Goal: Task Accomplishment & Management: Manage account settings

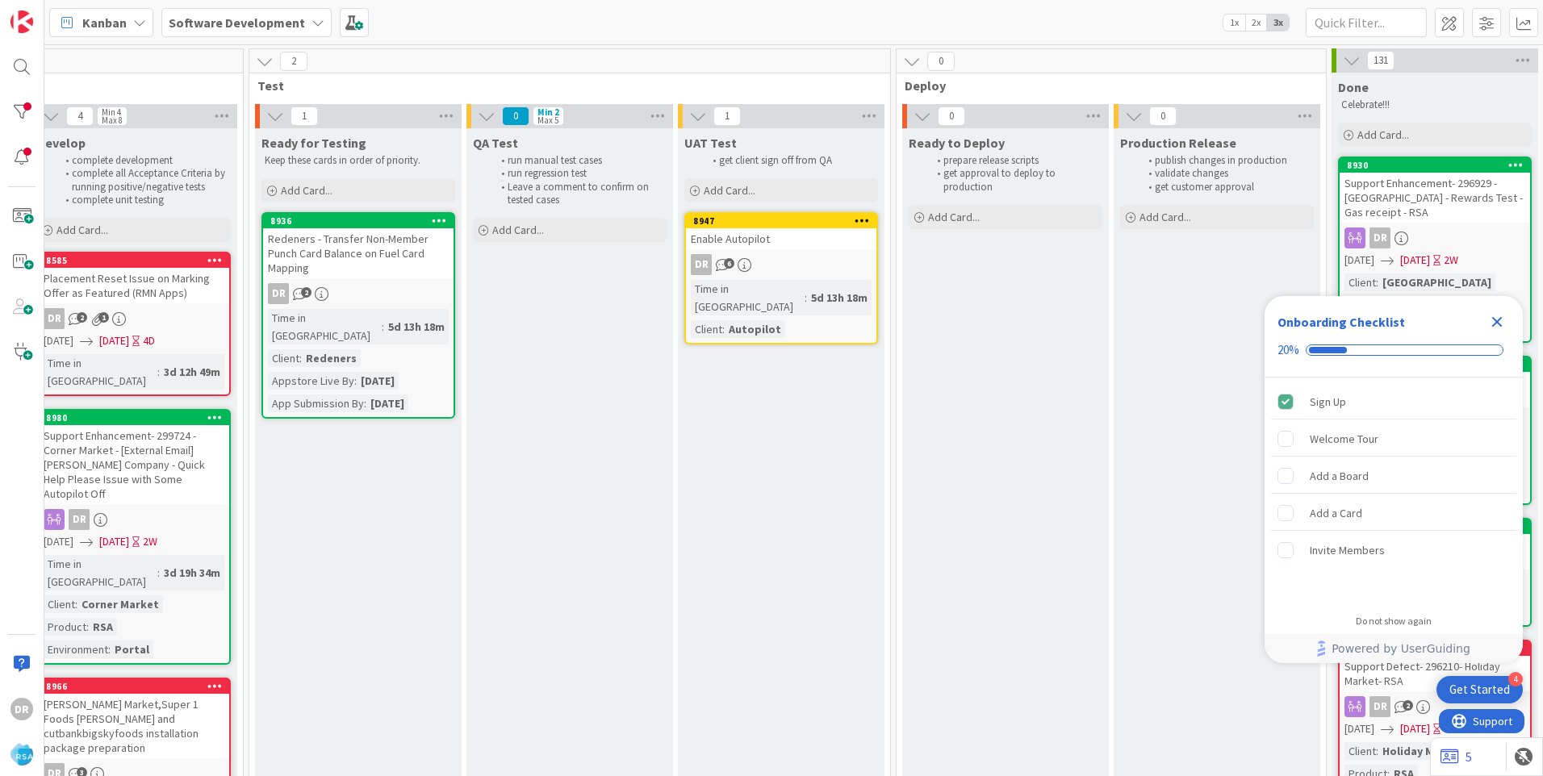
click at [1495, 320] on icon "Close Checklist" at bounding box center [1497, 322] width 10 height 10
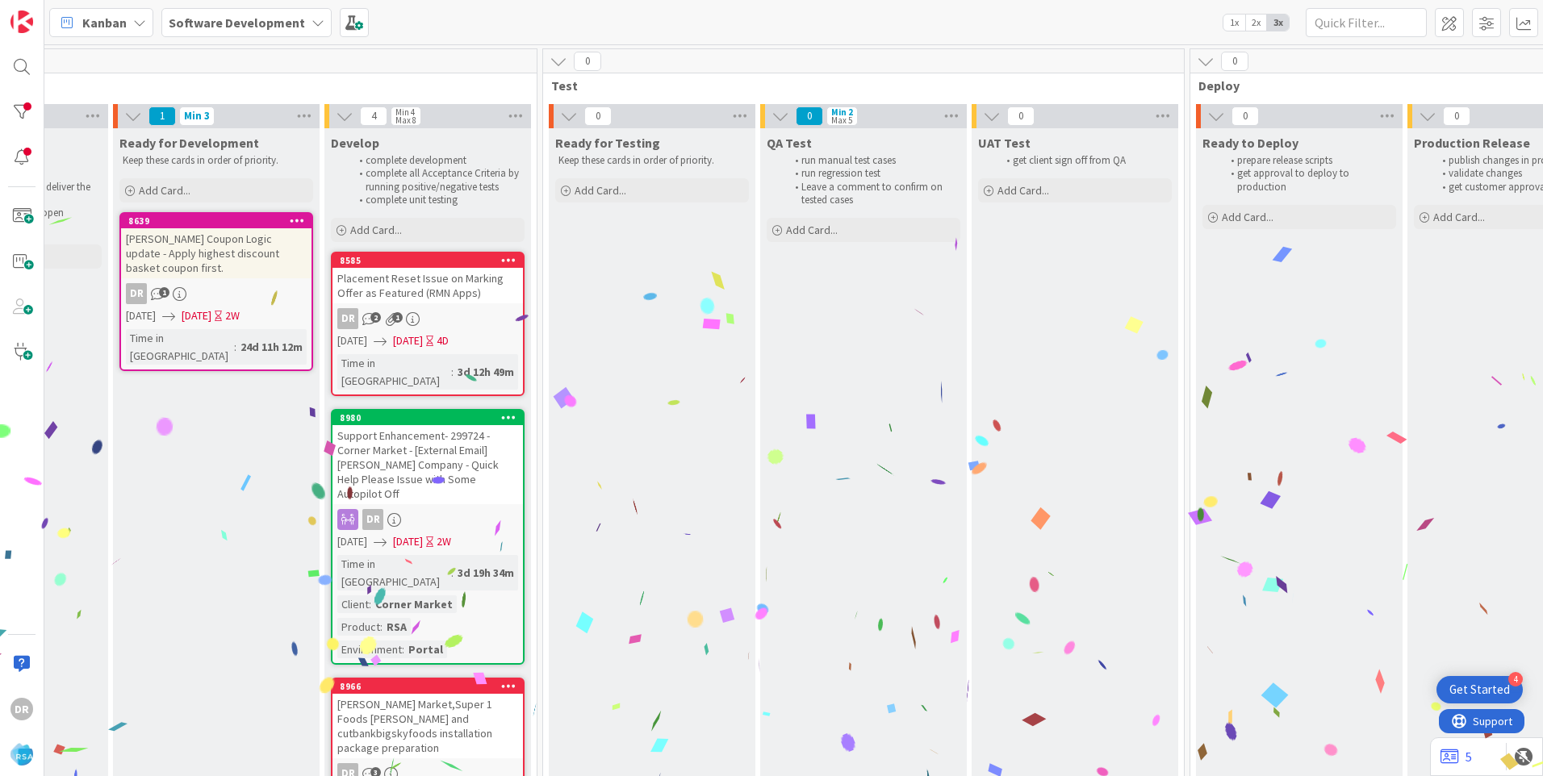
scroll to position [0, 2058]
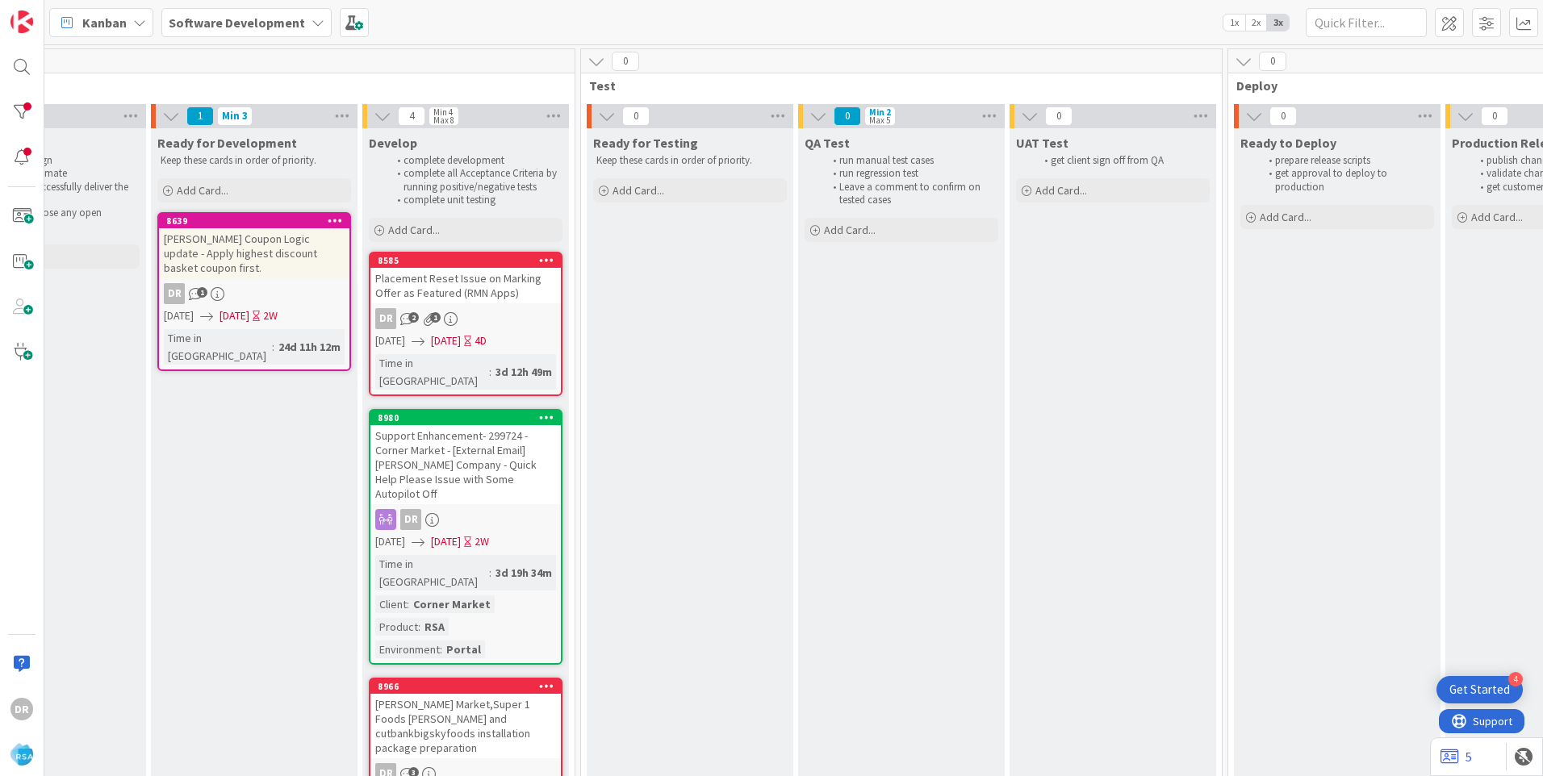
click at [456, 284] on div "Placement Reset Issue on Marking Offer as Featured (RMN Apps)" at bounding box center [465, 286] width 190 height 36
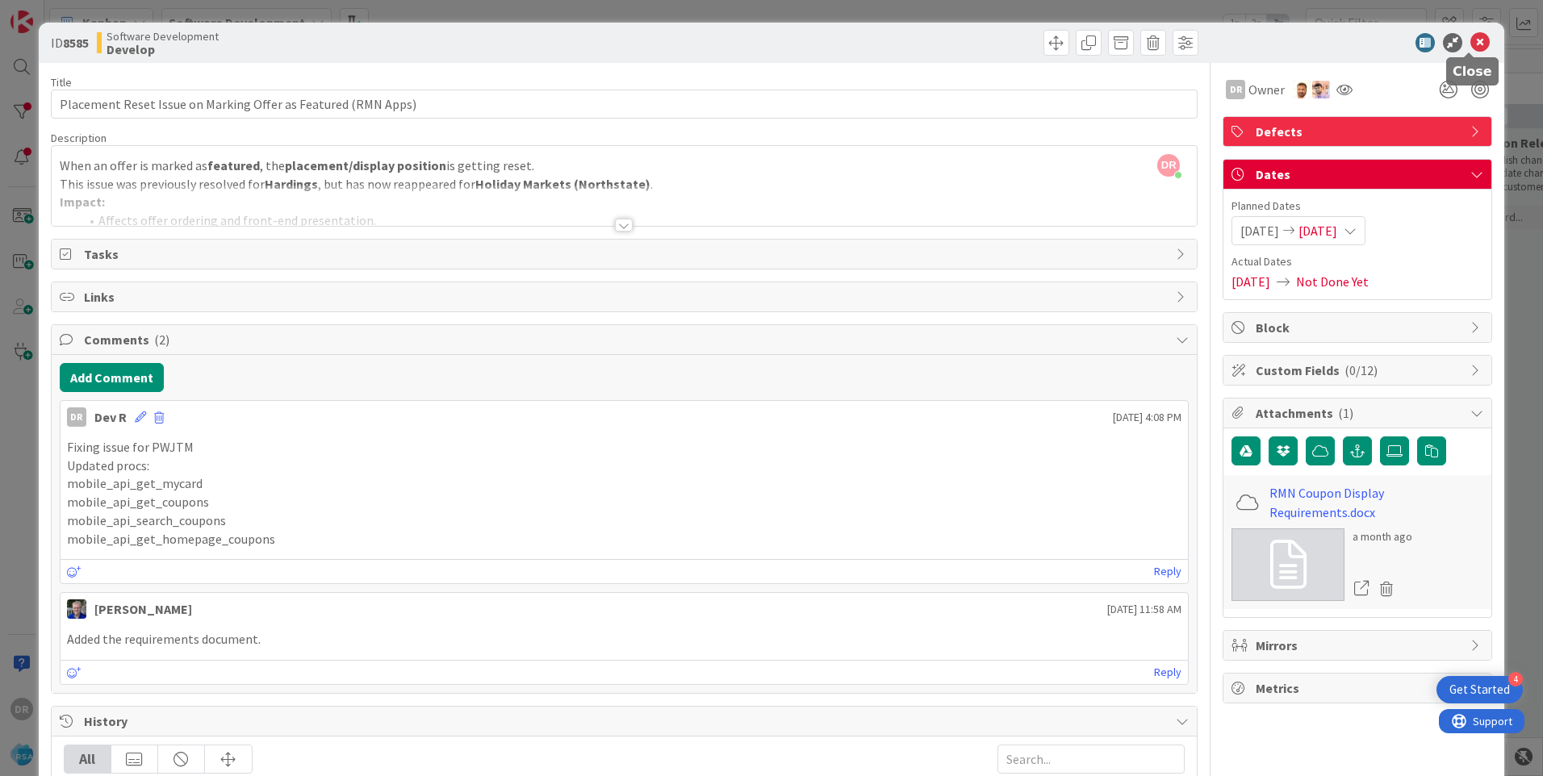
click at [1471, 43] on icon at bounding box center [1479, 42] width 19 height 19
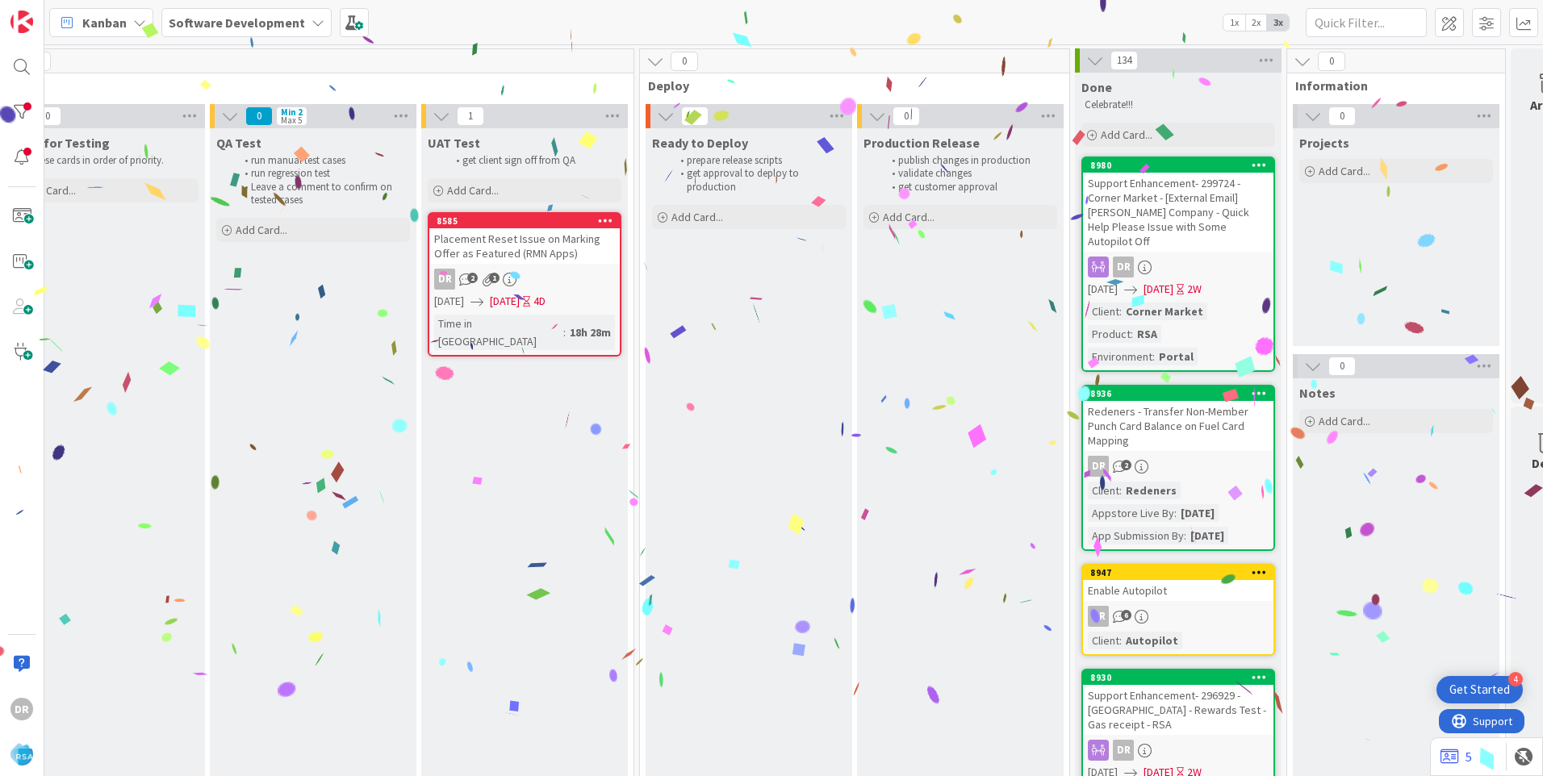
scroll to position [0, 1982]
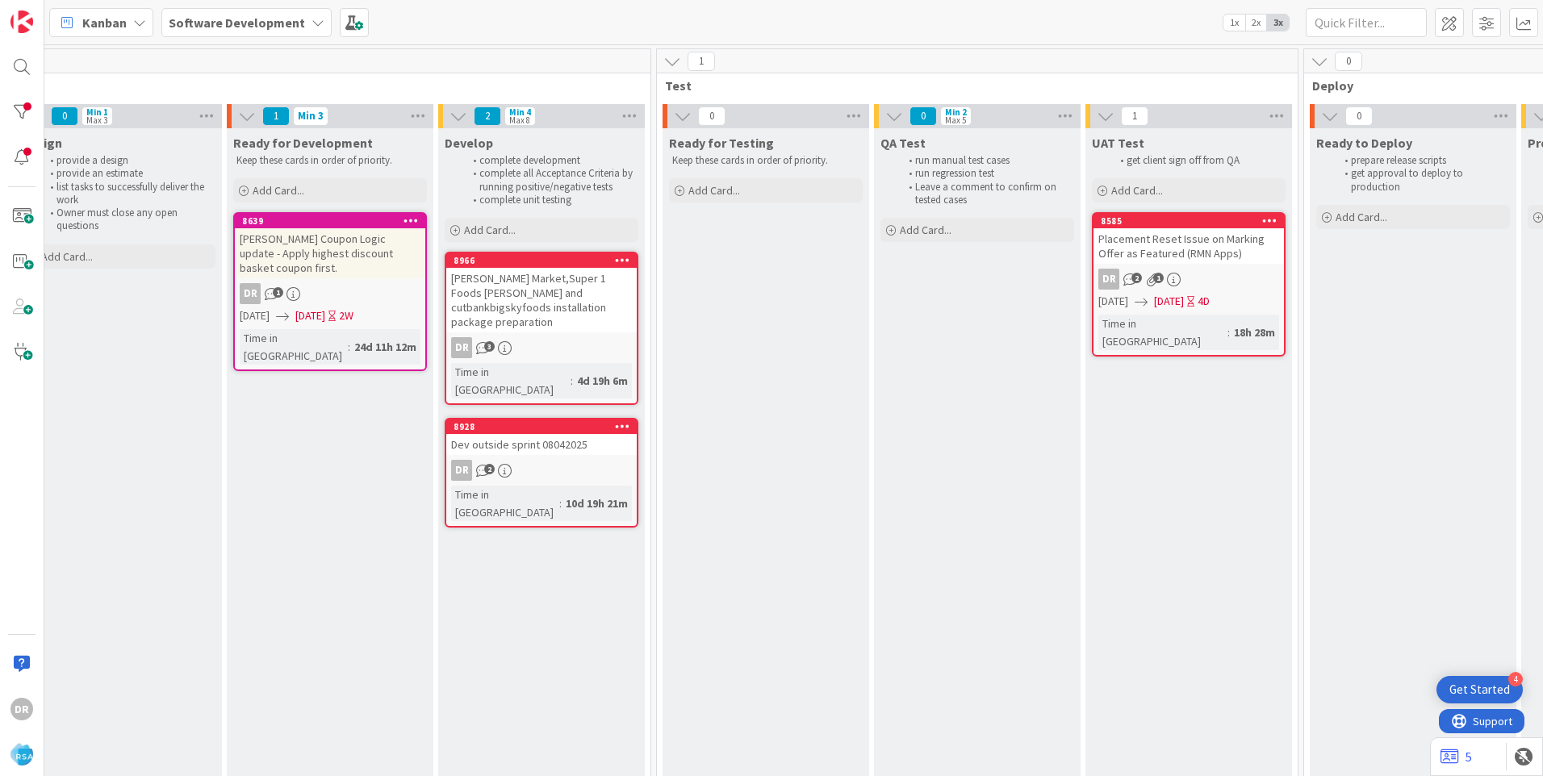
click at [561, 286] on div "Moody's Market,Super 1 Foods Polson and cutbankbigskyfoods installation package…" at bounding box center [541, 300] width 190 height 65
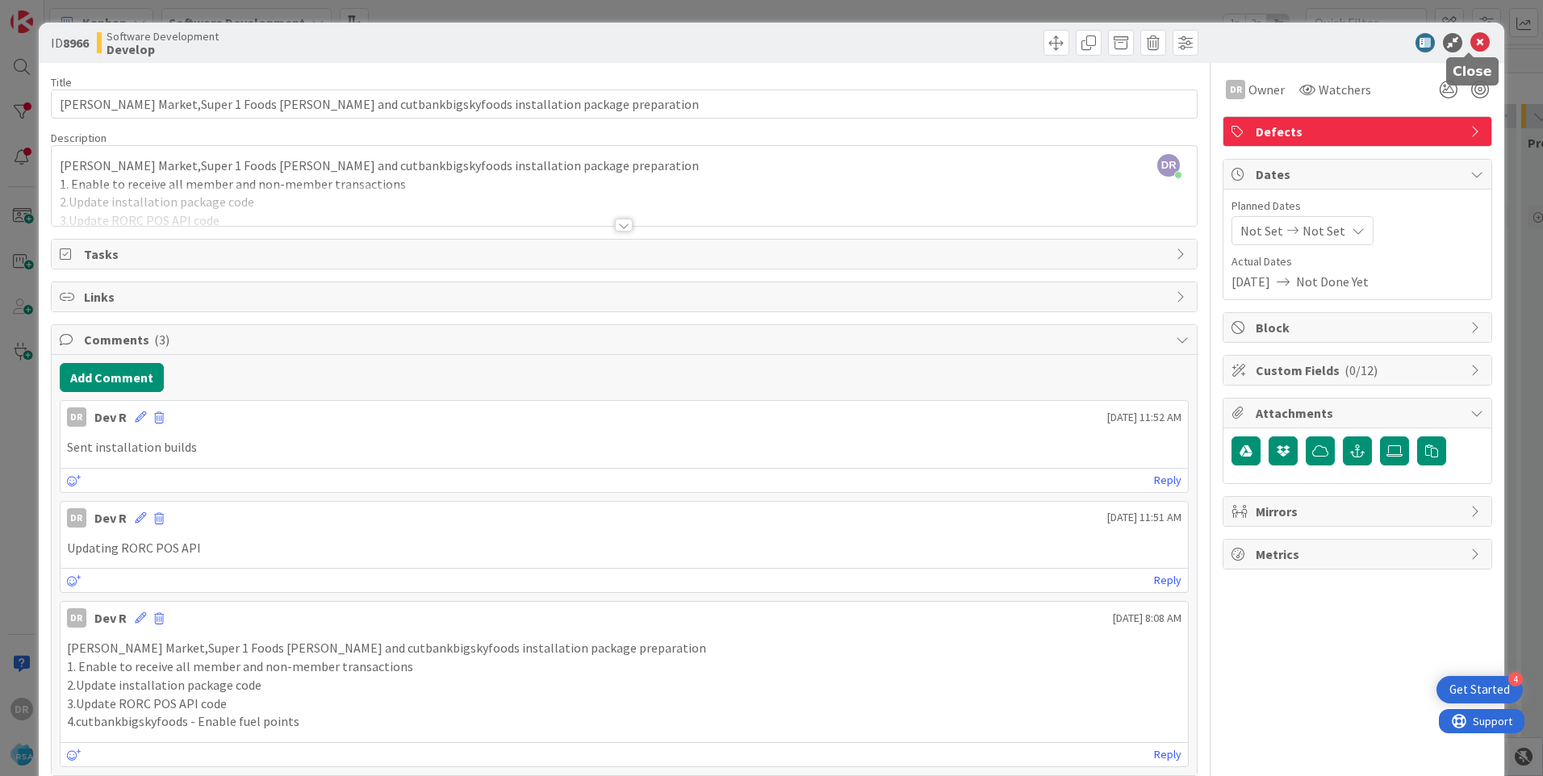
click at [1470, 44] on icon at bounding box center [1479, 42] width 19 height 19
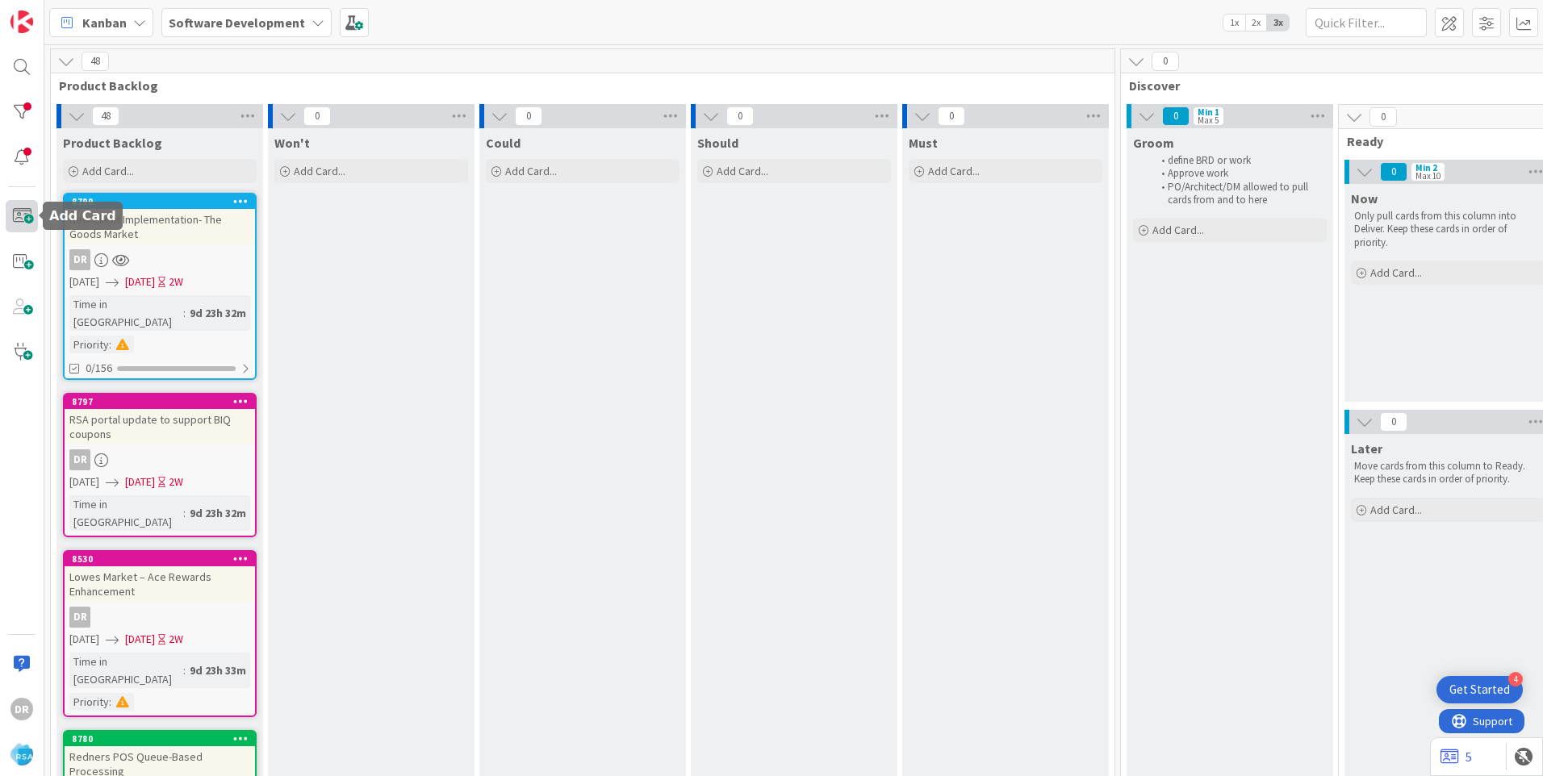
click at [33, 209] on span at bounding box center [22, 216] width 32 height 32
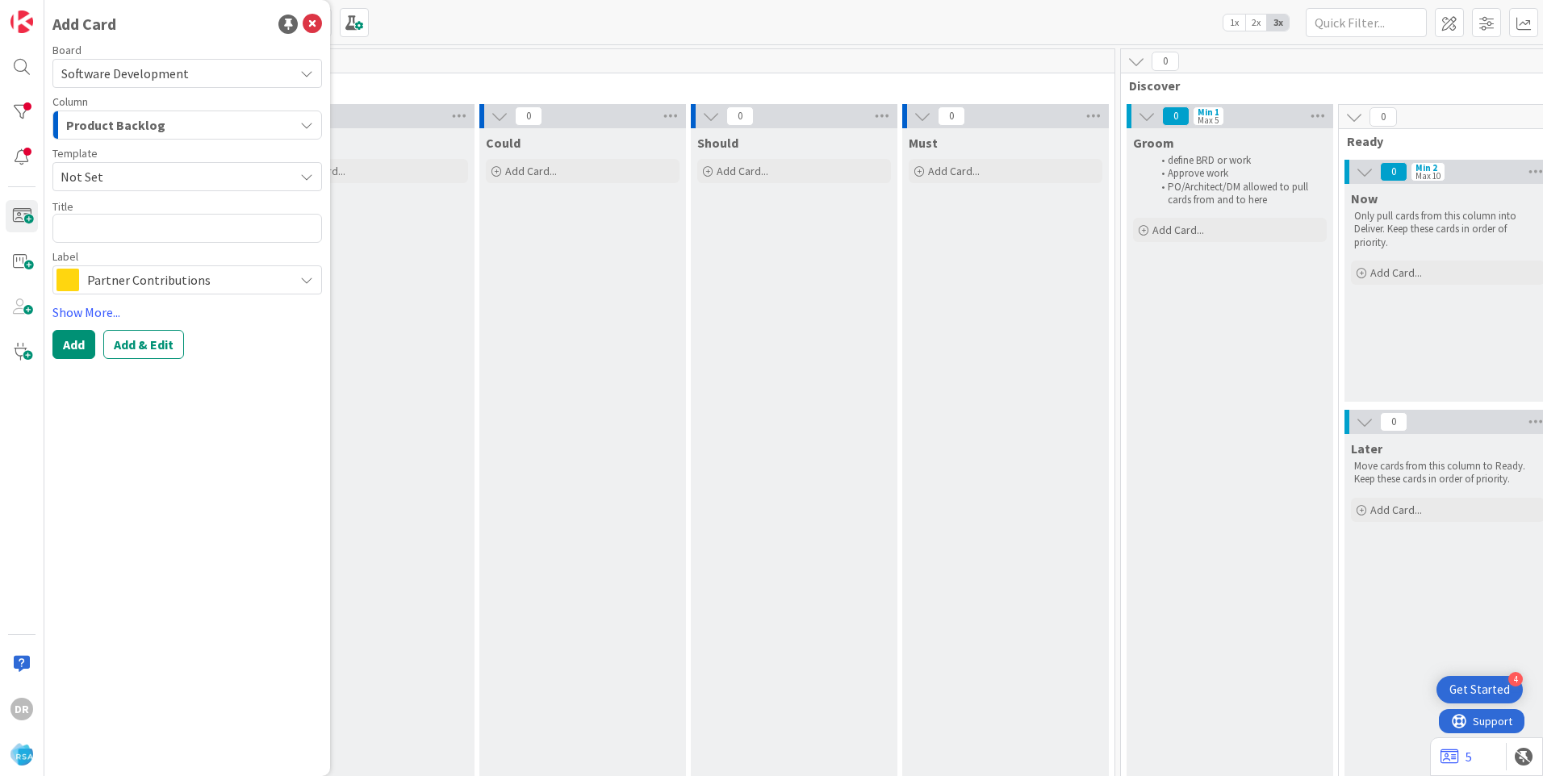
click at [167, 121] on div "Product Backlog" at bounding box center [178, 125] width 232 height 26
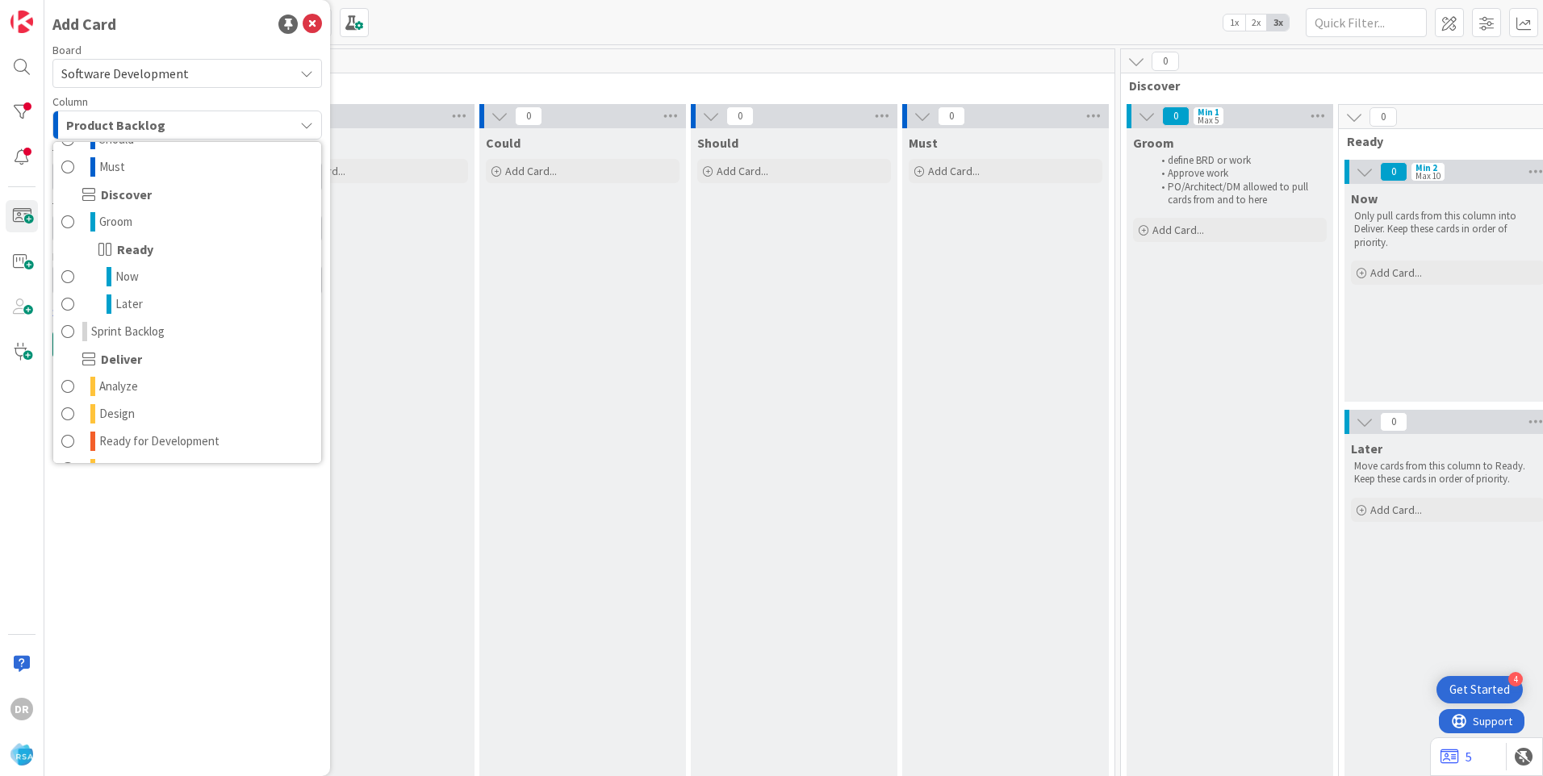
scroll to position [161, 0]
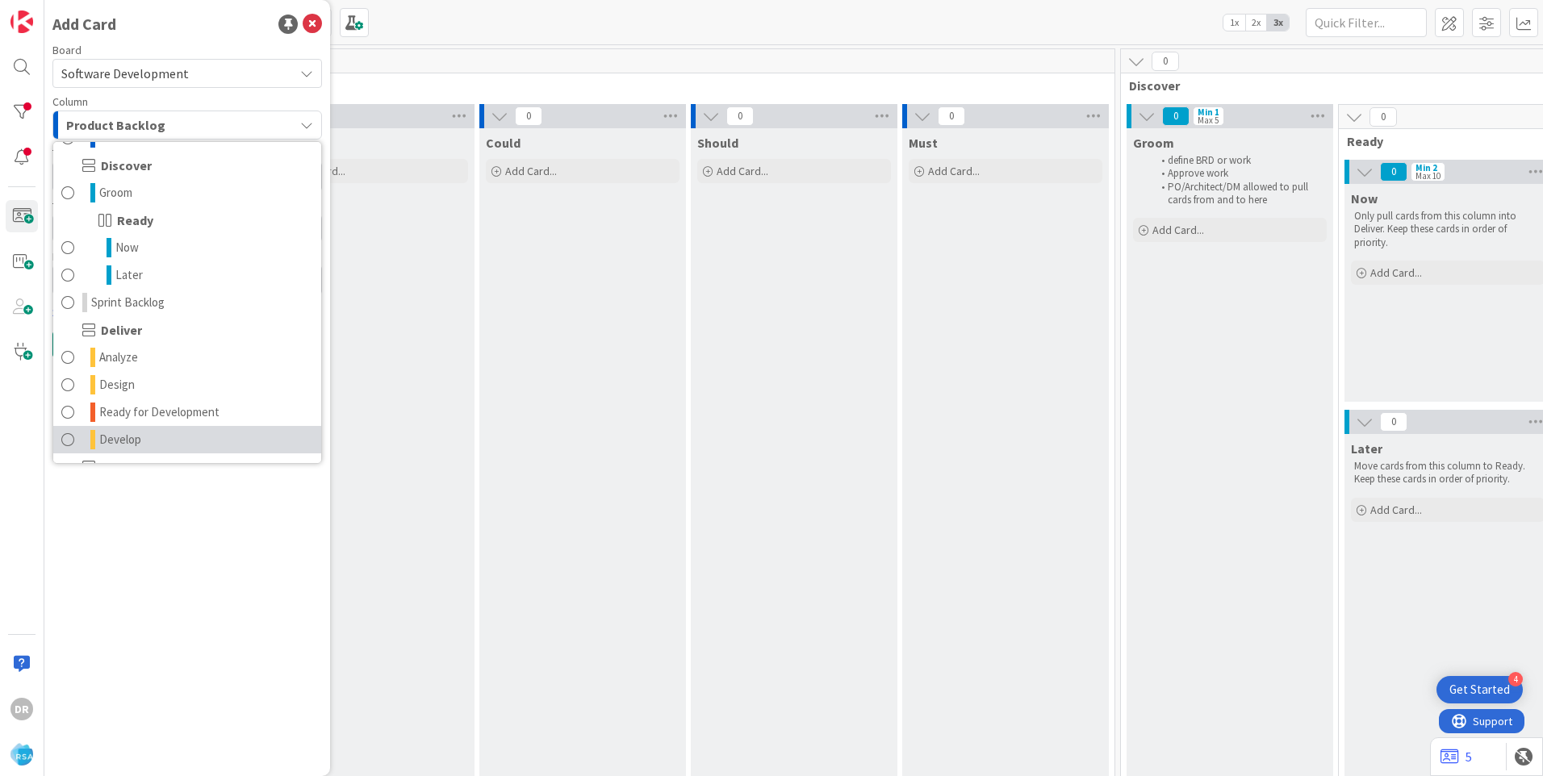
click at [133, 433] on span "Develop" at bounding box center [120, 439] width 42 height 19
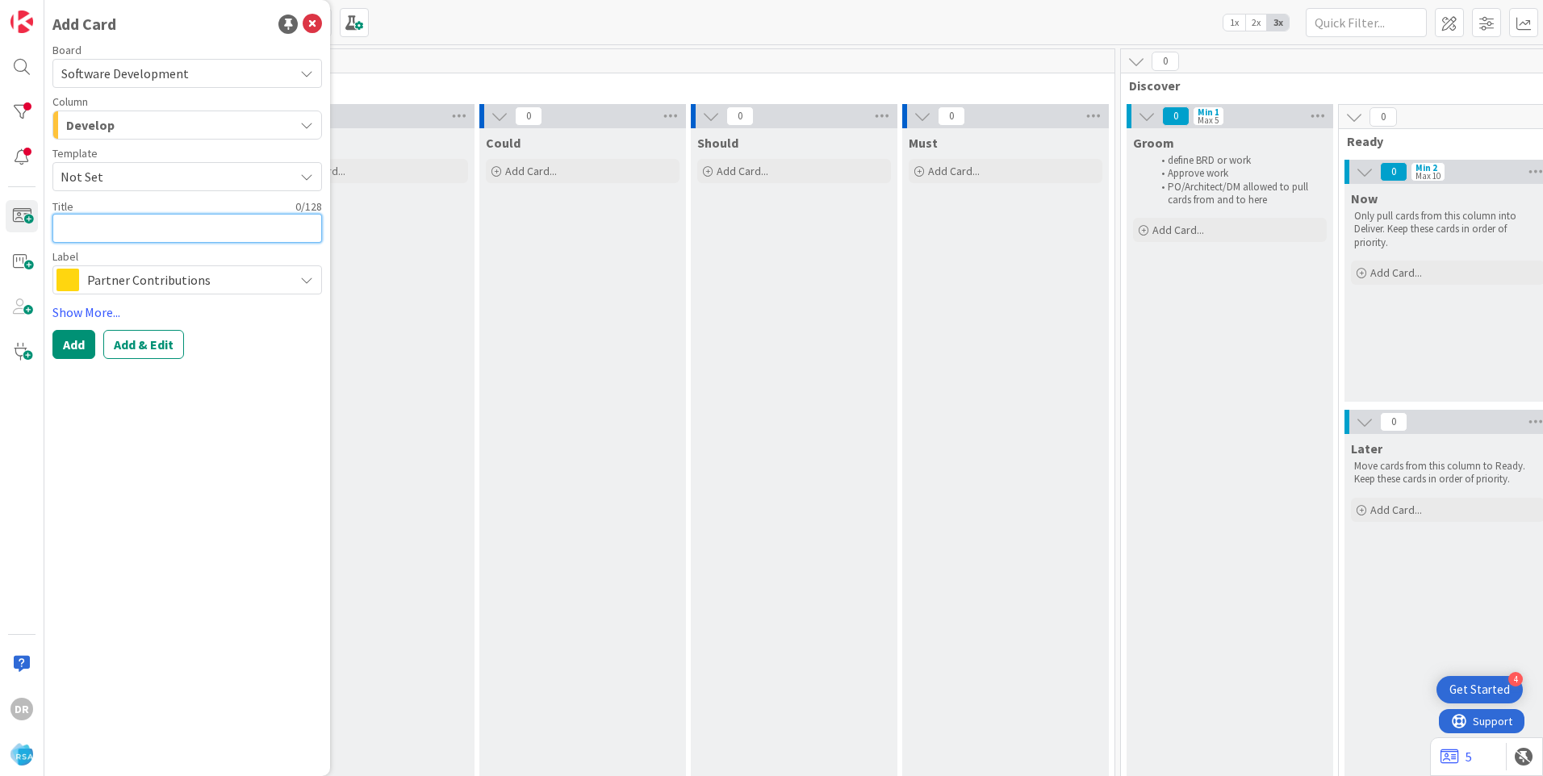
click at [131, 230] on textarea at bounding box center [186, 228] width 269 height 29
type textarea "x"
type textarea "R"
type textarea "x"
type textarea "RO"
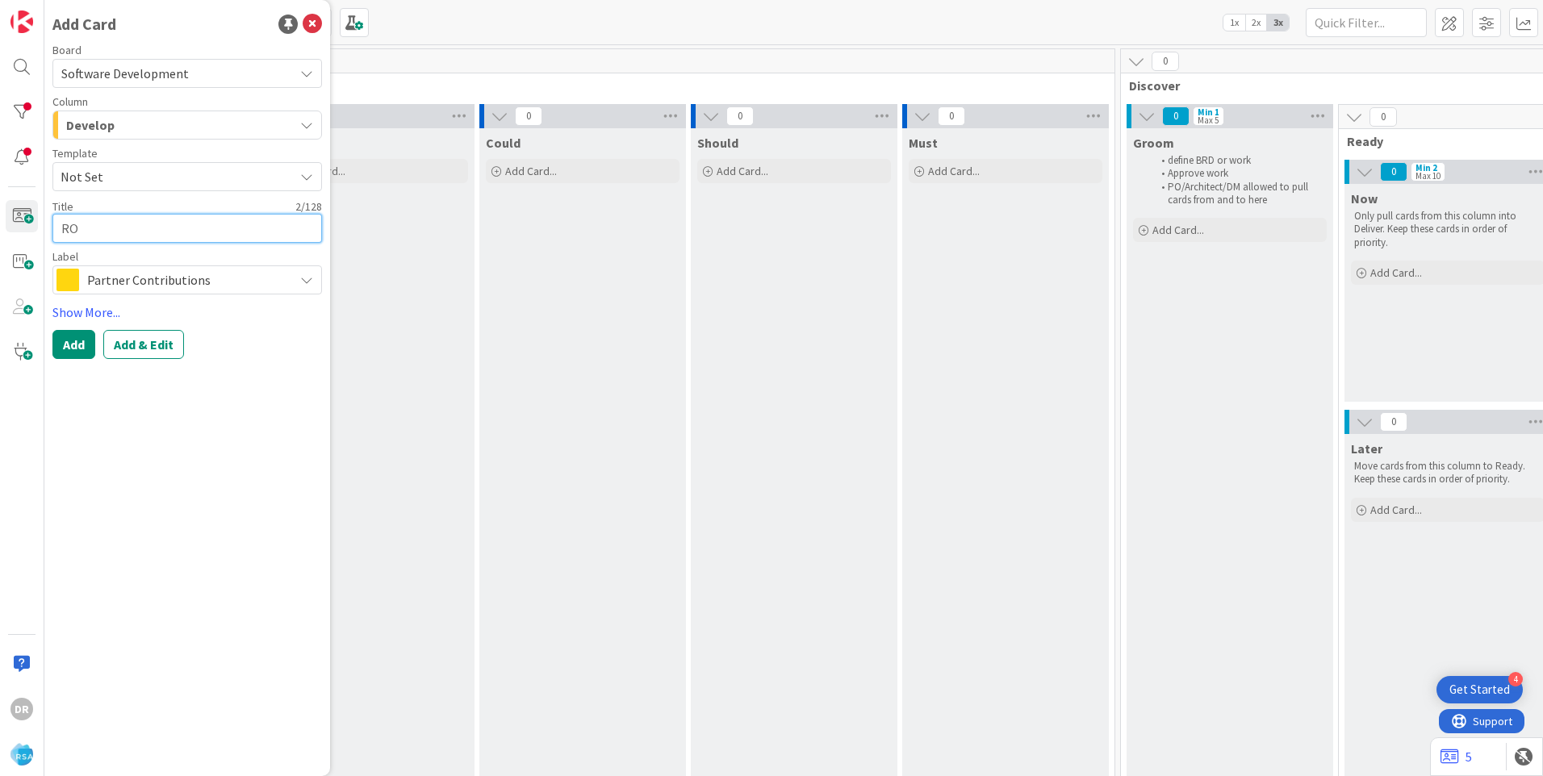
type textarea "x"
type textarea "ROR"
type textarea "x"
type textarea "RORC"
type textarea "x"
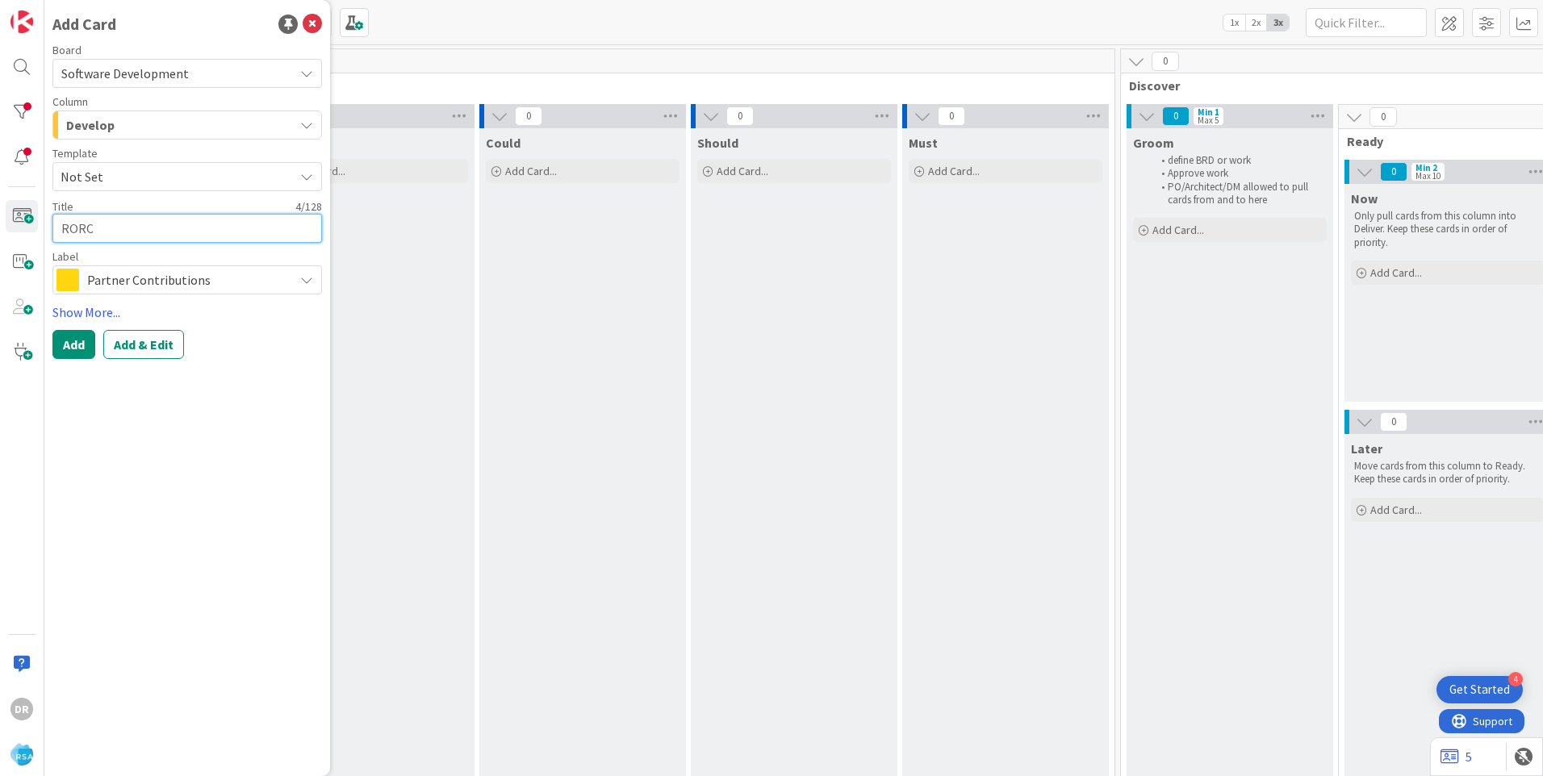
type textarea "RORC"
type textarea "x"
type textarea "RORC P"
type textarea "x"
type textarea "RORC PO"
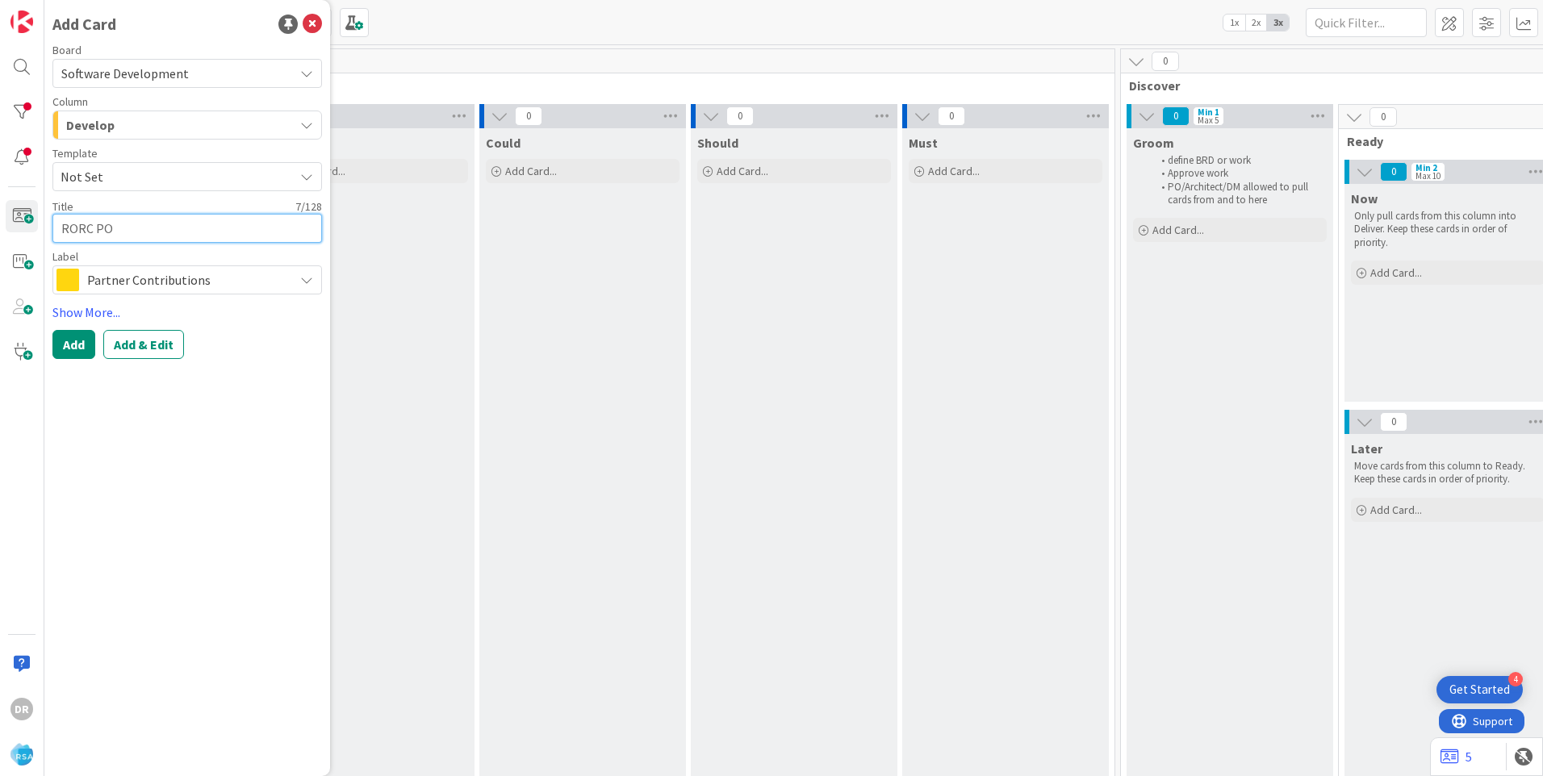
type textarea "x"
type textarea "RORC POS"
type textarea "x"
type textarea "RORC POS A"
type textarea "x"
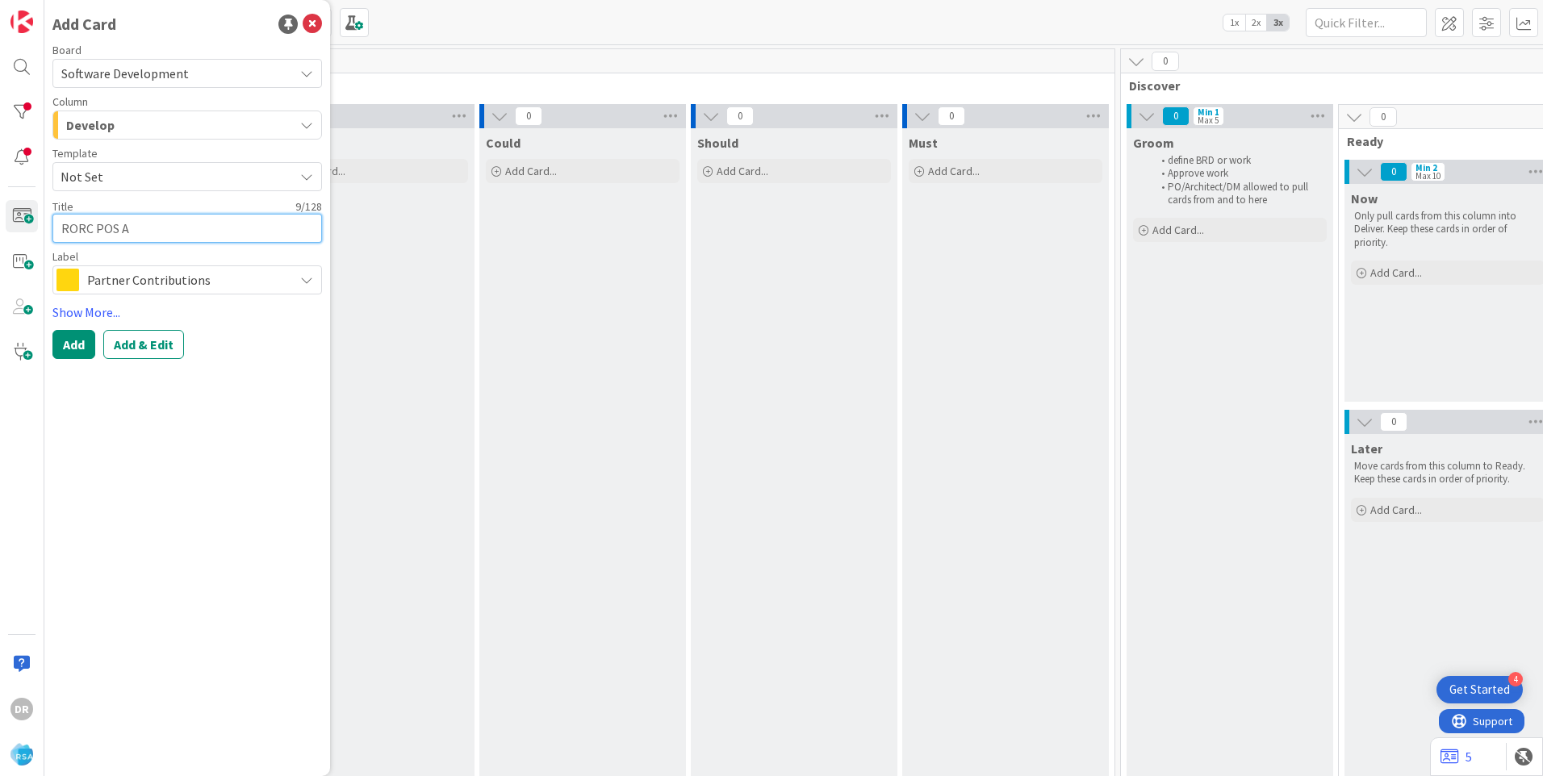
type textarea "RORC POS AP"
type textarea "x"
type textarea "RORC POS API"
type textarea "x"
type textarea "RORC POS API"
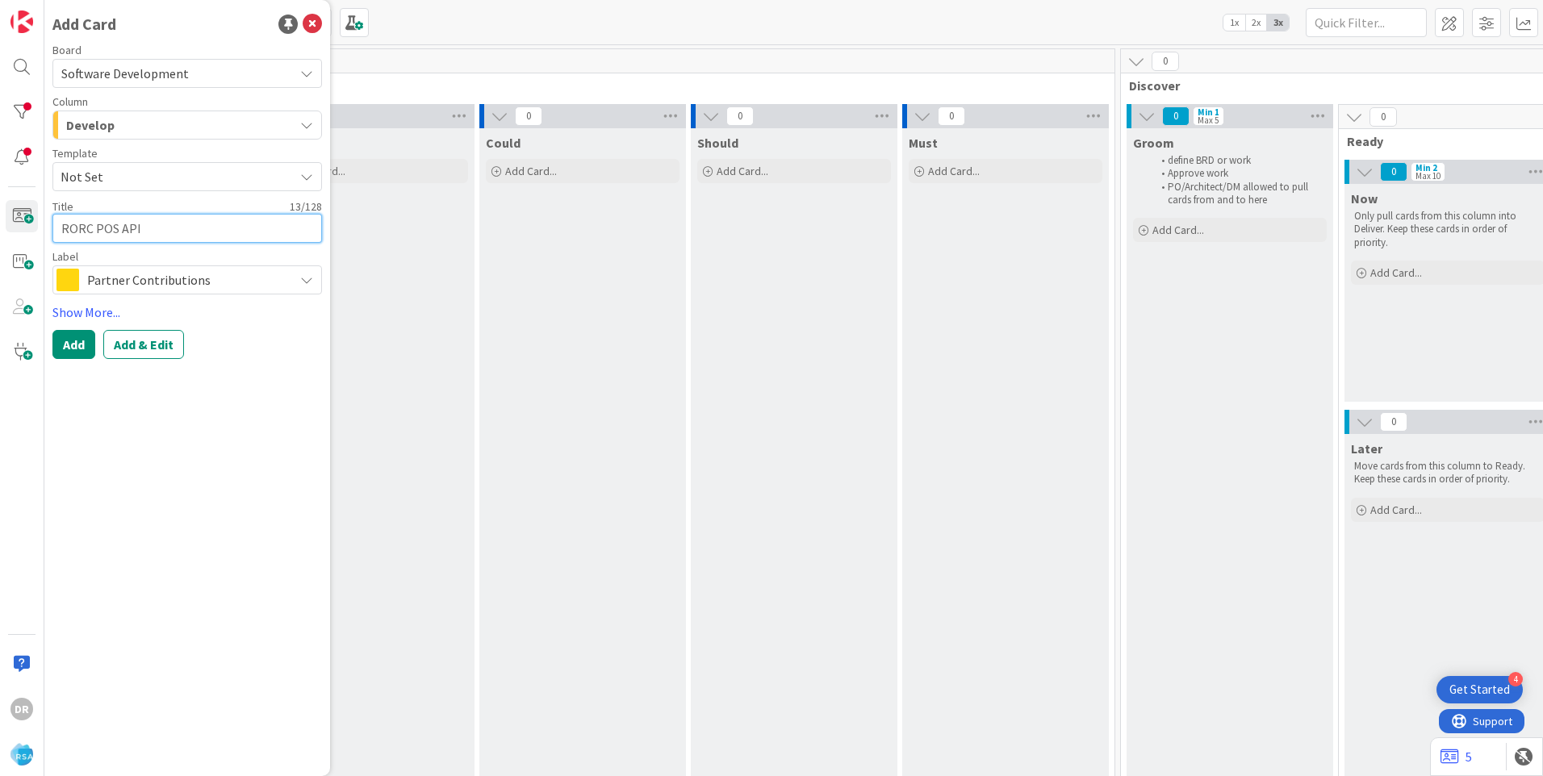
type textarea "x"
type textarea "RORC POS API u"
type textarea "x"
type textarea "RORC POS API up"
type textarea "x"
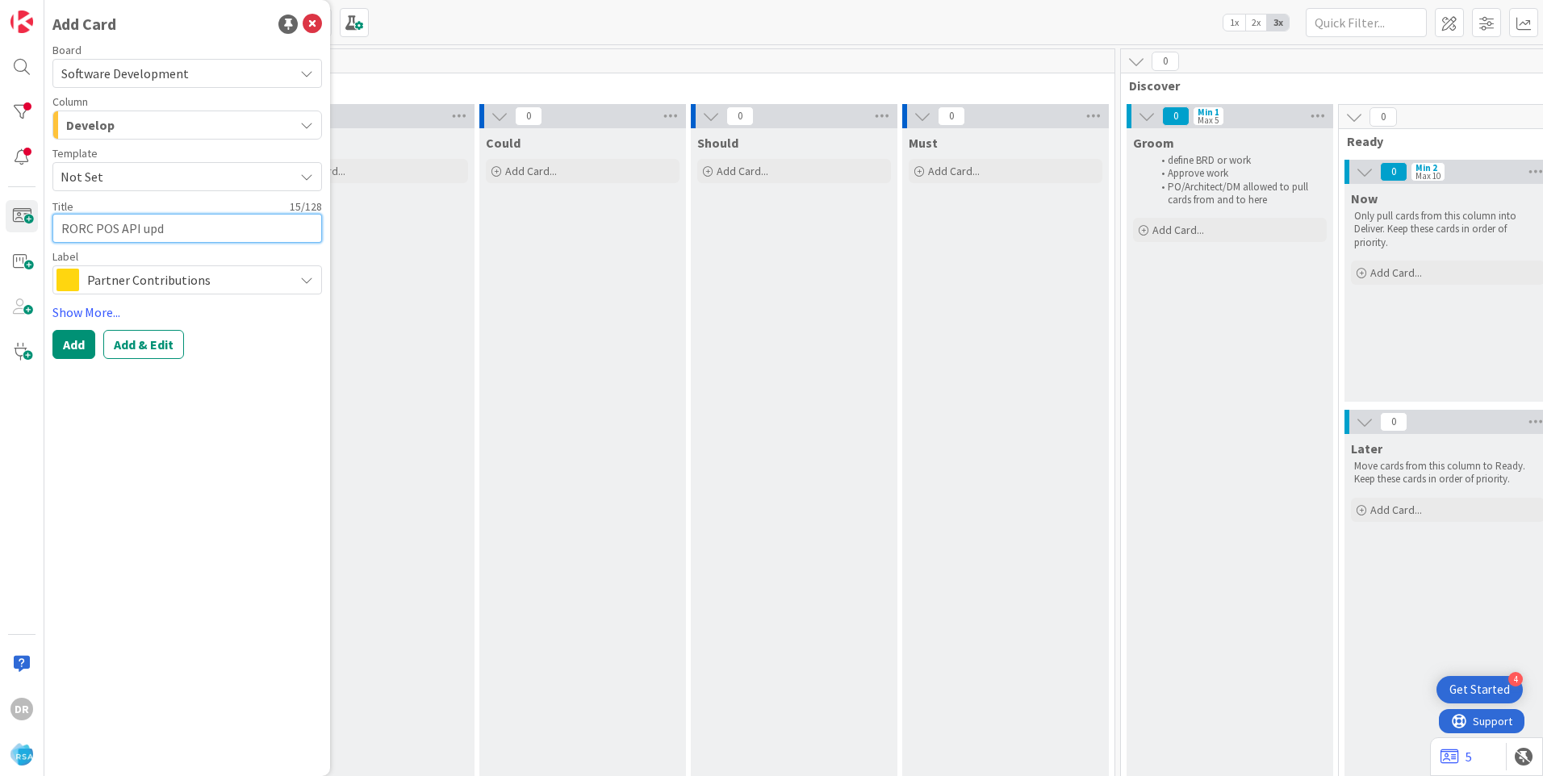
type textarea "RORC POS API upda"
type textarea "x"
type textarea "RORC POS API updat"
type textarea "x"
type textarea "RORC POS API update"
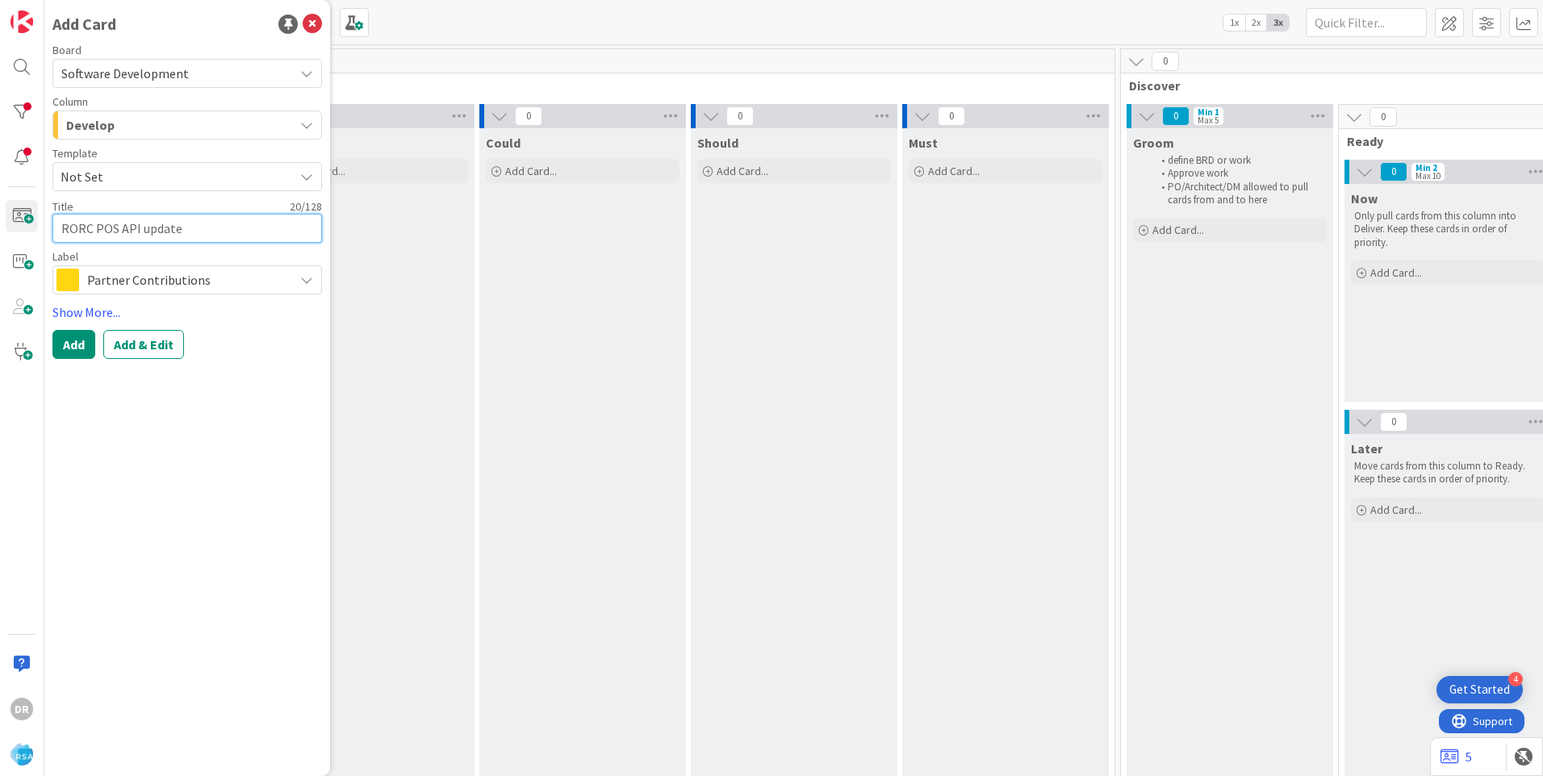
type textarea "x"
type textarea "RORC POS API update t"
type textarea "x"
type textarea "RORC POS API update to"
type textarea "x"
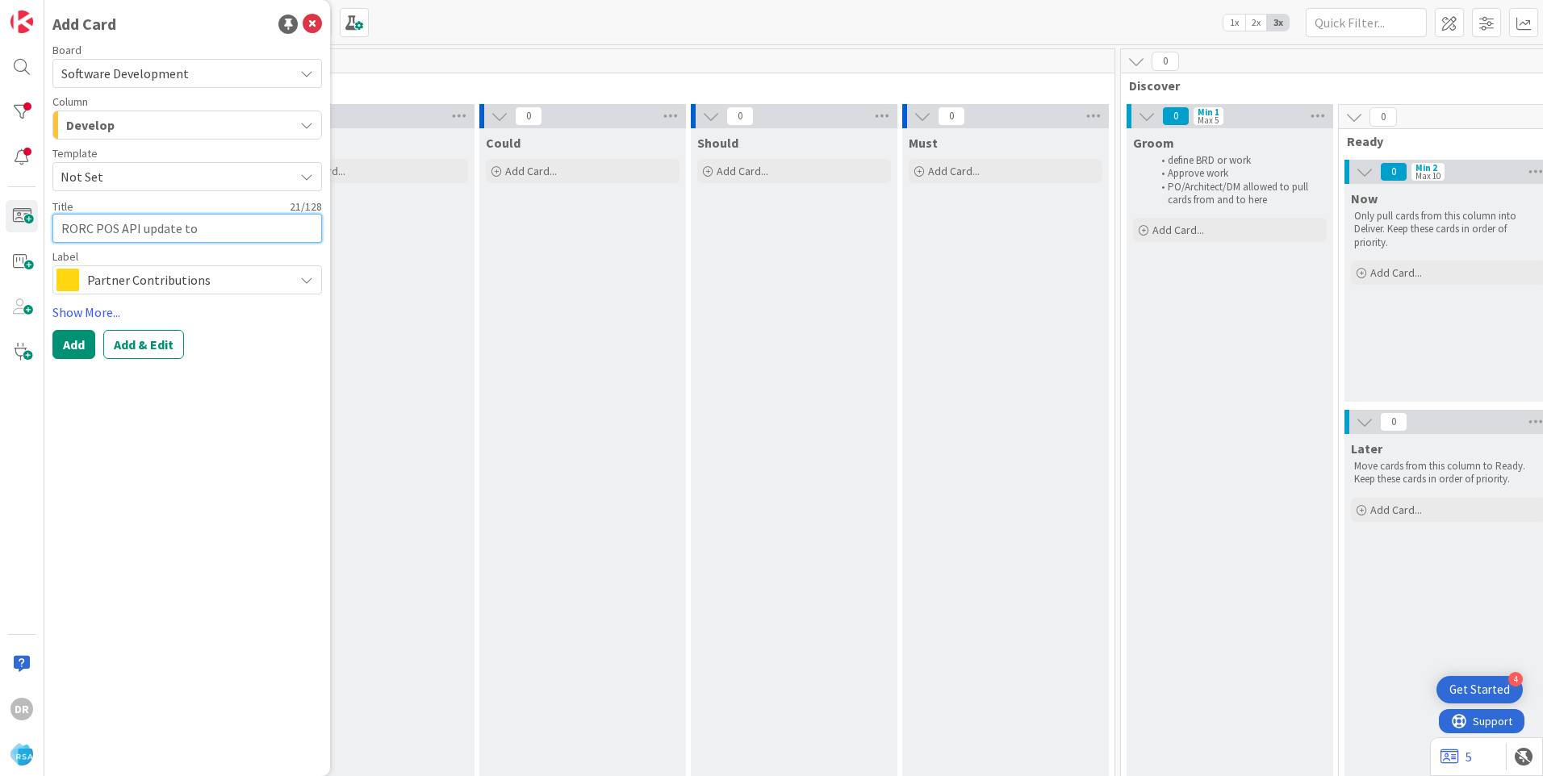
type textarea "RORC POS API update to"
type textarea "x"
type textarea "RORC POS API update to a"
type textarea "x"
type textarea "RORC POS API update to al"
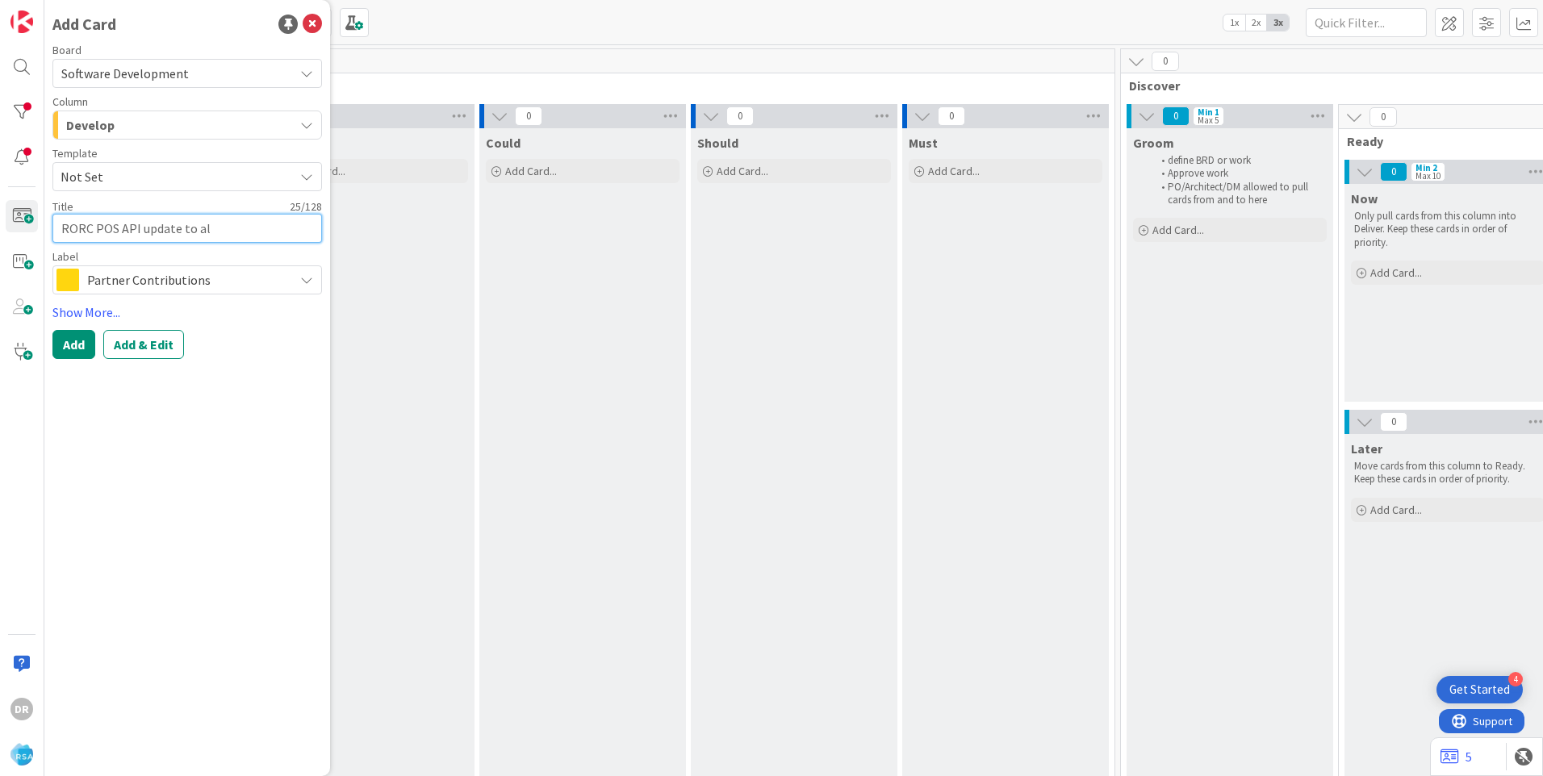
type textarea "x"
type textarea "RORC POS API update to all"
type textarea "x"
type textarea "RORC POS API update to allo"
type textarea "x"
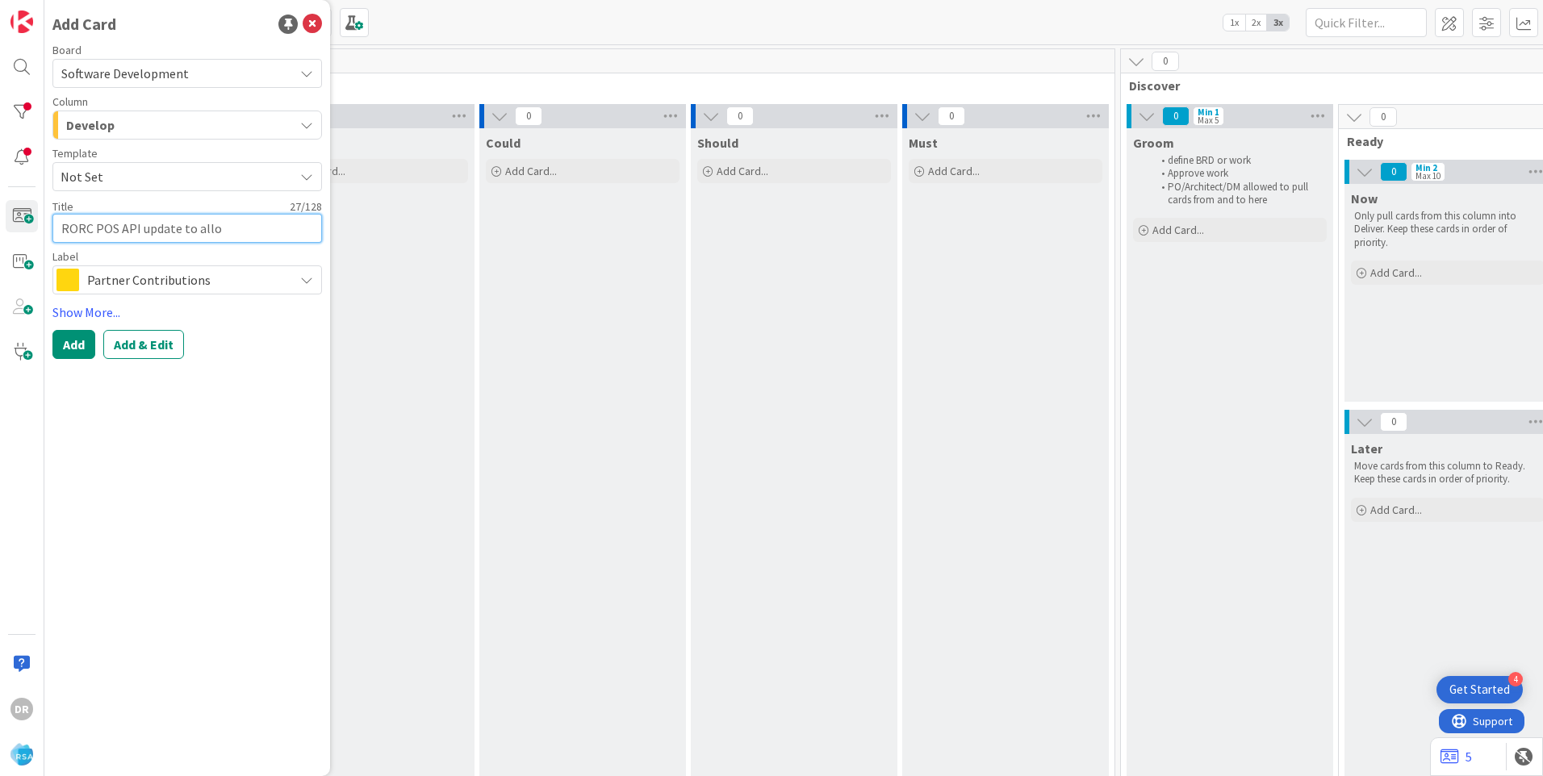
type textarea "RORC POS API update to allow"
type textarea "x"
type textarea "RORC POS API update to allow"
click at [245, 235] on textarea "RORC POS API update to allow" at bounding box center [186, 228] width 269 height 29
type textarea "x"
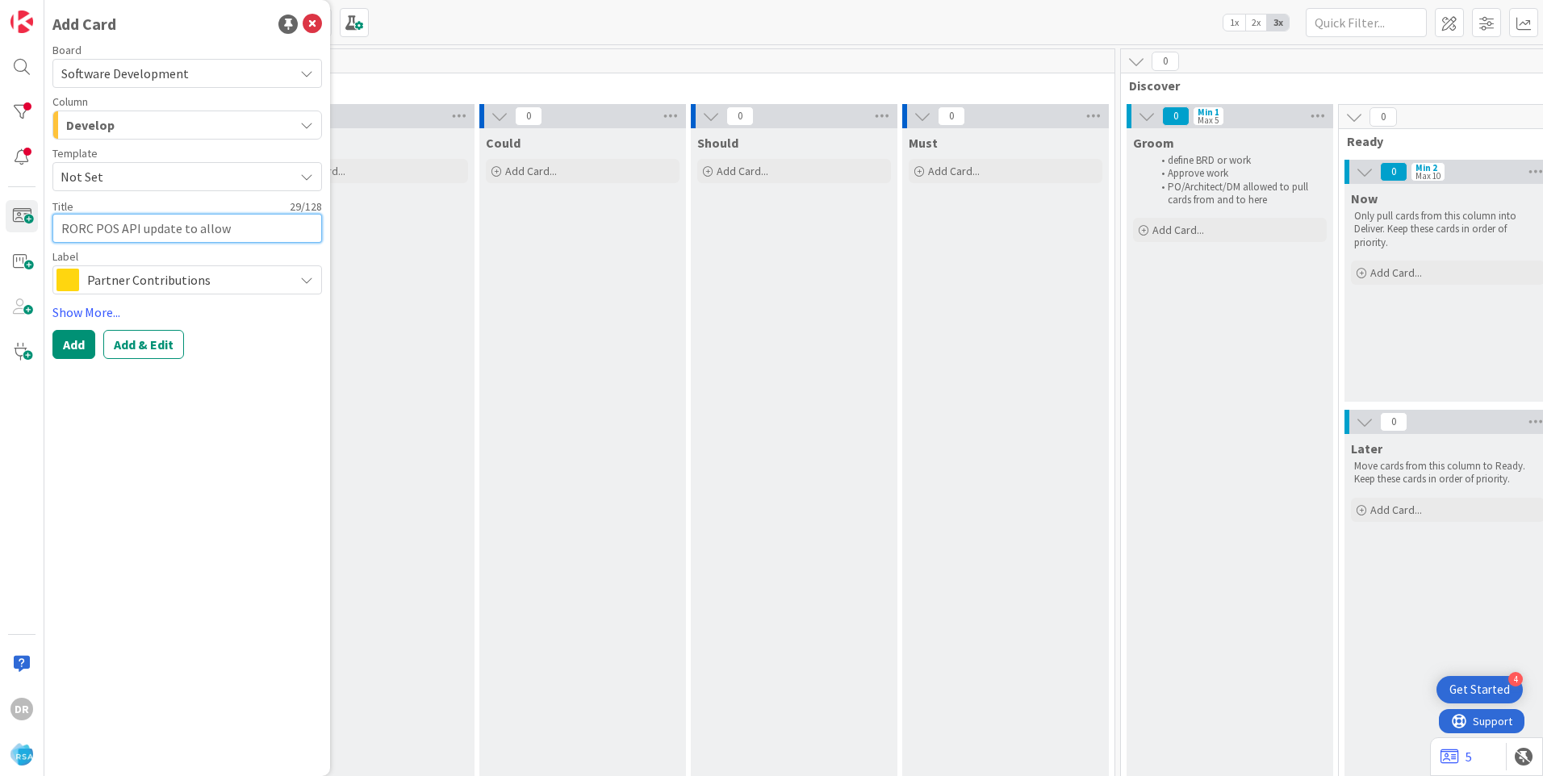
type textarea "RORC POS API update to allow n"
type textarea "x"
type textarea "RORC POS API update to allow no"
type textarea "x"
type textarea "RORC POS API update to allow non"
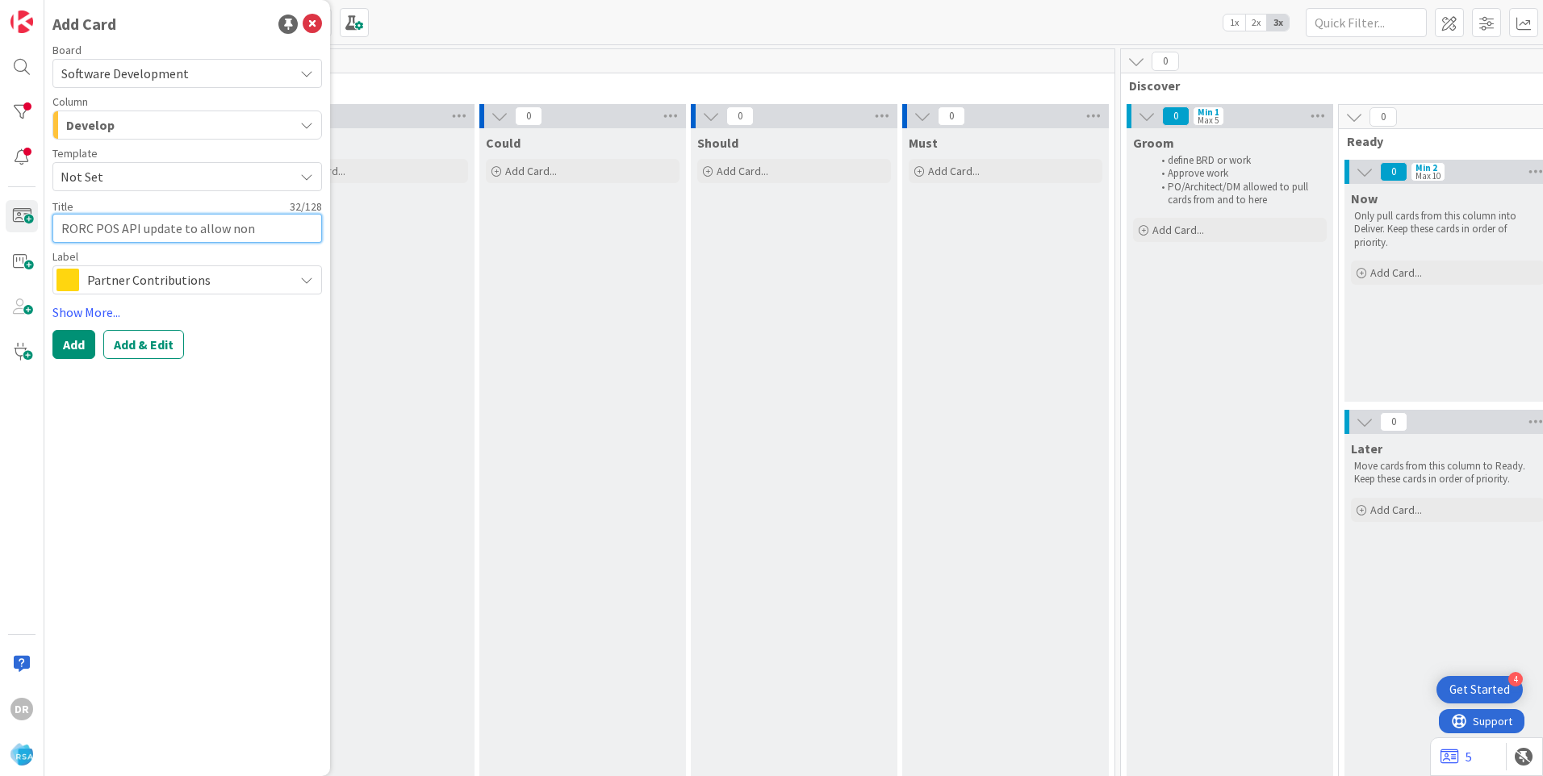
type textarea "x"
type textarea "RORC POS API update to allow non"
type textarea "x"
type textarea "RORC POS API update to allow non m"
type textarea "x"
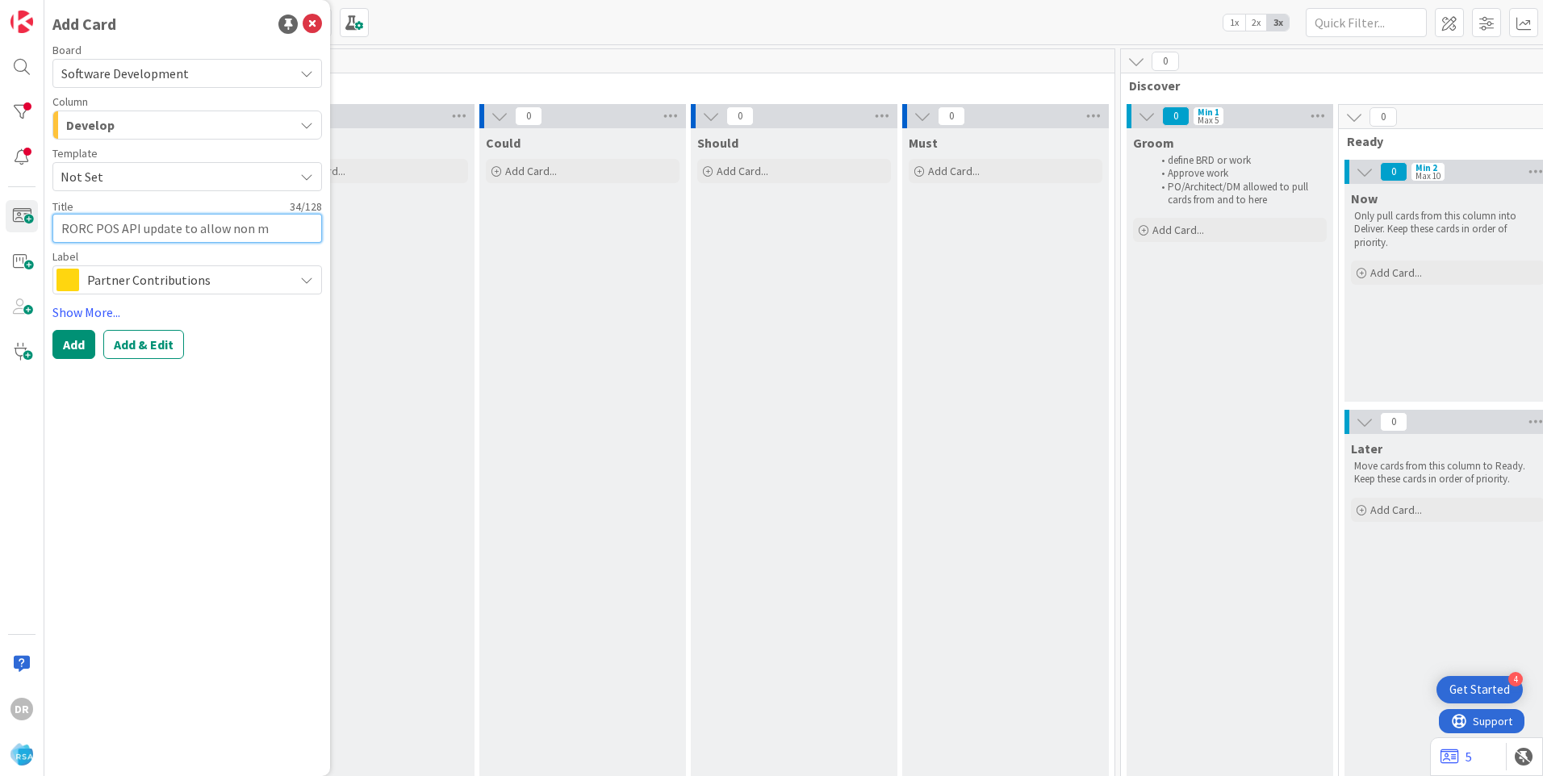
type textarea "RORC POS API update to allow non me"
type textarea "x"
type textarea "RORC POS API update to allow non mem"
type textarea "x"
type textarea "RORC POS API update to allow non memb"
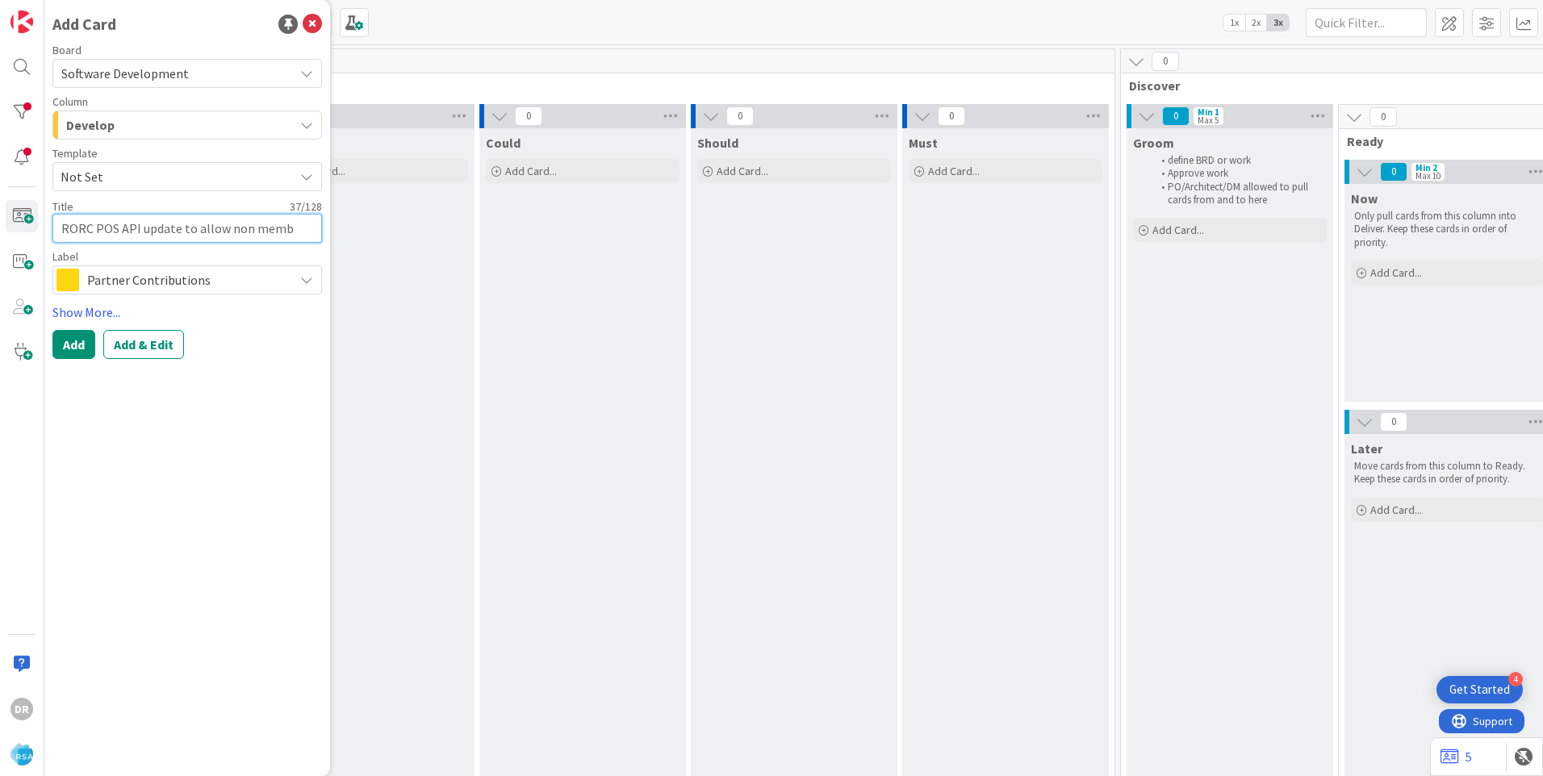
type textarea "x"
type textarea "RORC POS API update to allow non membe"
type textarea "x"
type textarea "RORC POS API update to allow non member"
type textarea "x"
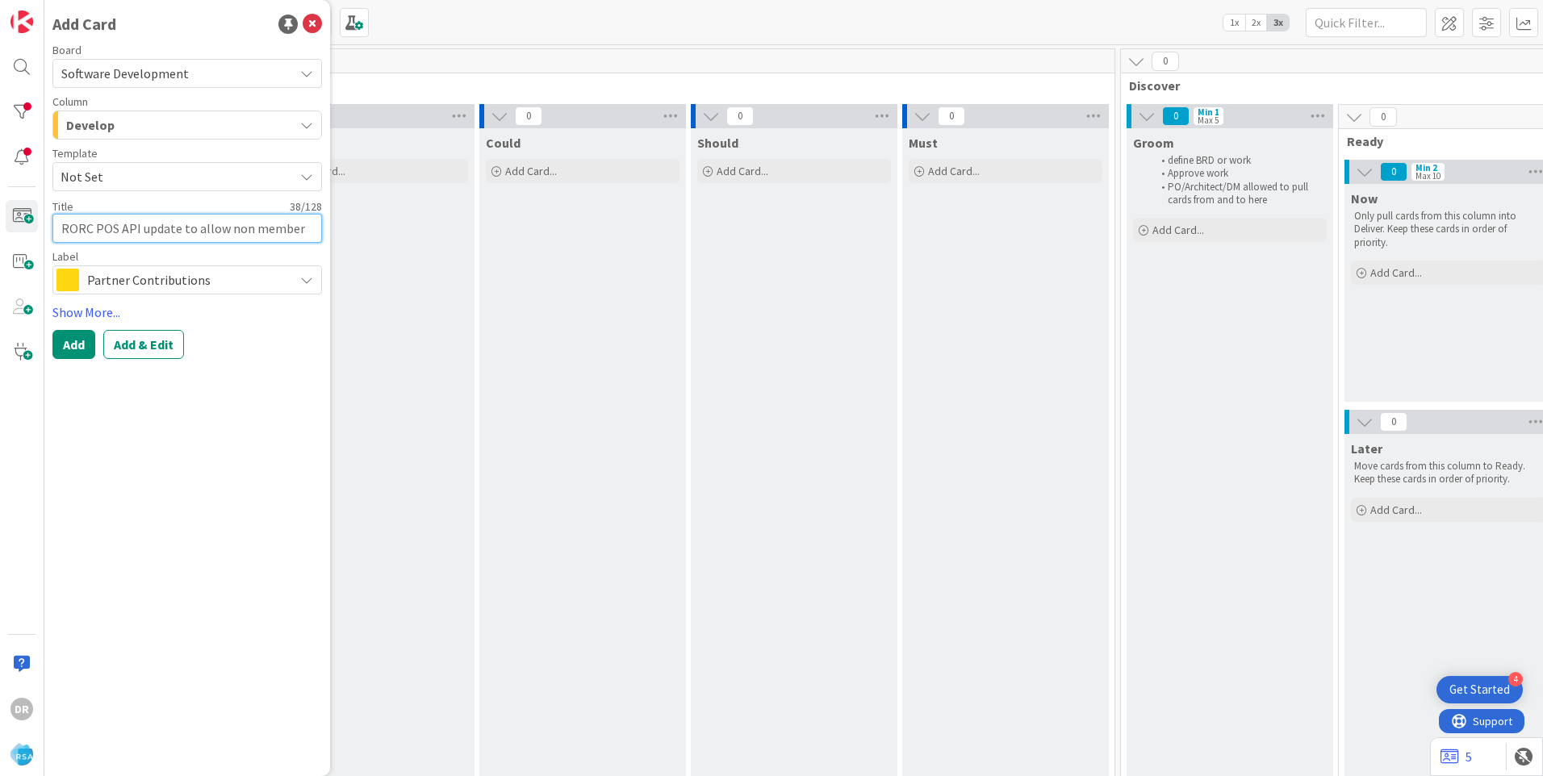
type textarea "RORC POS API update to allow non member"
type textarea "x"
type textarea "RORC POS API update to allow non member d"
type textarea "x"
type textarea "RORC POS API update to allow non member da"
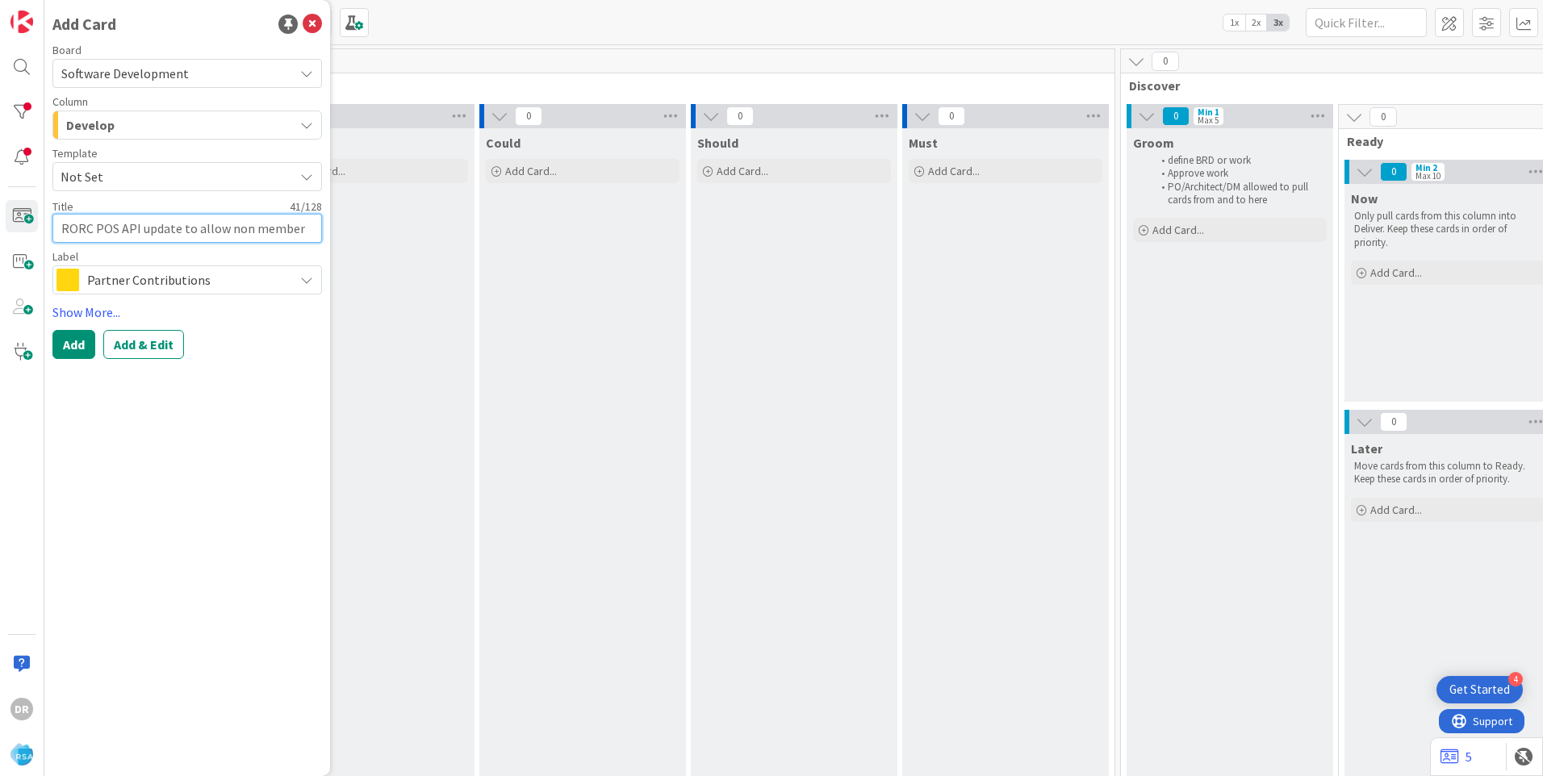
type textarea "x"
type textarea "RORC POS API update to allow non member dat"
type textarea "x"
drag, startPoint x: 110, startPoint y: 260, endPoint x: 46, endPoint y: 227, distance: 71.8
click at [46, 227] on div "Add Card Board Software Development Column Develop Product Backlog Product Back…" at bounding box center [187, 388] width 286 height 776
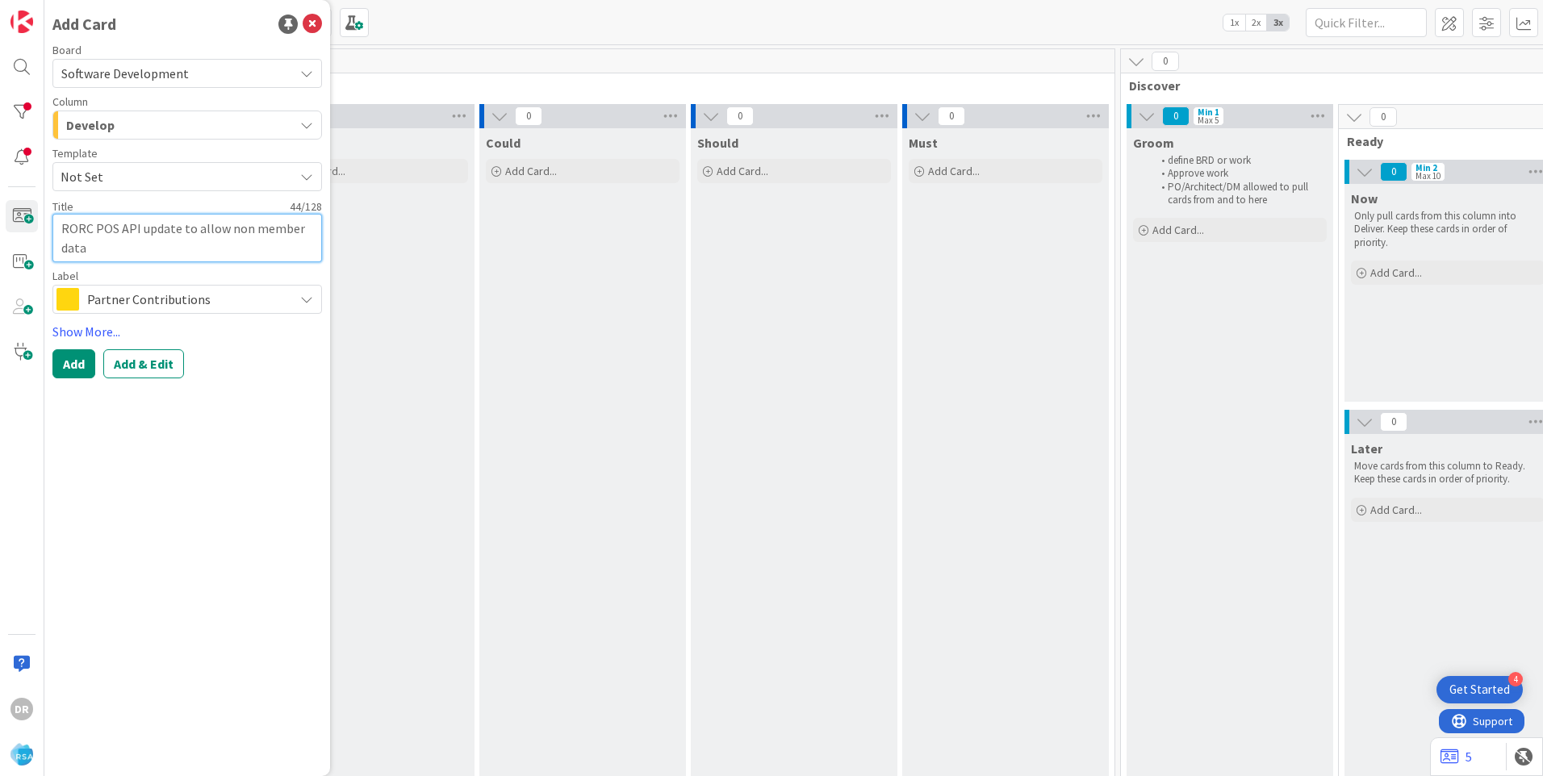
type textarea "RORC POS API update to allow non member data"
click at [314, 293] on div "Partner Contributions" at bounding box center [186, 299] width 269 height 29
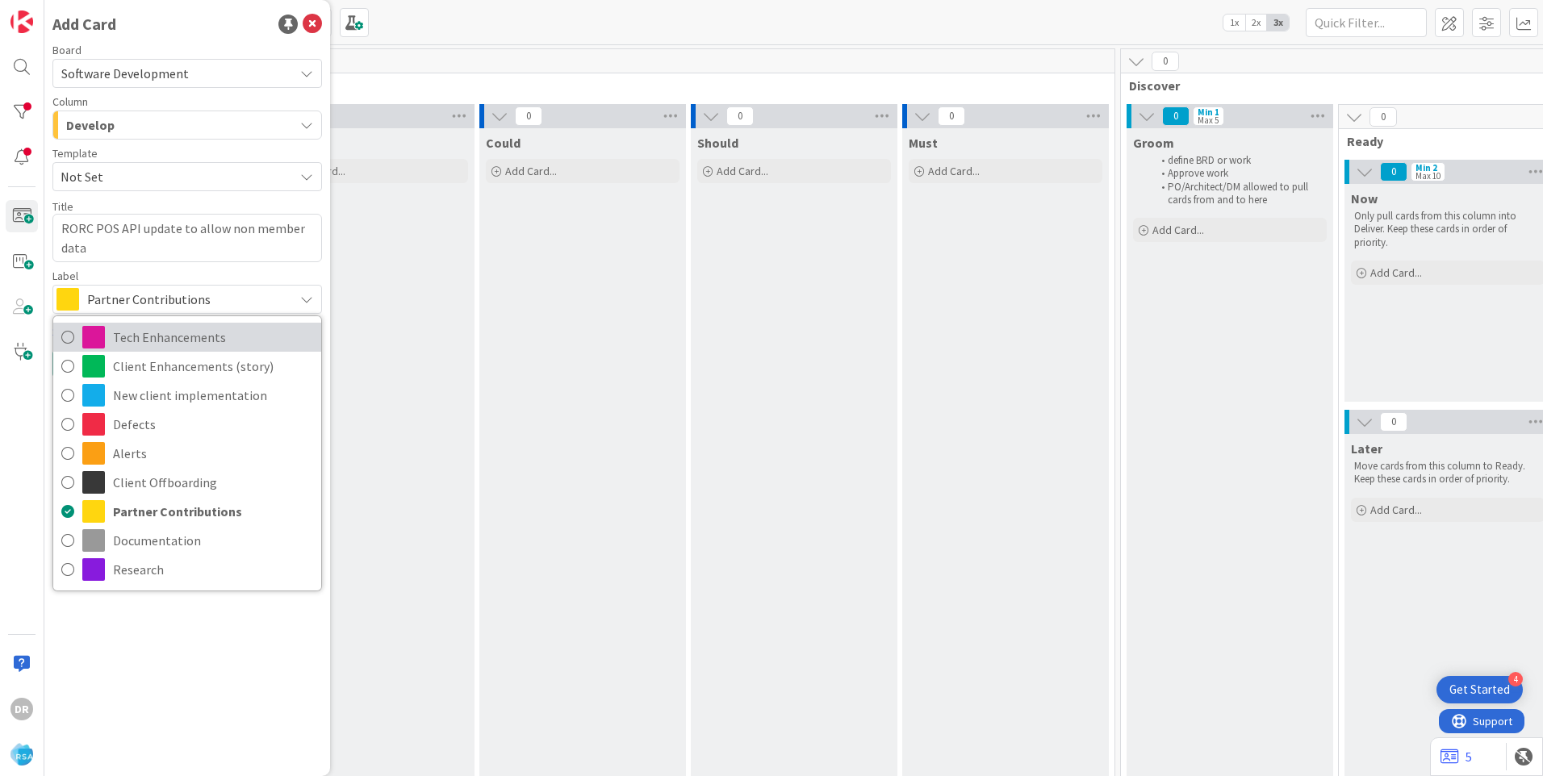
click at [201, 338] on span "Tech Enhancements" at bounding box center [213, 337] width 200 height 24
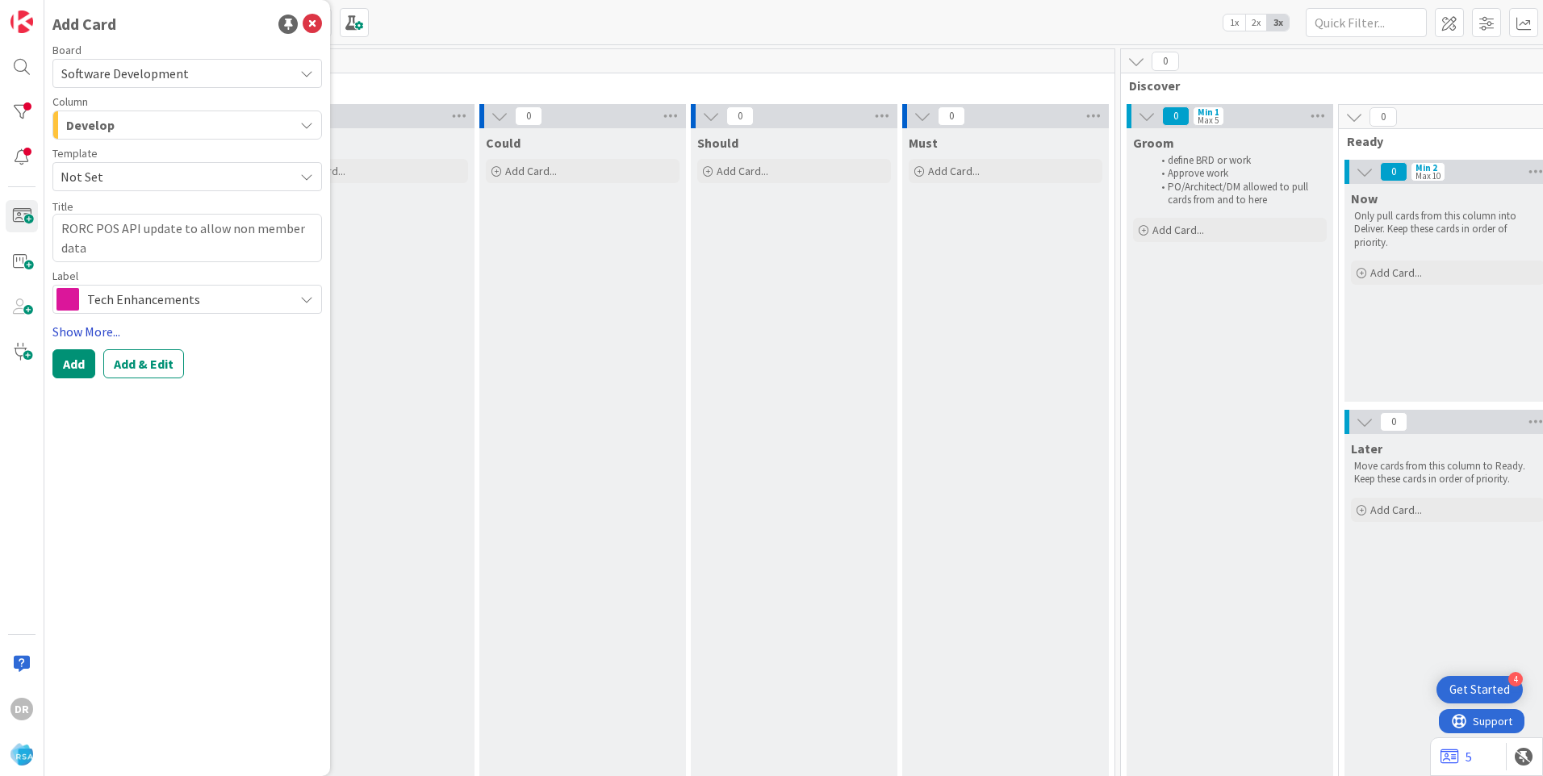
click at [86, 334] on link "Show More..." at bounding box center [186, 331] width 269 height 19
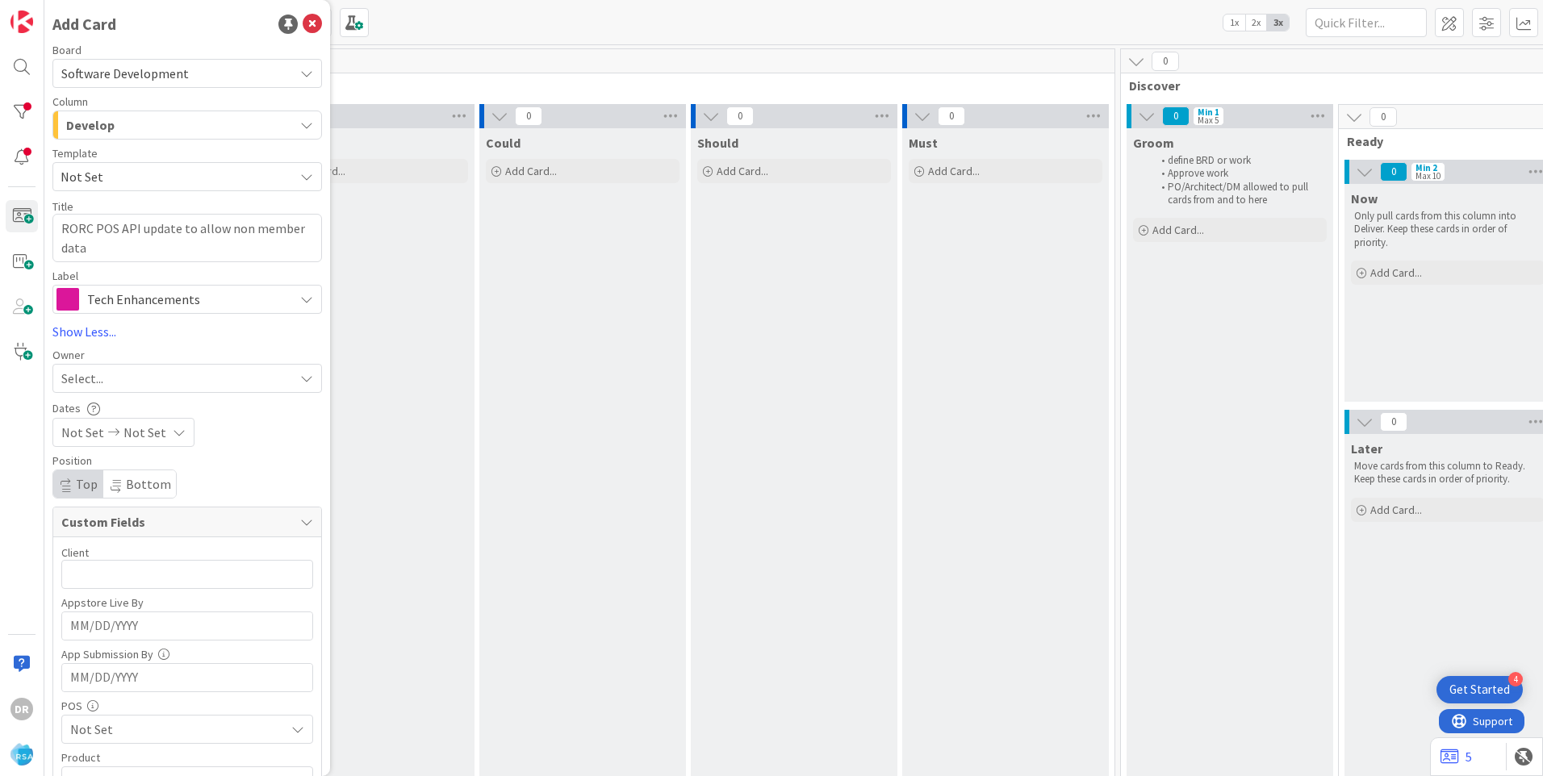
click at [107, 375] on div "Select..." at bounding box center [177, 378] width 232 height 19
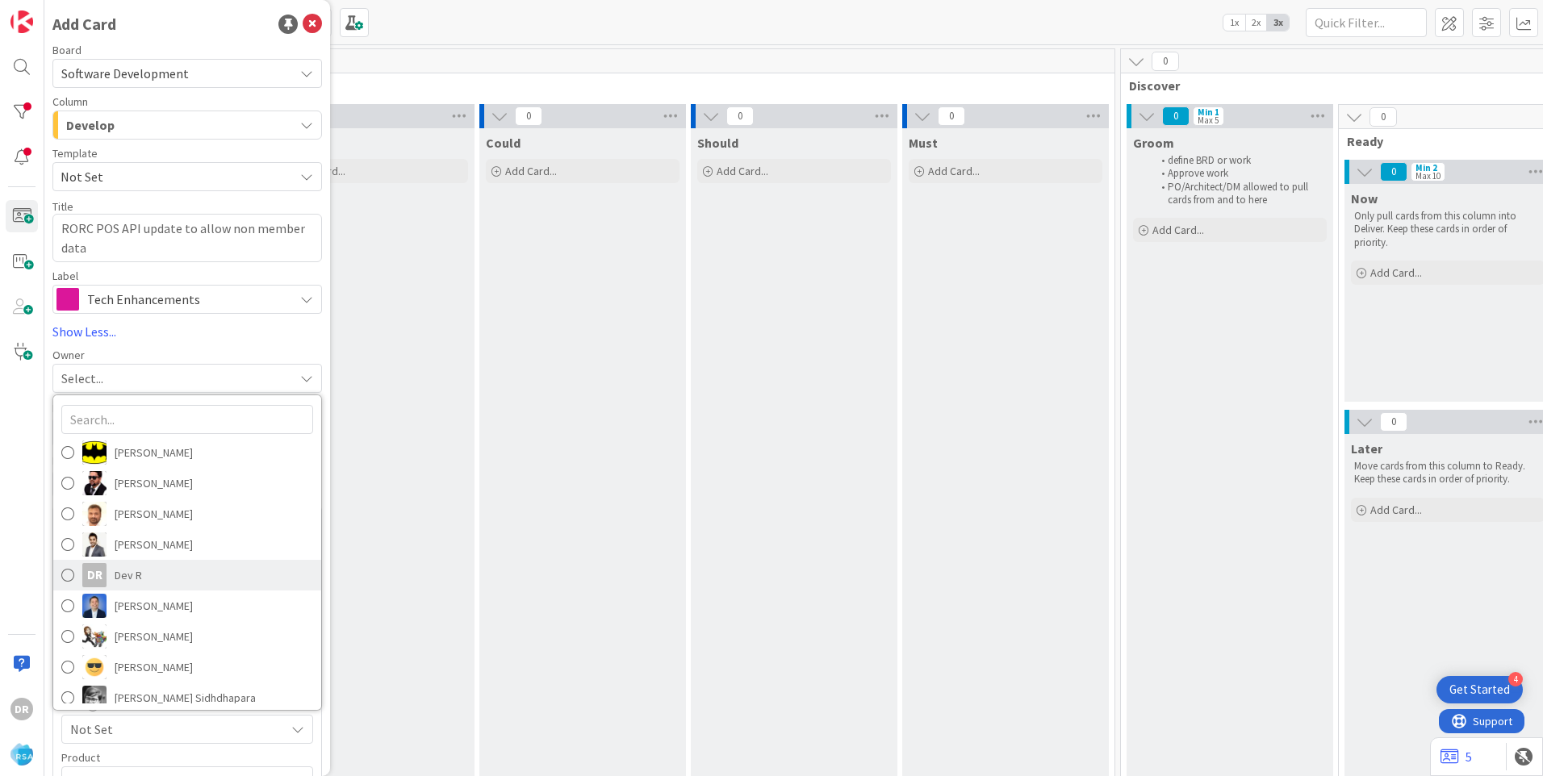
click at [73, 573] on span at bounding box center [67, 575] width 13 height 24
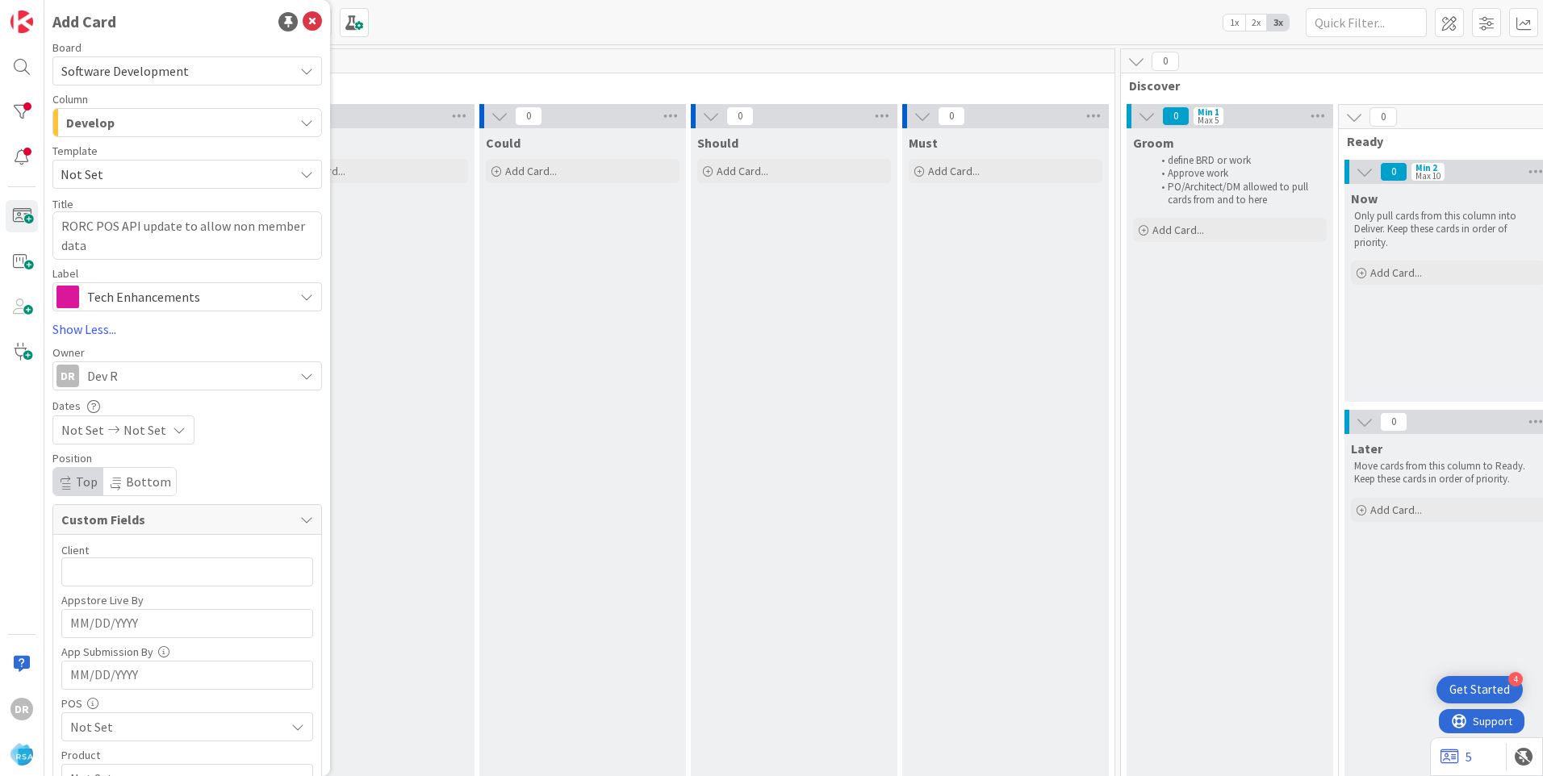
scroll to position [0, 0]
type textarea "x"
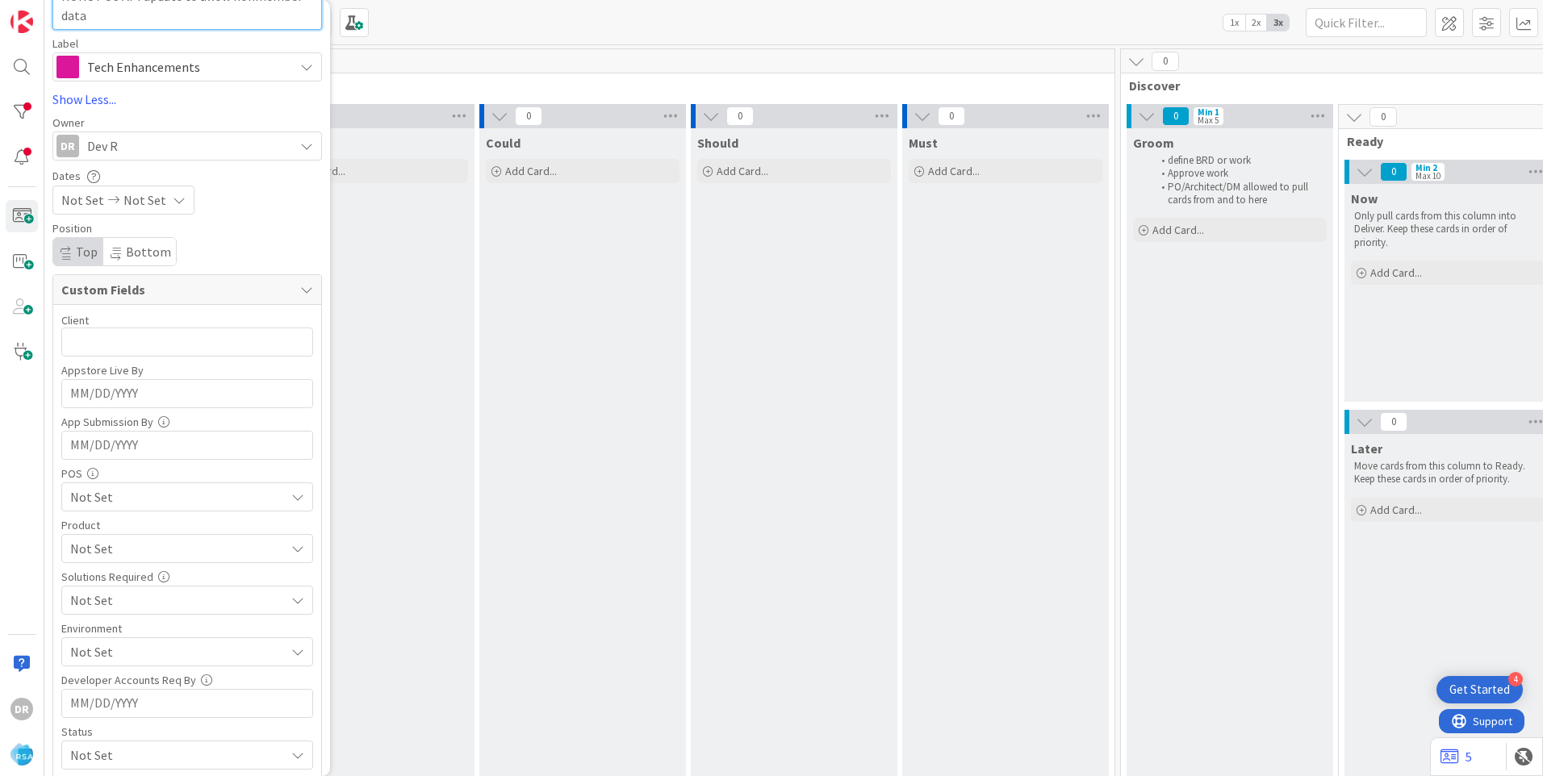
scroll to position [439, 0]
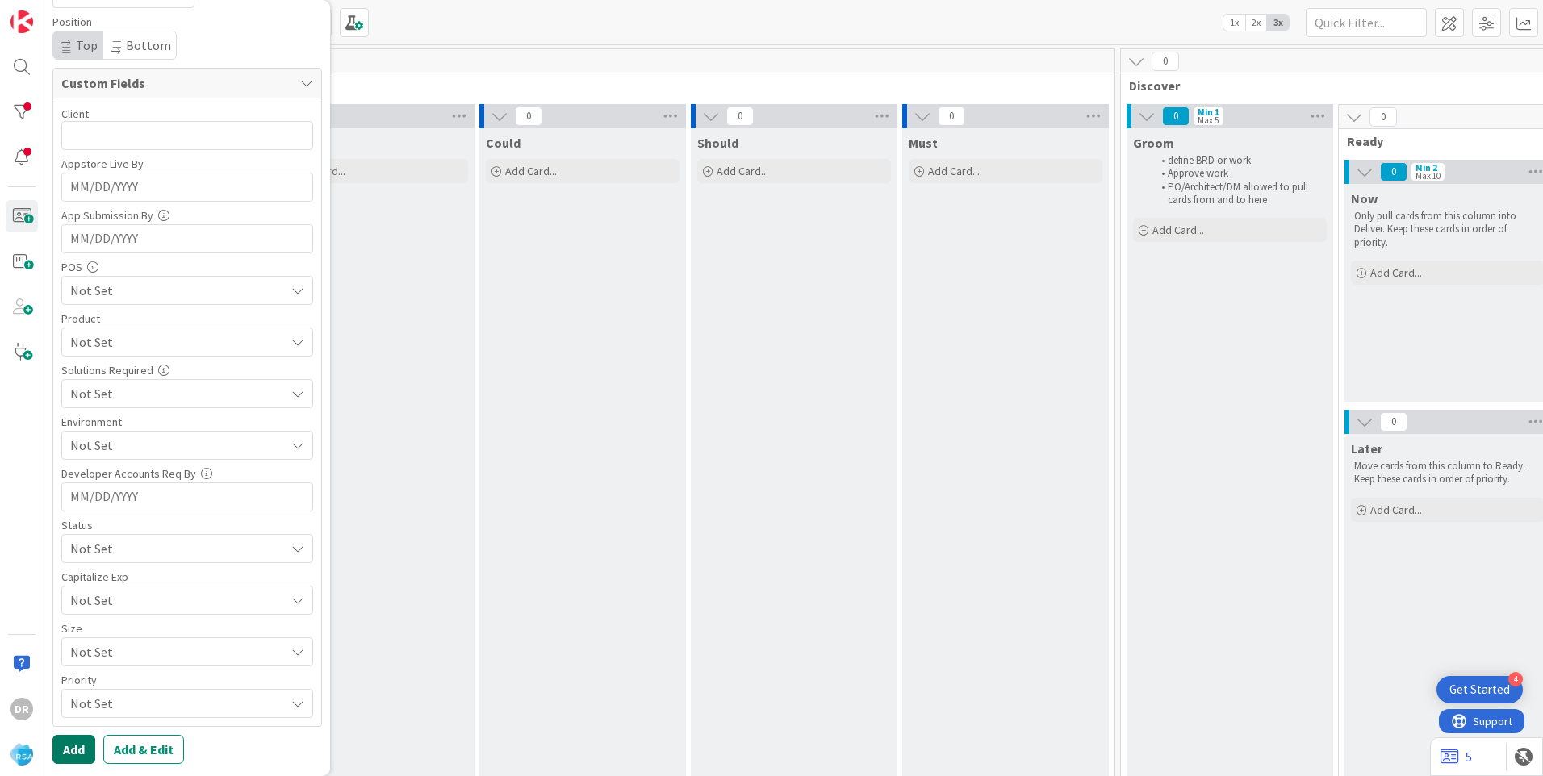
type textarea "RORC POS API update to allow nonmember data"
click at [78, 745] on button "Add" at bounding box center [73, 749] width 43 height 29
type textarea "x"
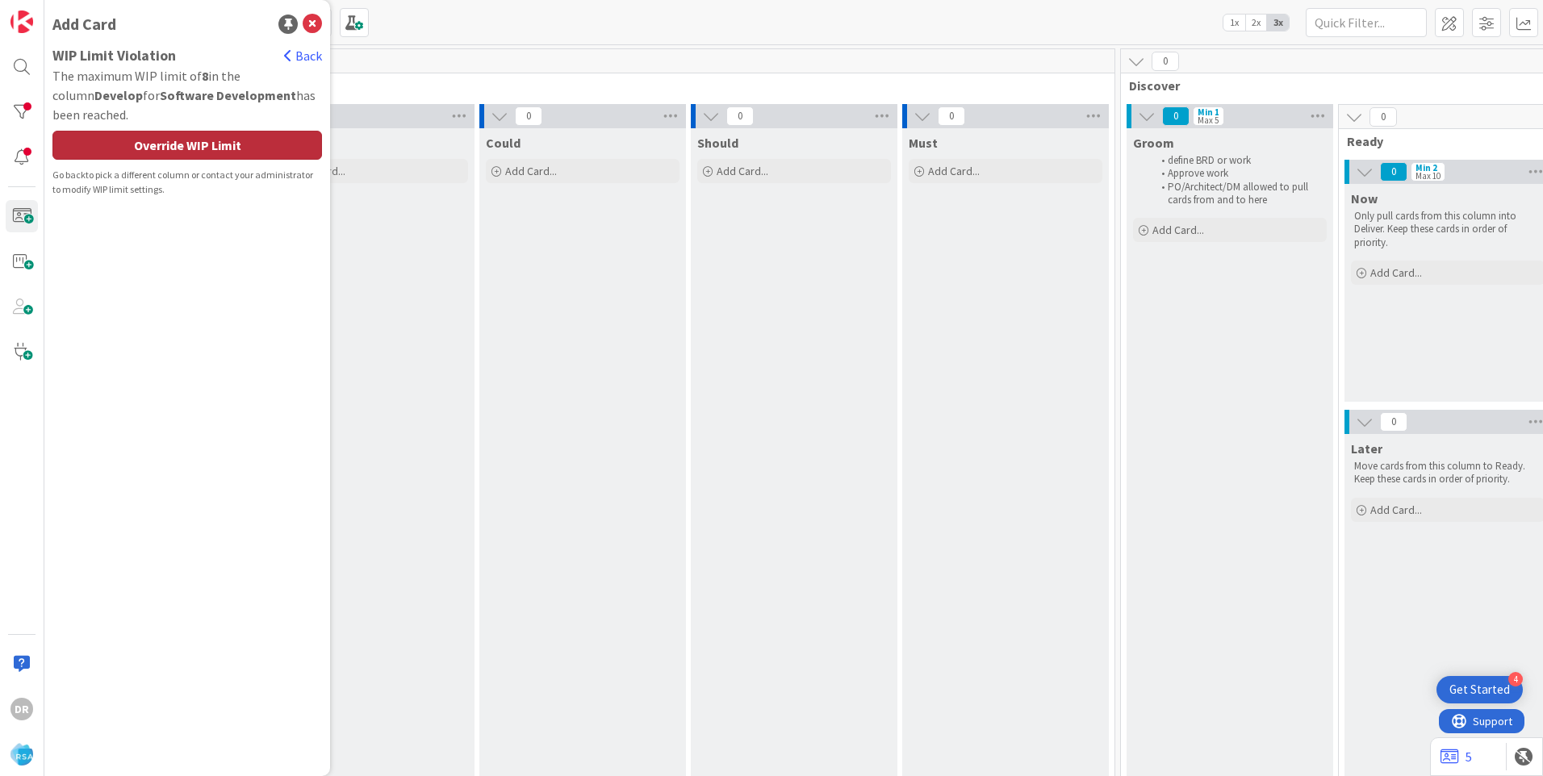
click at [205, 143] on div "Override WIP Limit" at bounding box center [186, 145] width 269 height 29
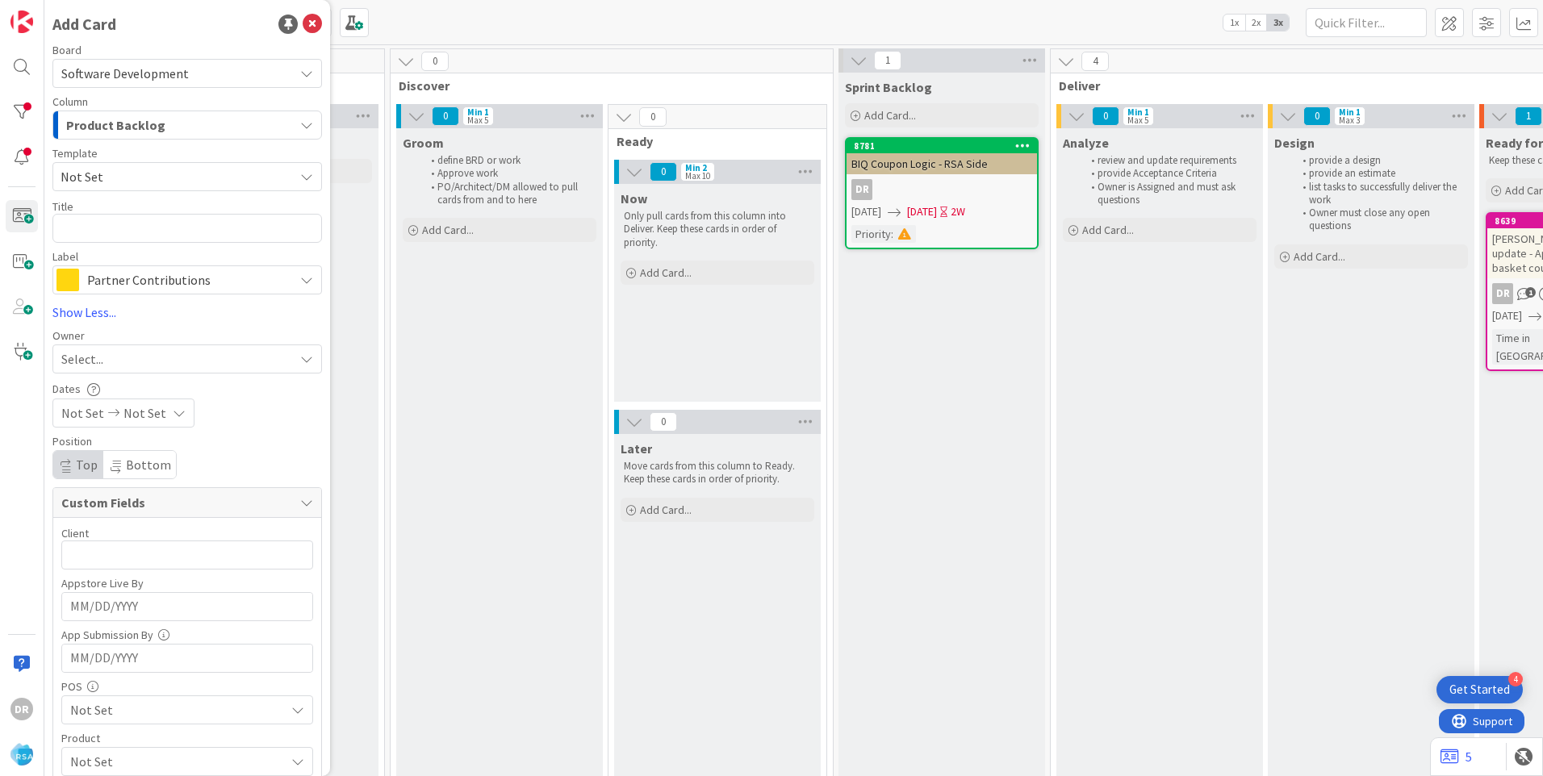
scroll to position [0, 728]
click at [302, 124] on button "Product Backlog" at bounding box center [186, 125] width 269 height 29
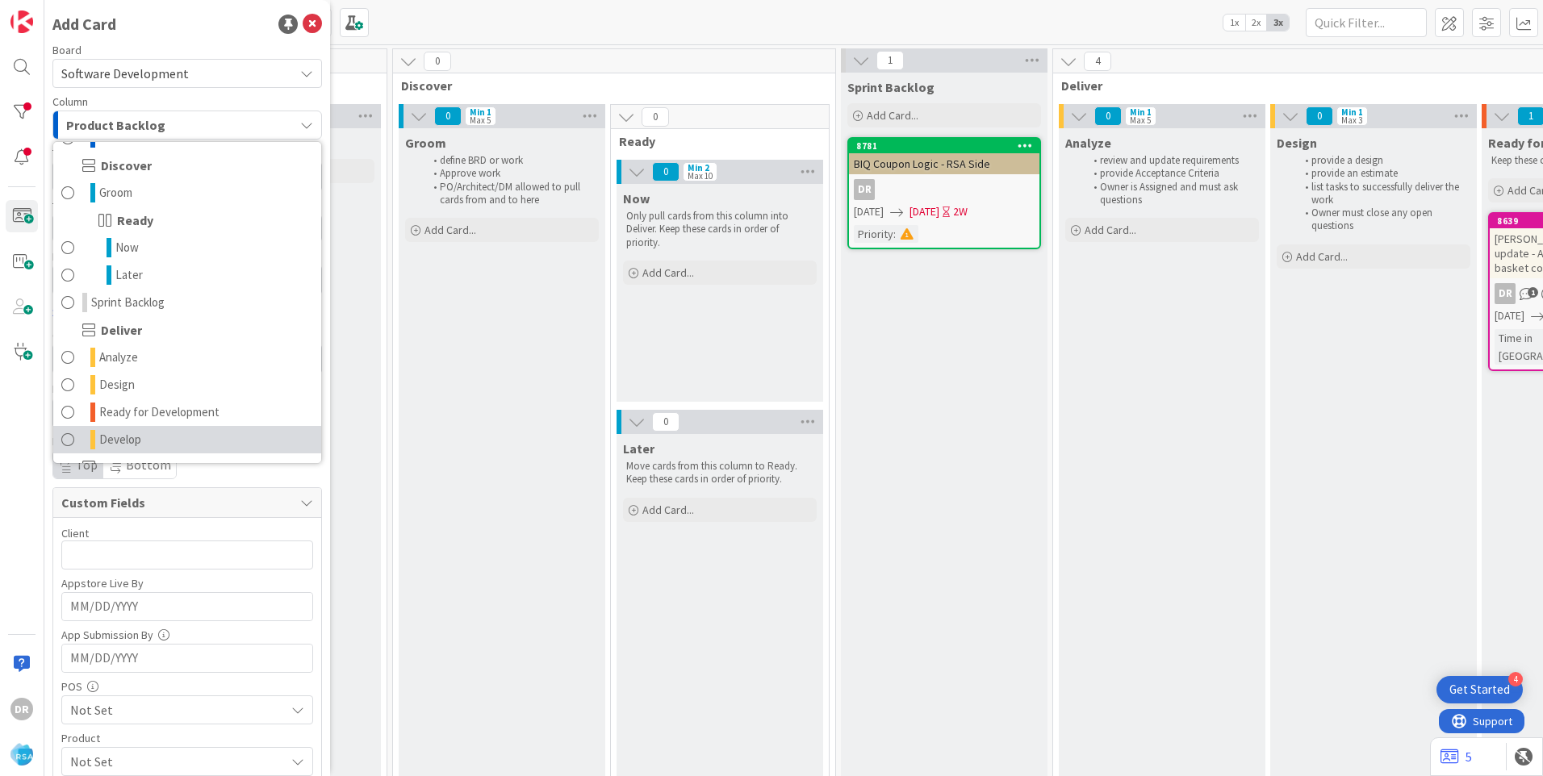
click at [131, 442] on span "Develop" at bounding box center [120, 439] width 42 height 19
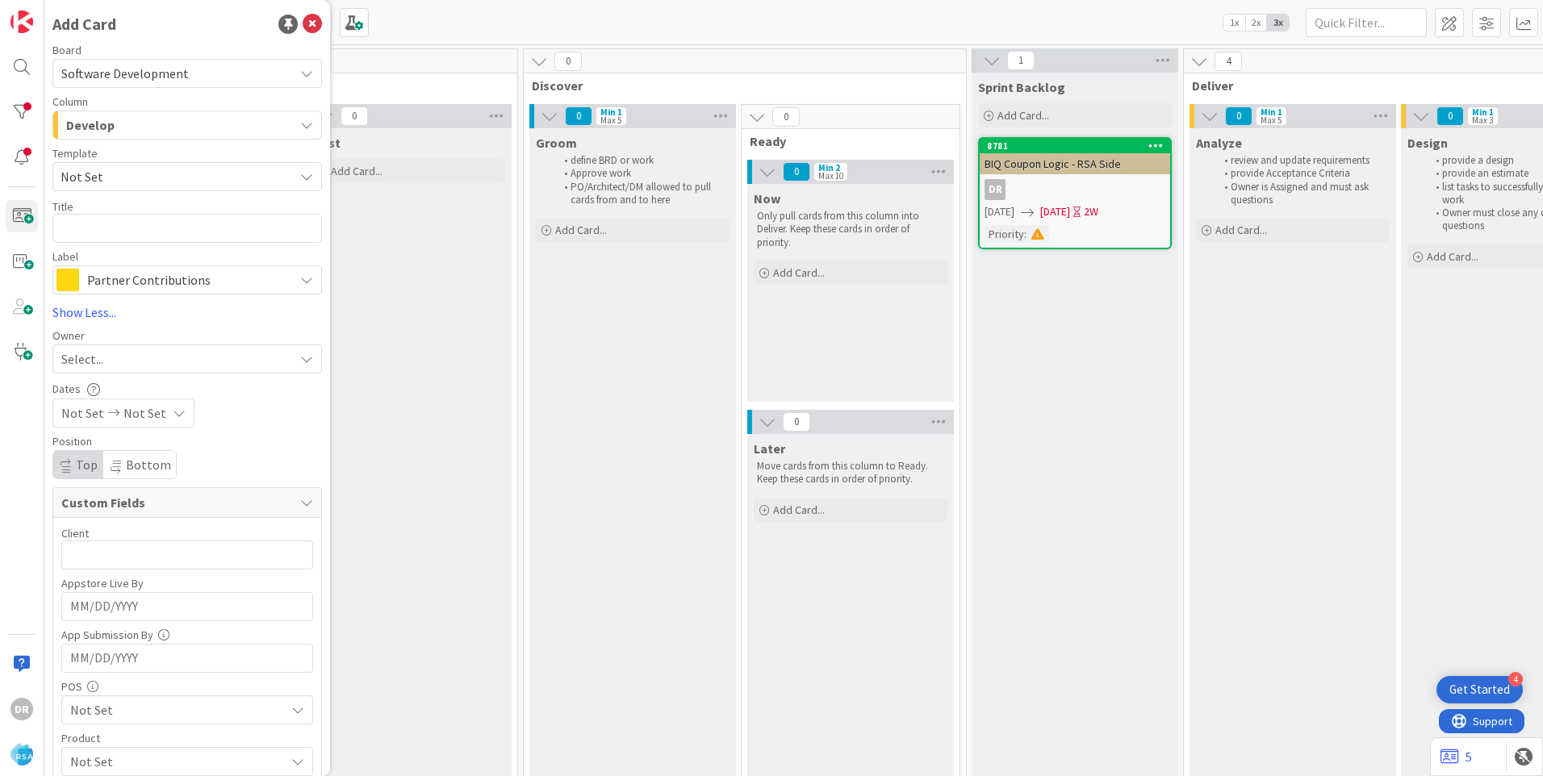
scroll to position [0, 595]
click at [300, 283] on icon at bounding box center [306, 280] width 13 height 13
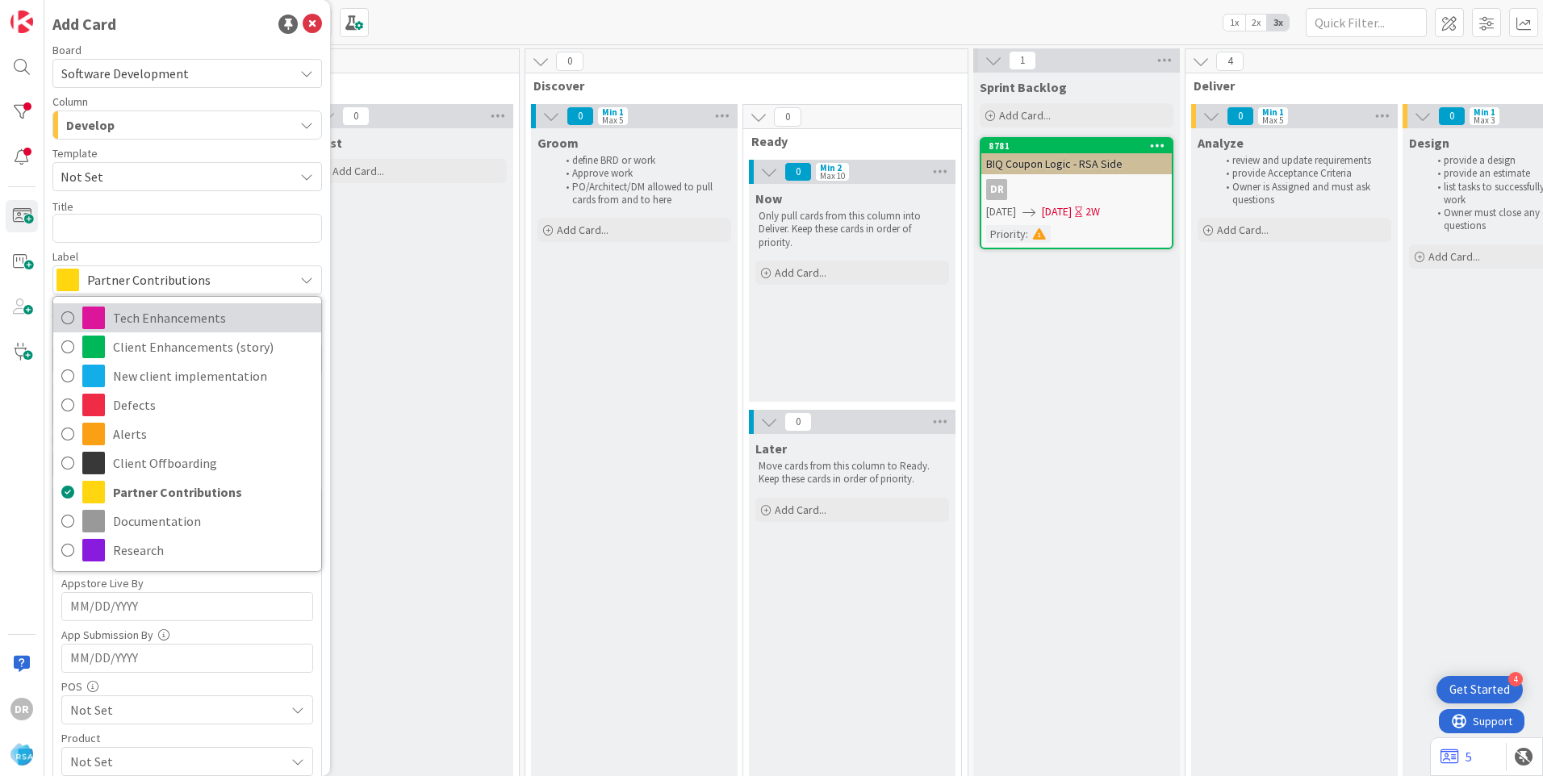
click at [161, 323] on span "Tech Enhancements" at bounding box center [213, 318] width 200 height 24
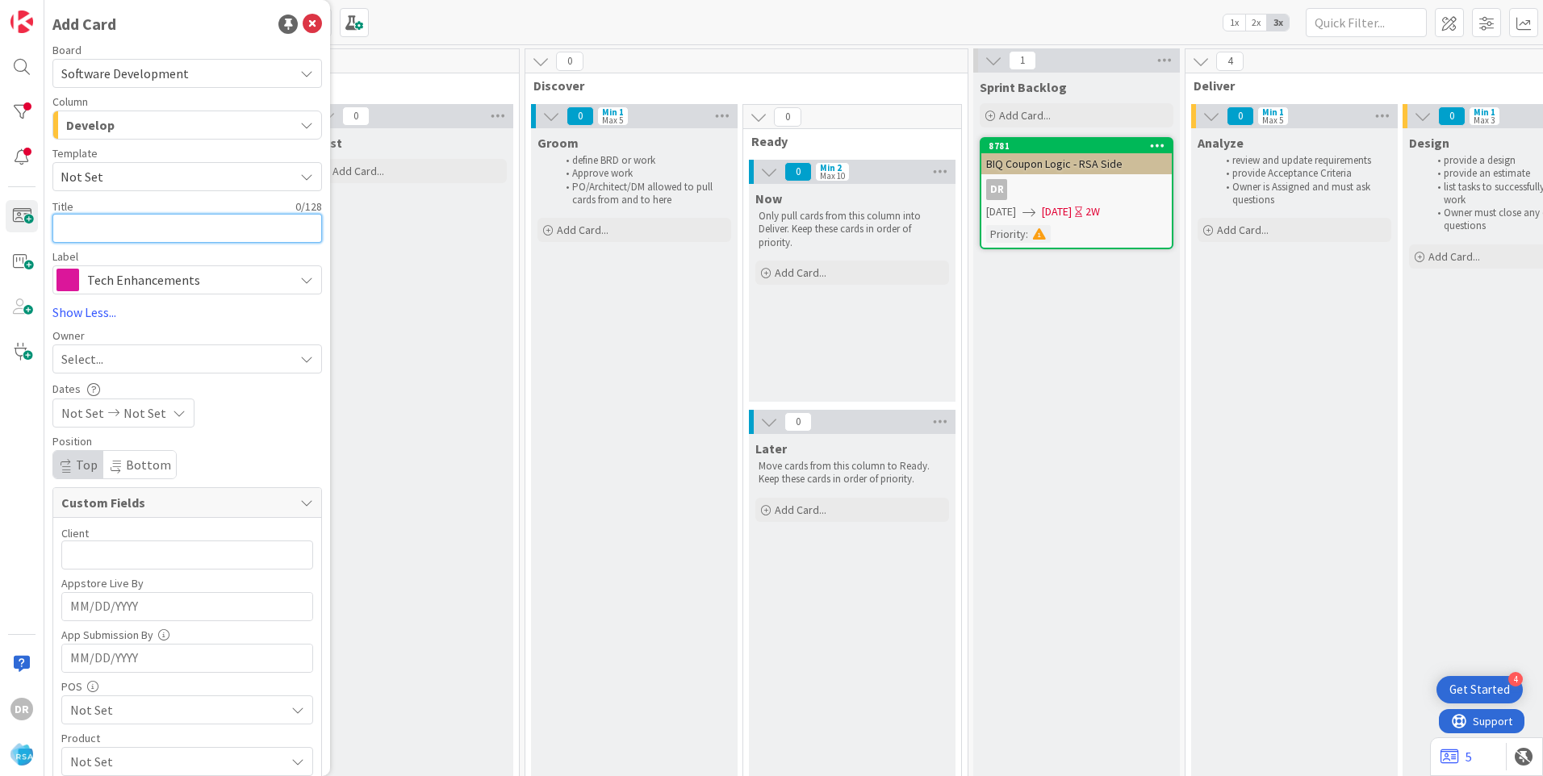
click at [108, 226] on textarea at bounding box center [186, 228] width 269 height 29
type textarea "x"
type textarea "R"
type textarea "x"
type textarea "Re"
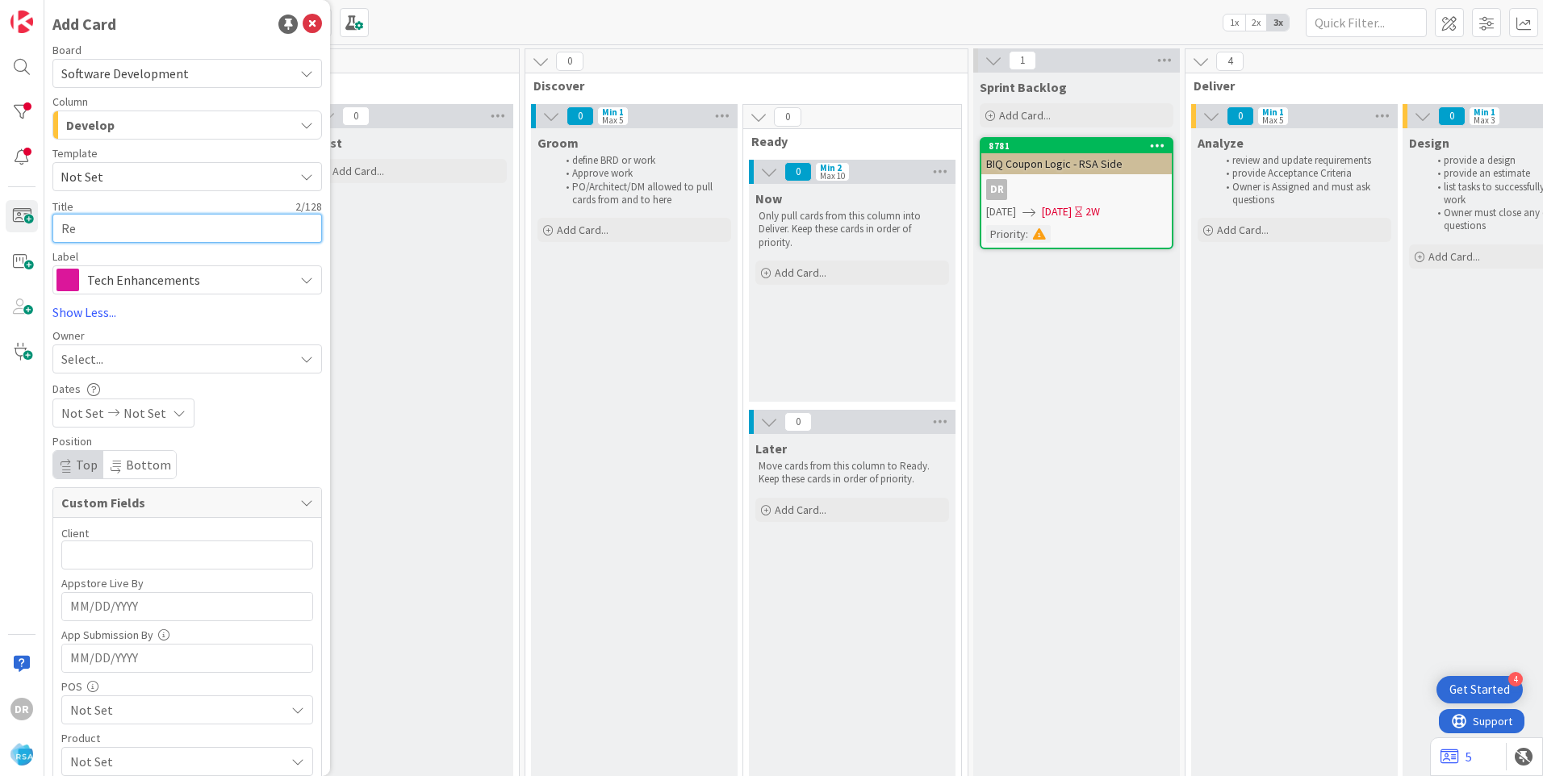
type textarea "x"
type textarea "Red"
type textarea "x"
type textarea "Redn"
type textarea "x"
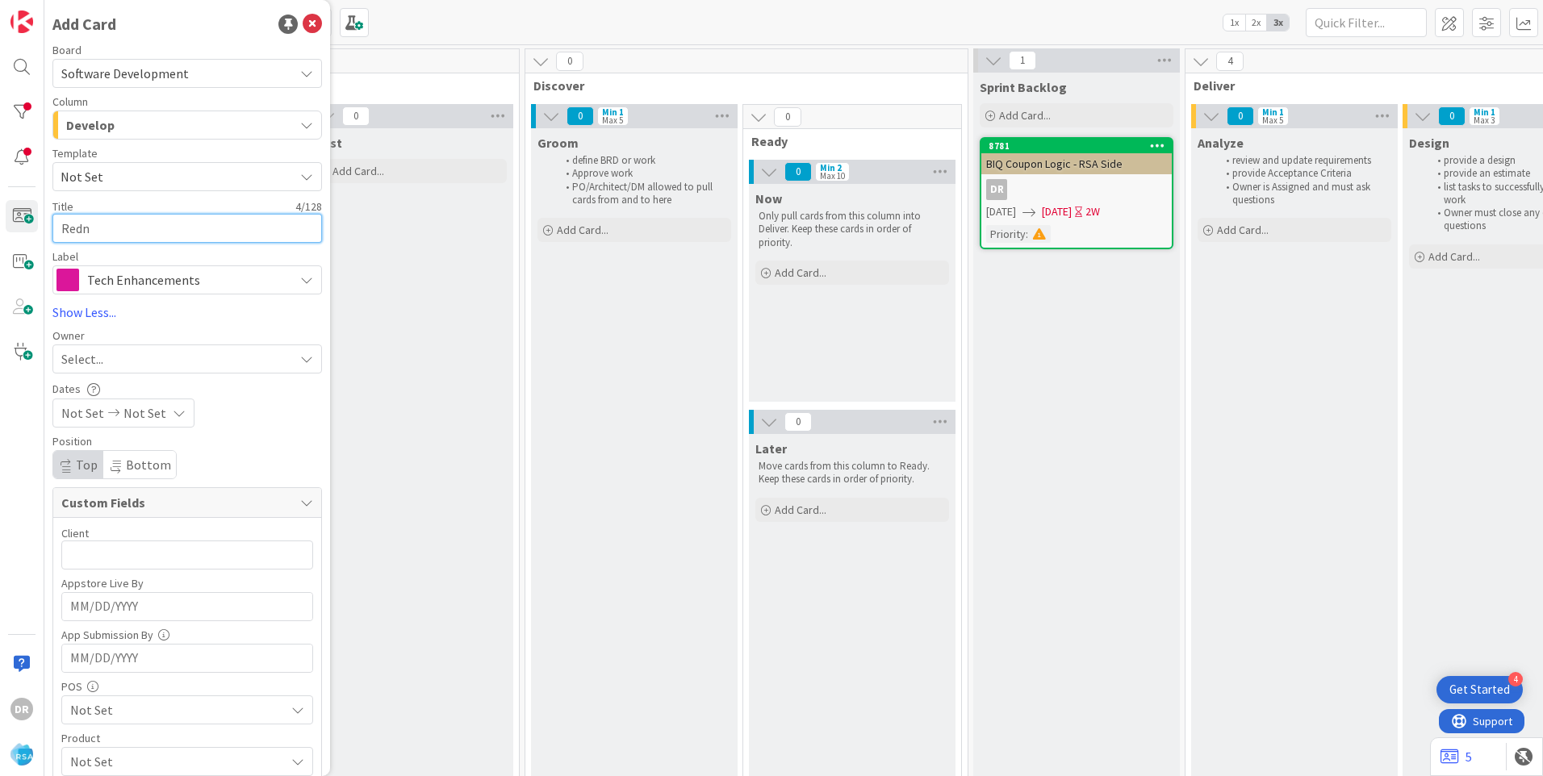
type textarea "Redne"
type textarea "x"
type textarea "Redner"
type textarea "x"
type textarea "Redners"
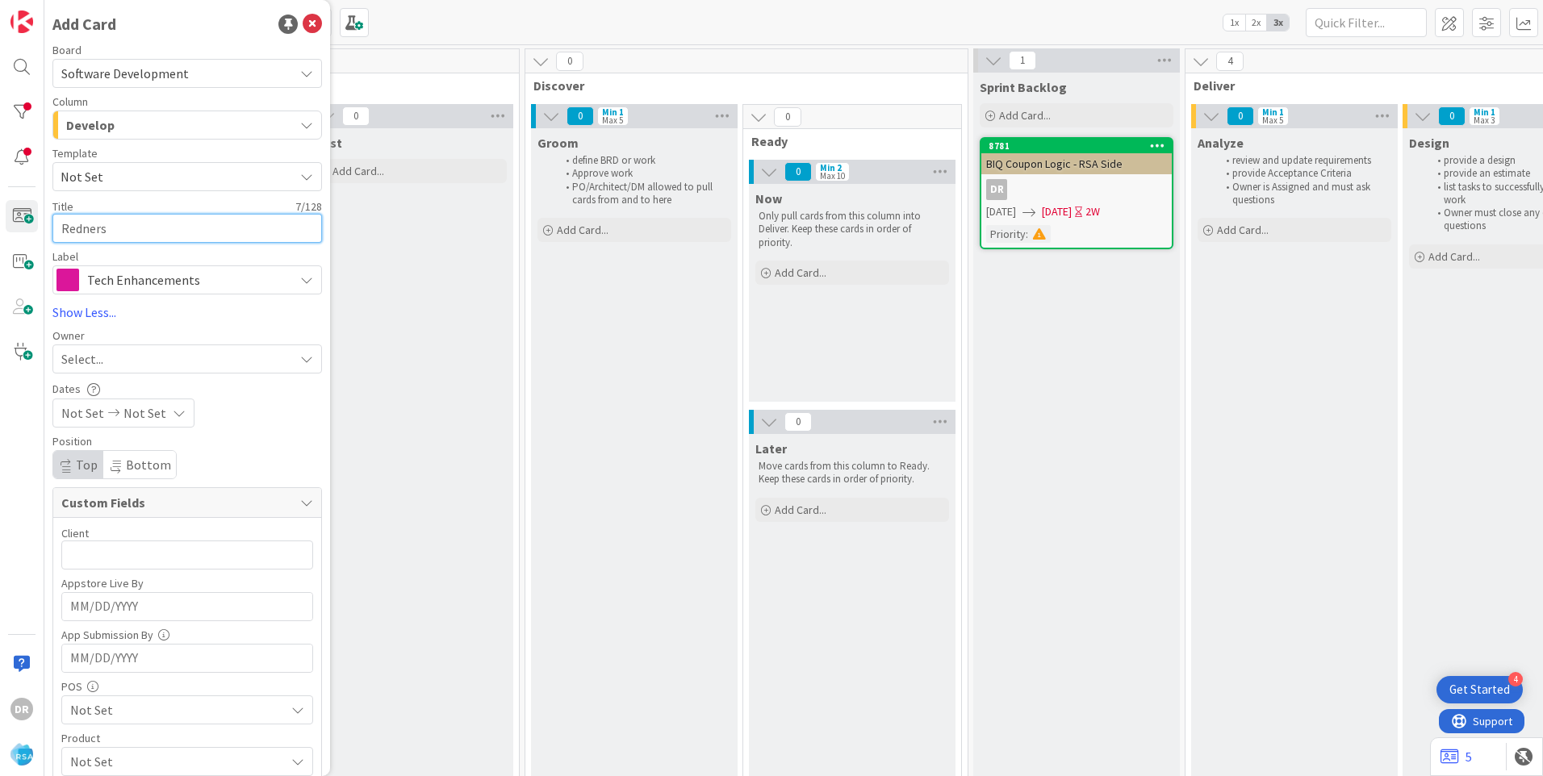
type textarea "x"
type textarea "Redners-"
type textarea "x"
type textarea "Redners-"
type textarea "x"
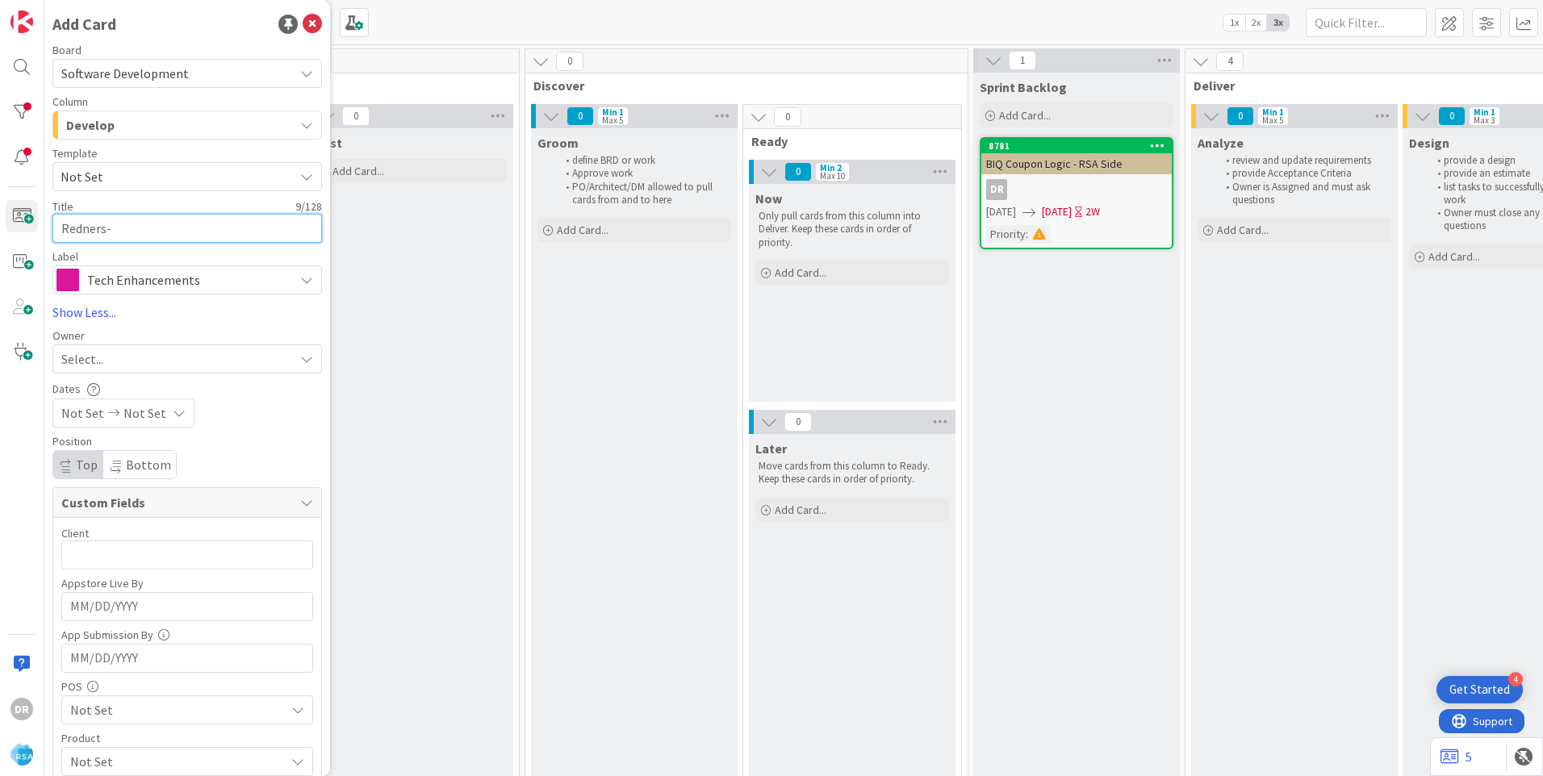
type textarea "Redners -"
type textarea "x"
type textarea "Redners - i"
type textarea "x"
type textarea "Redners - im"
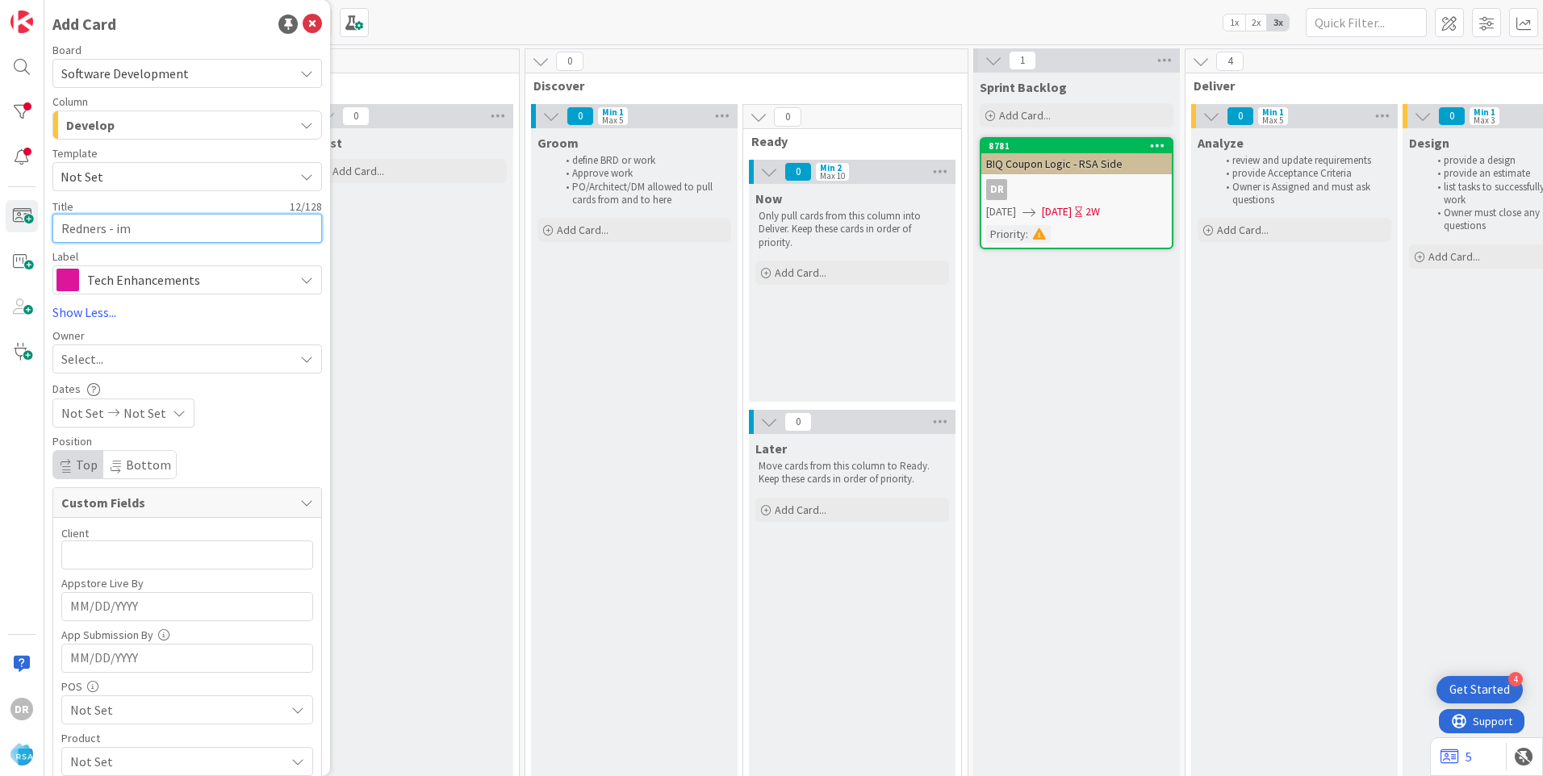
type textarea "x"
type textarea "Redners - imp"
type textarea "x"
type textarea "Redners - impl"
type textarea "x"
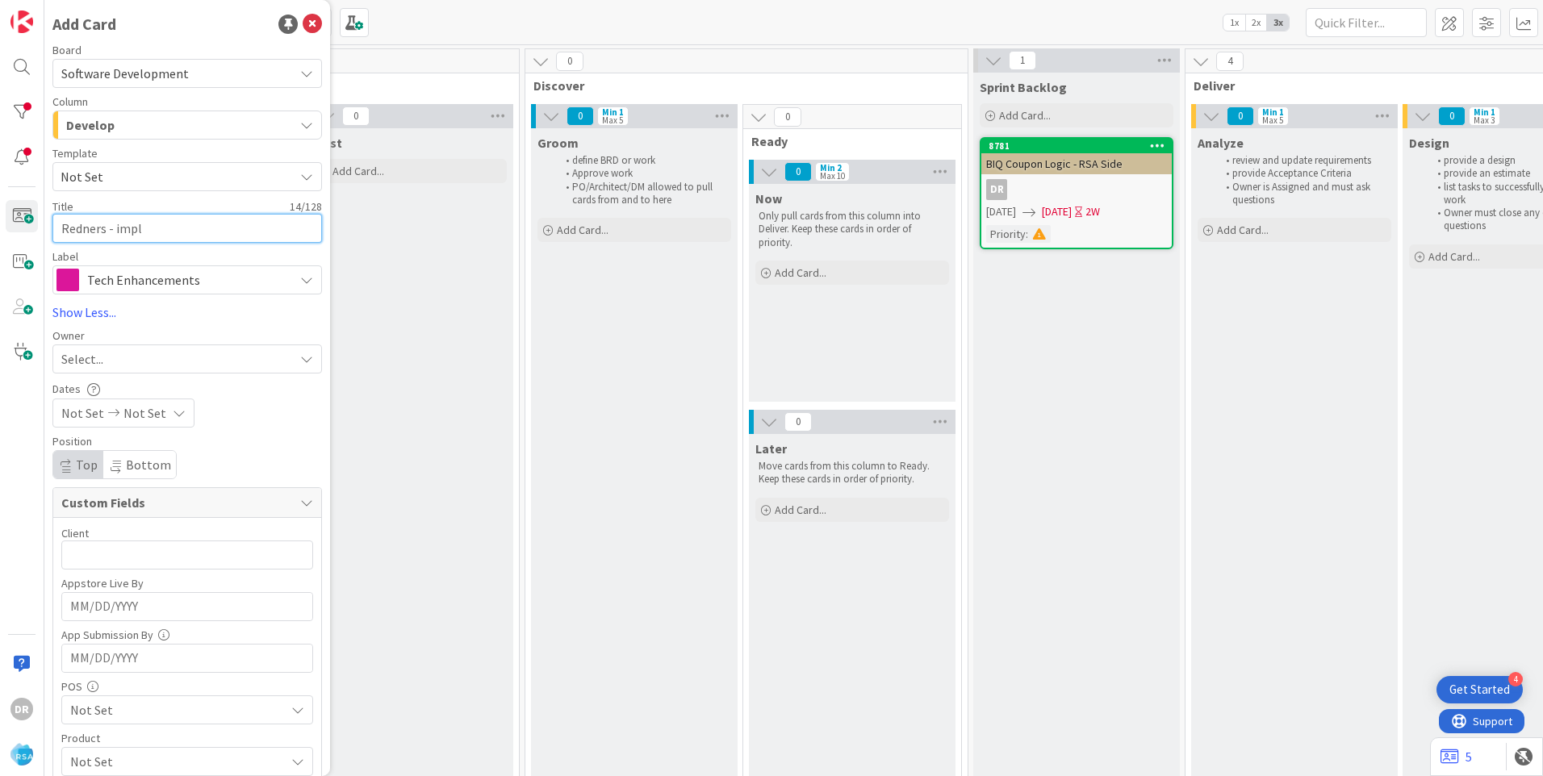
type textarea "Redners - imple"
type textarea "x"
type textarea "Redners - implem"
type textarea "x"
type textarea "Redners - impleme"
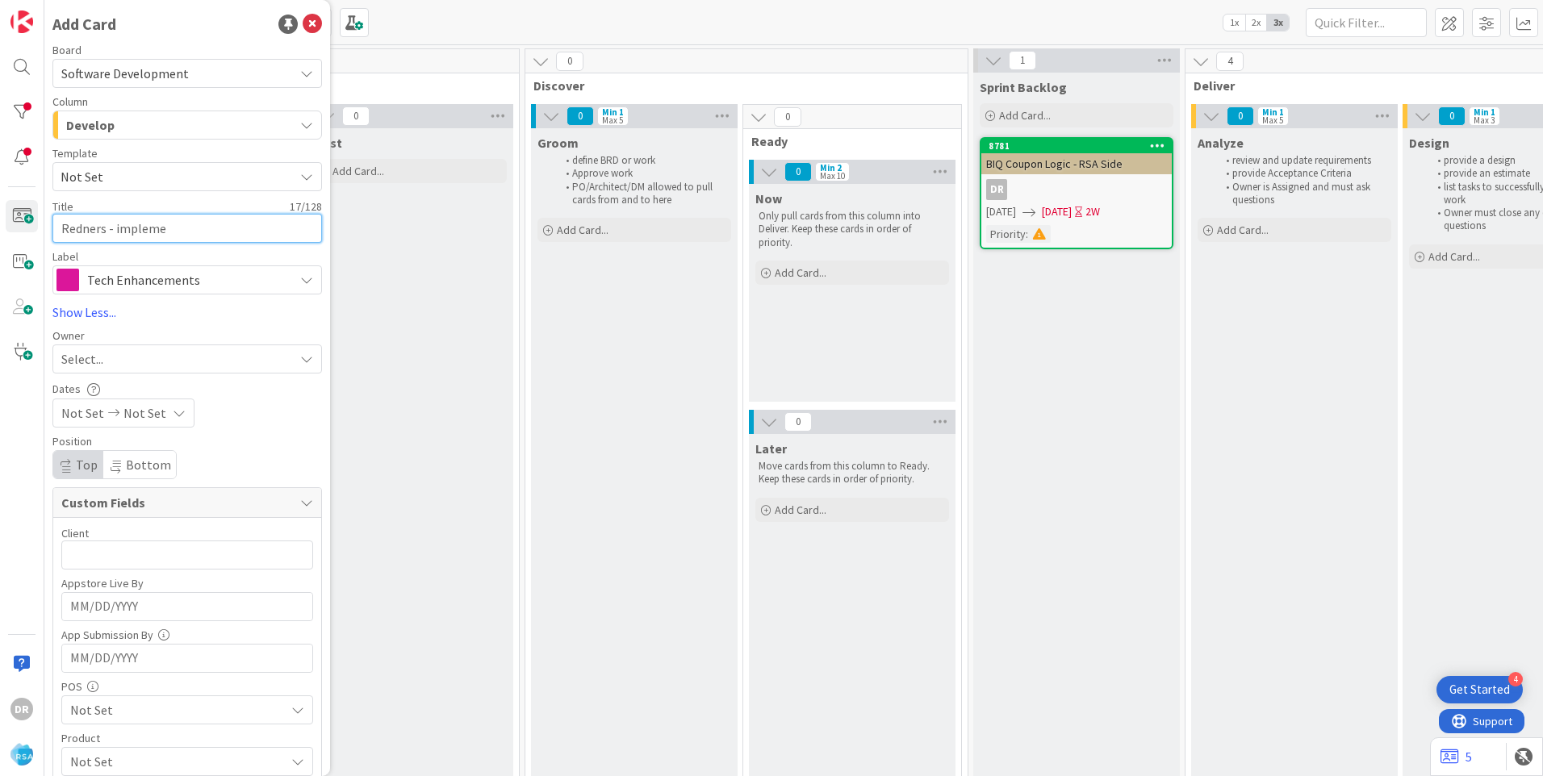
type textarea "x"
type textarea "Redners - implemen"
type textarea "x"
type textarea "Redners - implement"
type textarea "x"
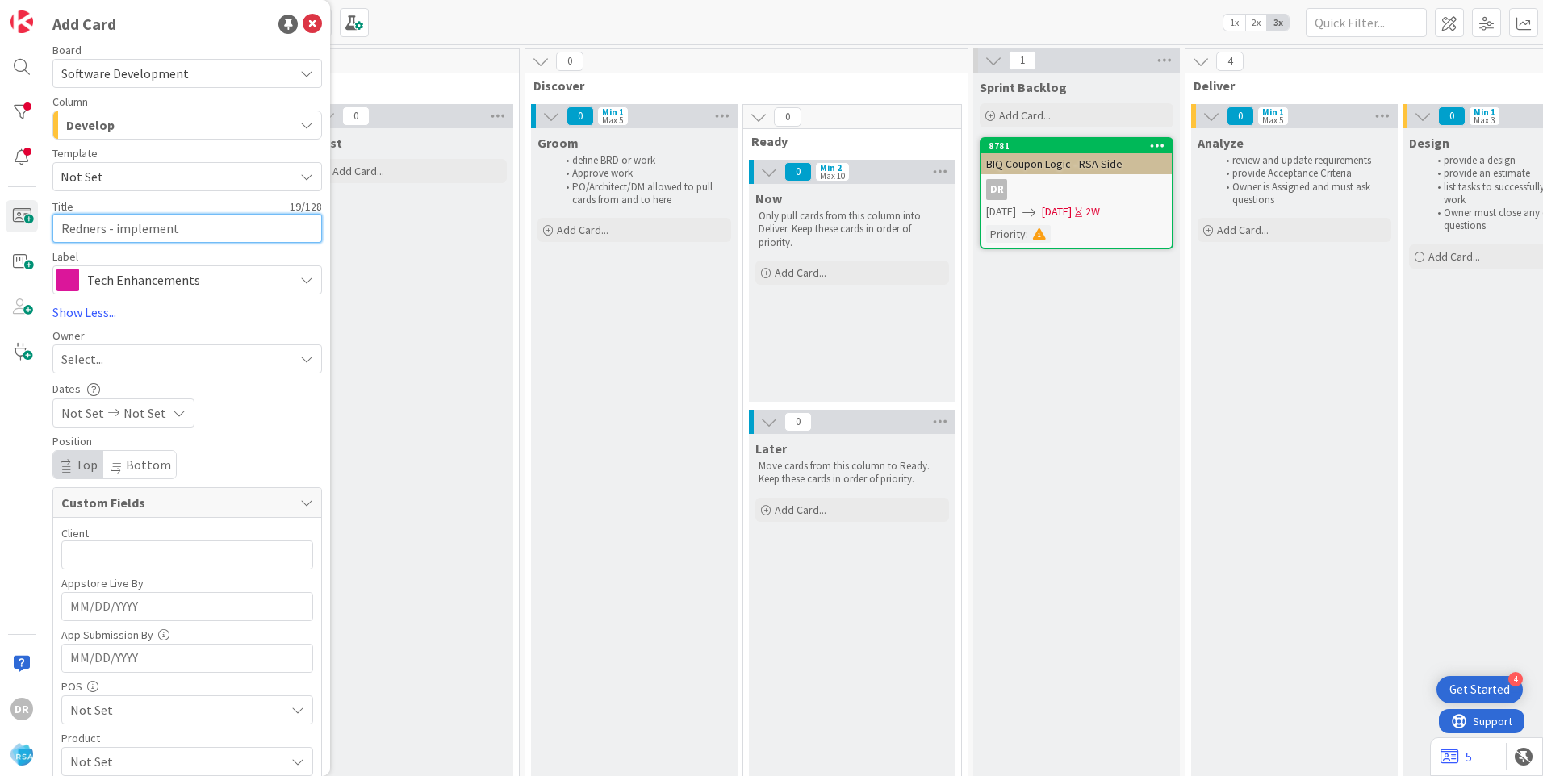
type textarea "Redners - implement"
type textarea "x"
type textarea "Redners - mplement"
type textarea "x"
type textarea "Redners - Implement"
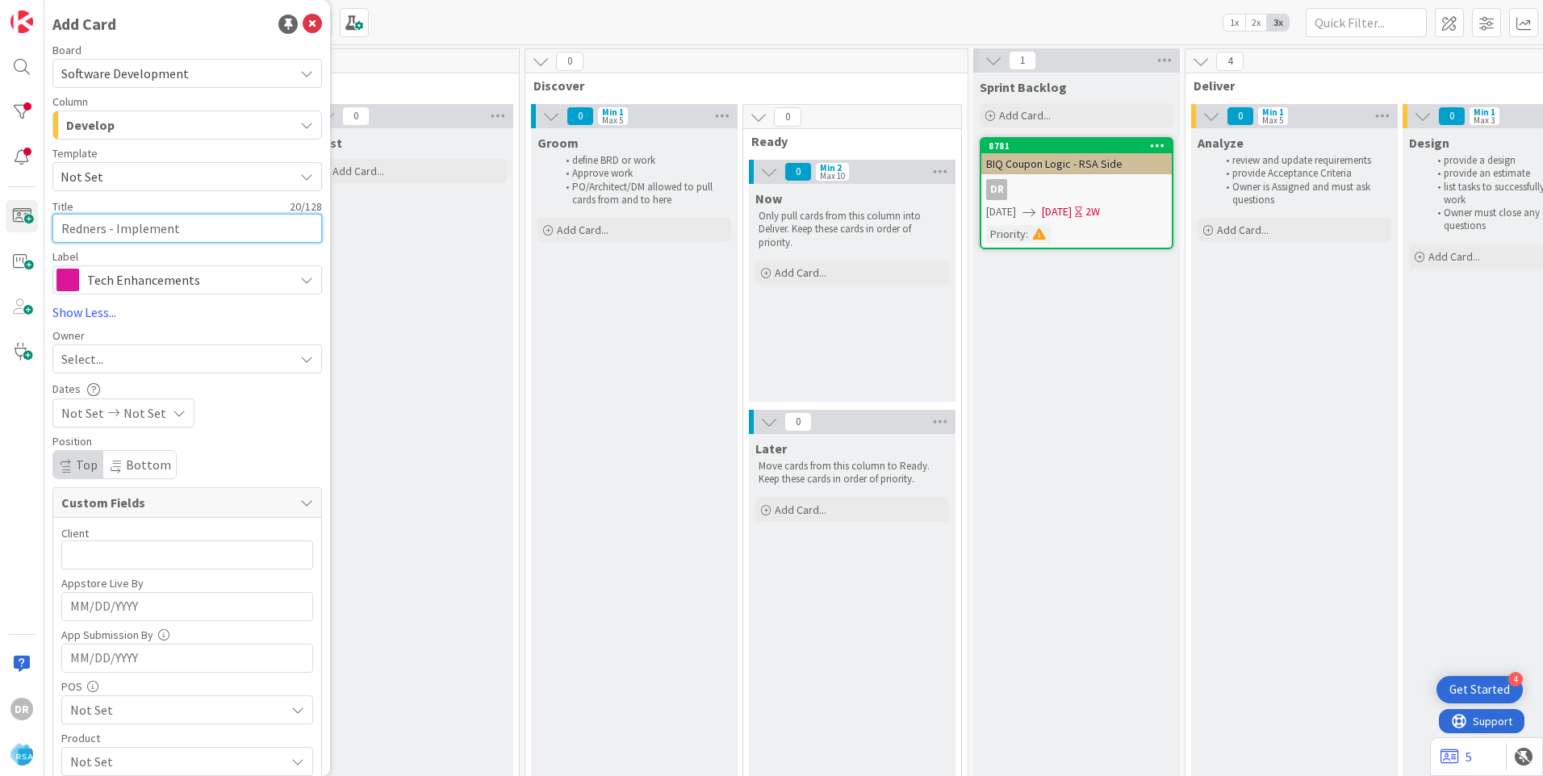
type textarea "x"
type textarea "Redners - Implement n"
type textarea "x"
type textarea "Redners - Implement no"
type textarea "x"
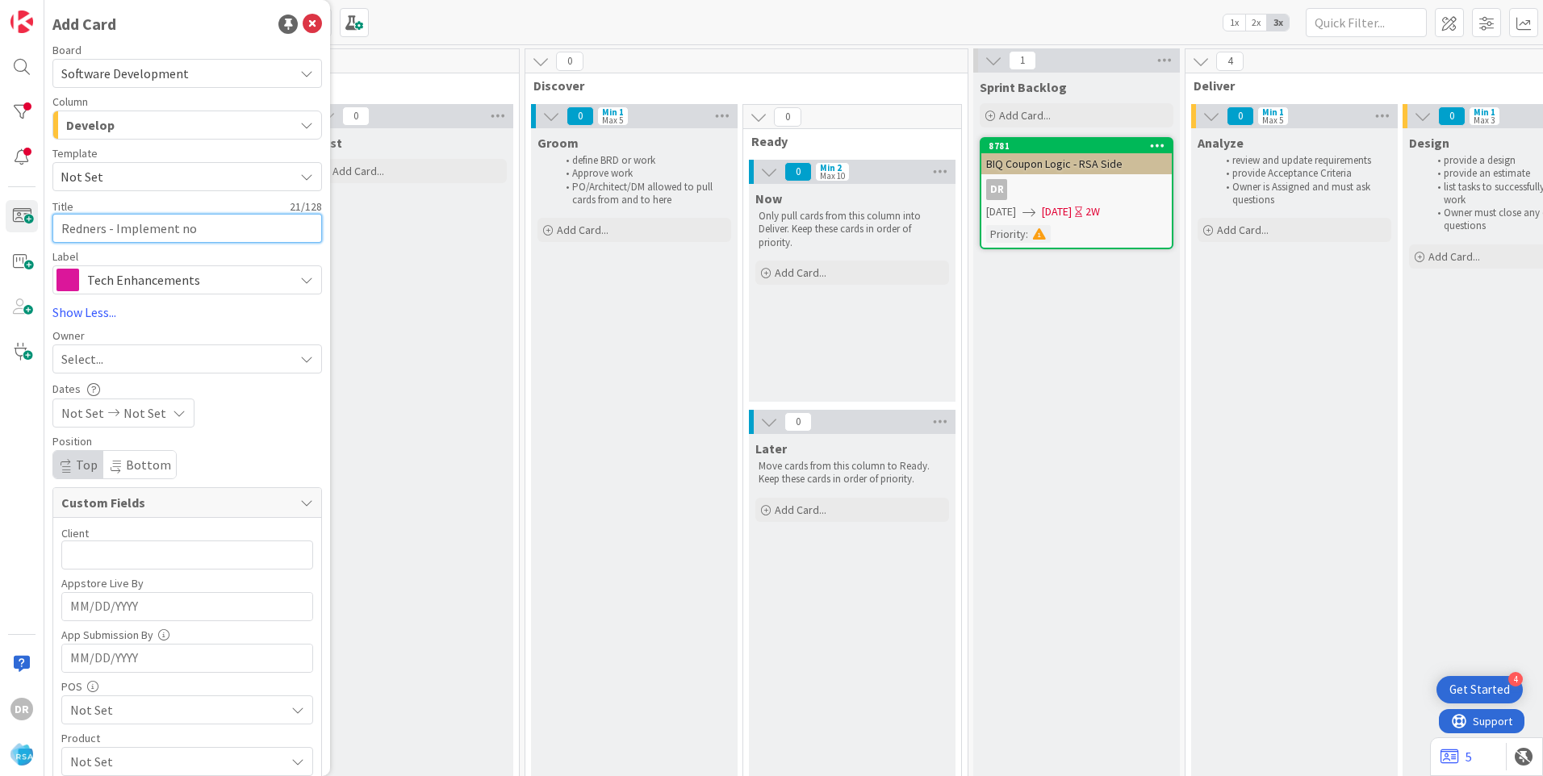
type textarea "Redners - Implement non"
type textarea "x"
type textarea "Redners - Implement non"
type textarea "x"
type textarea "Redners - Implement non m"
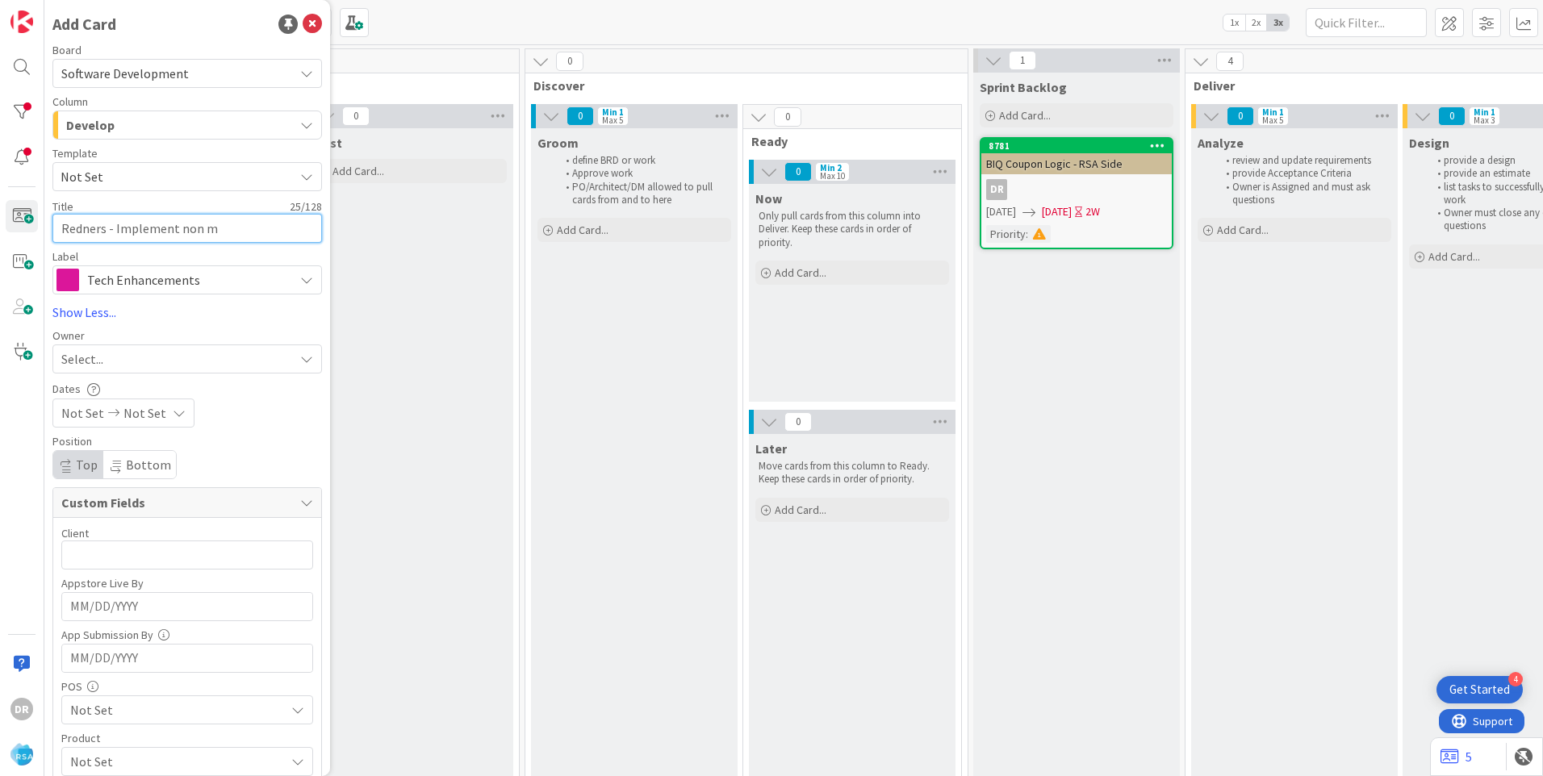
type textarea "x"
type textarea "Redners - Implement non"
type textarea "x"
type textarea "Redners - Implement non"
type textarea "x"
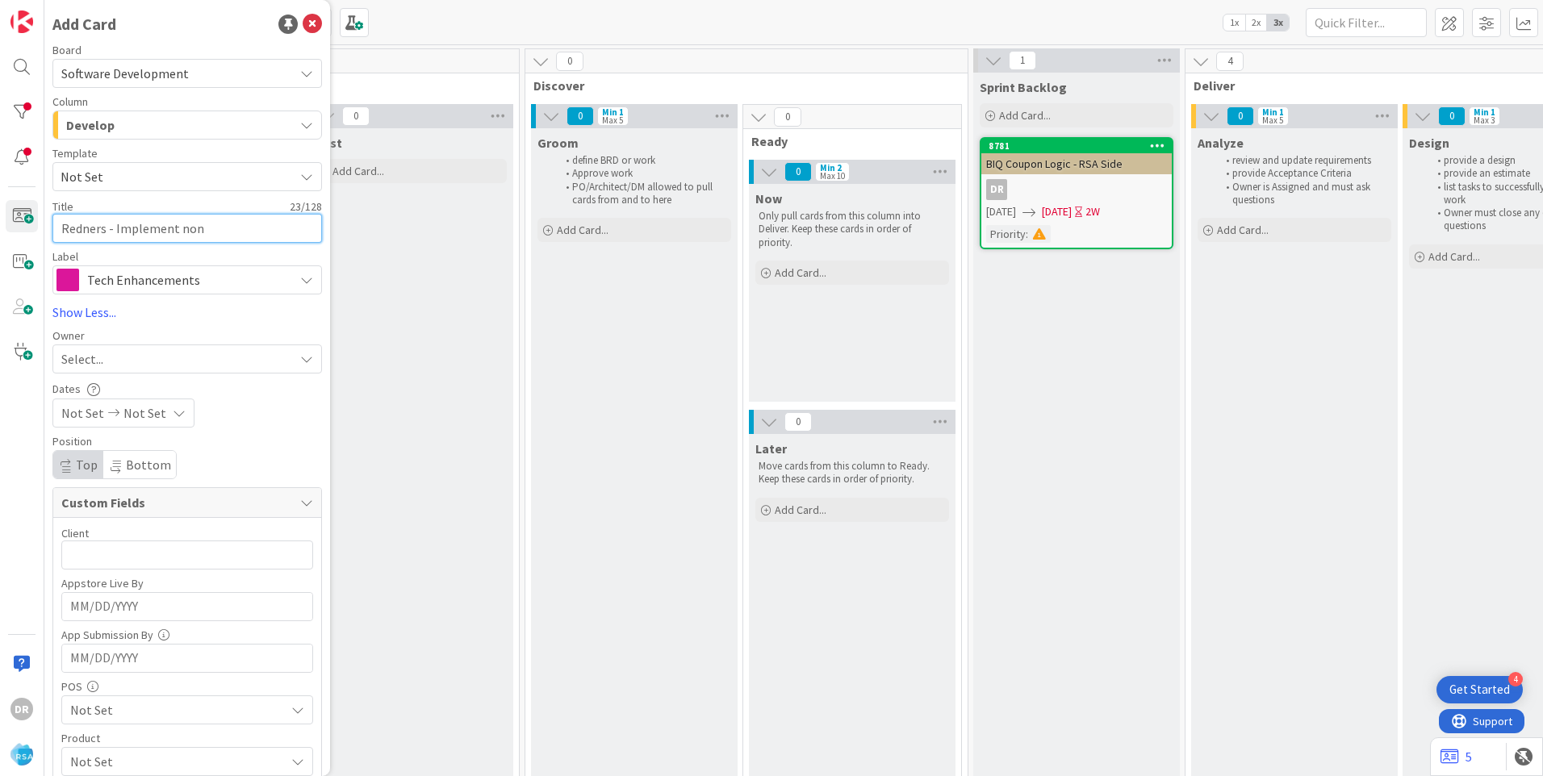
type textarea "Redners - Implement nonm"
type textarea "x"
type textarea "Redners - Implement nonme"
type textarea "x"
type textarea "Redners - Implement nonmem"
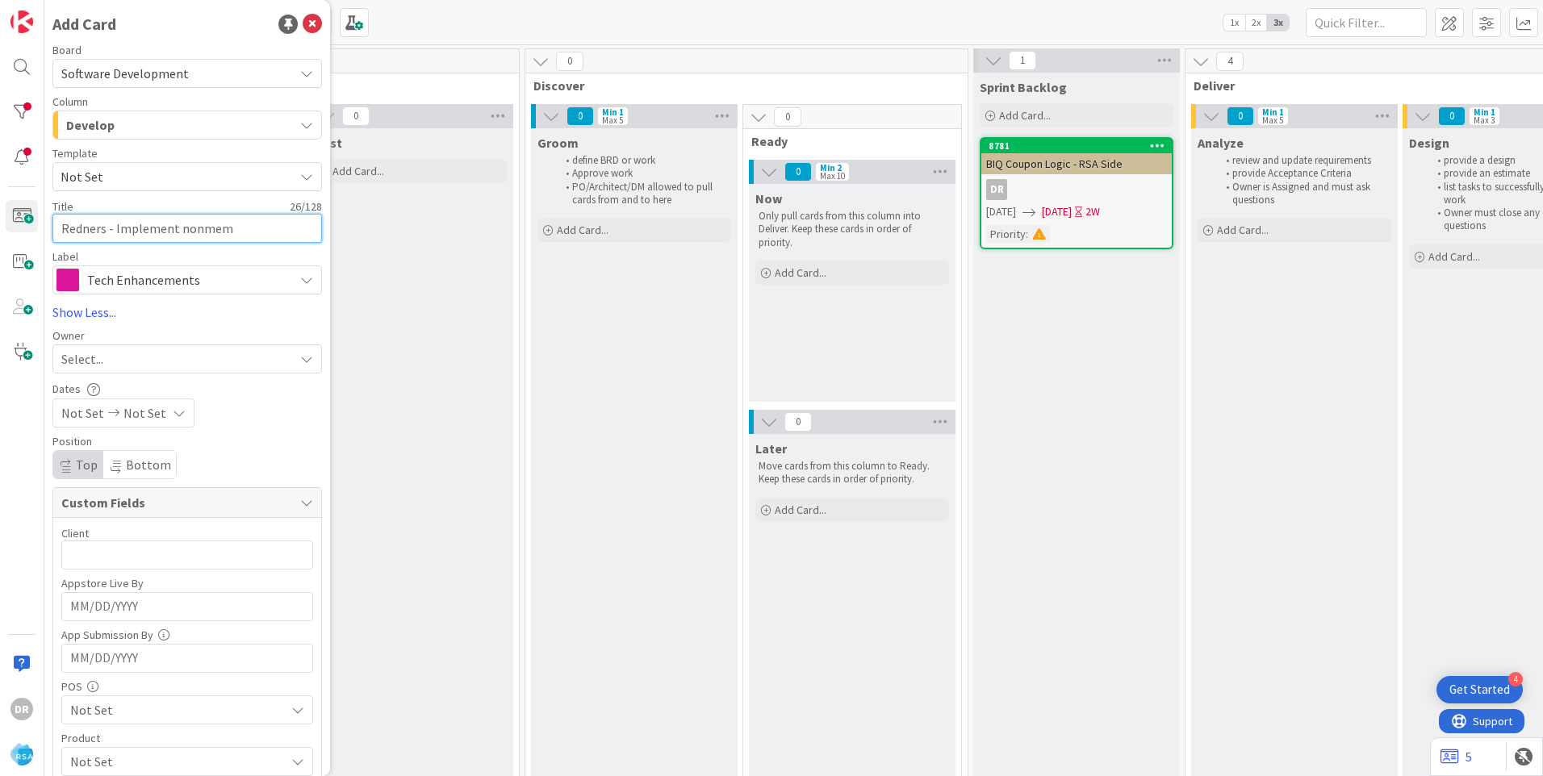
type textarea "x"
type textarea "Redners - Implement nonmemb"
type textarea "x"
type textarea "Redners - Implement nonmembe"
type textarea "x"
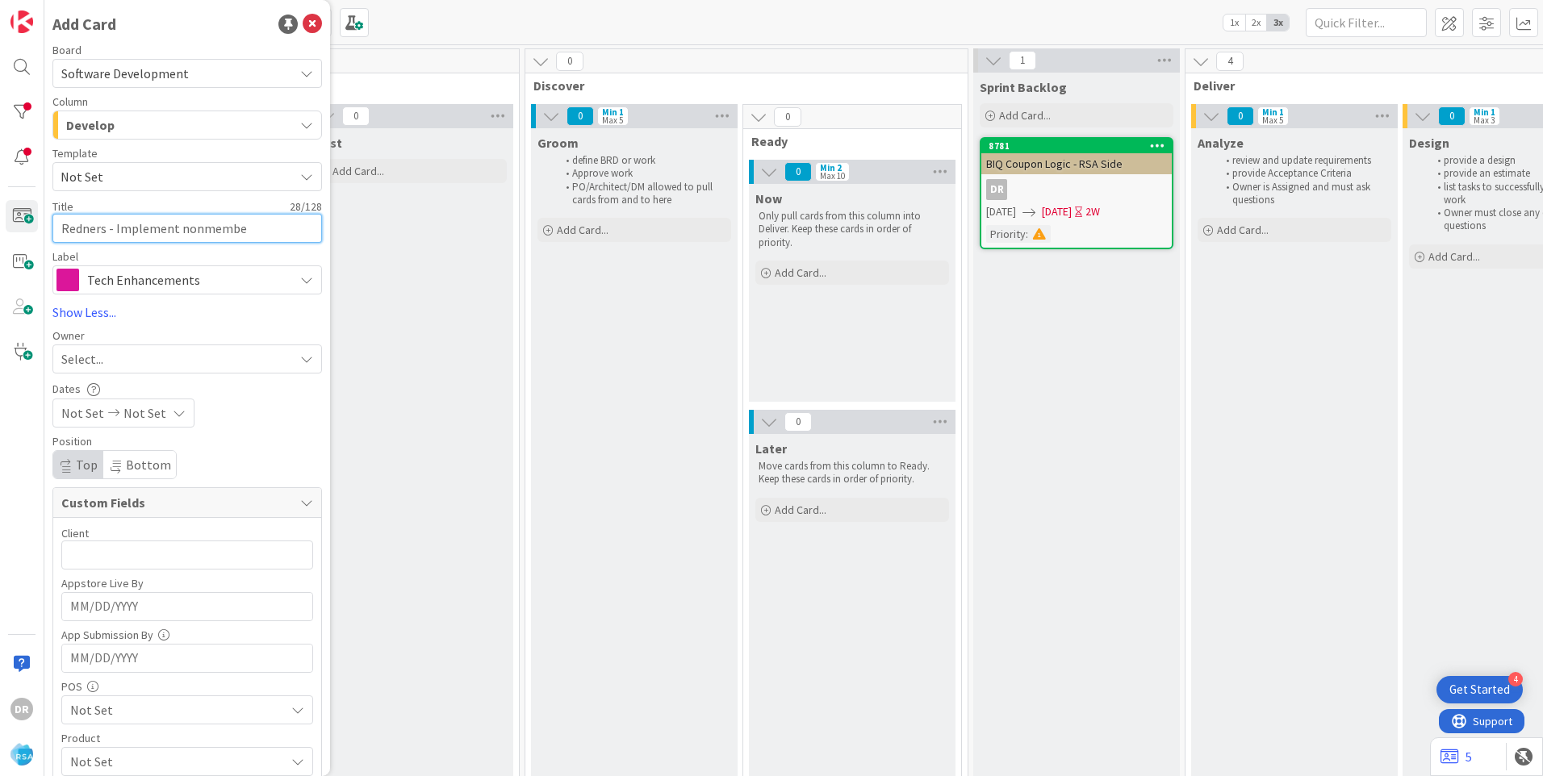
type textarea "Redners - Implement nonmember"
type textarea "x"
type textarea "Redners - Implement nonmember"
type textarea "x"
type textarea "Redners - Implement nonmember i"
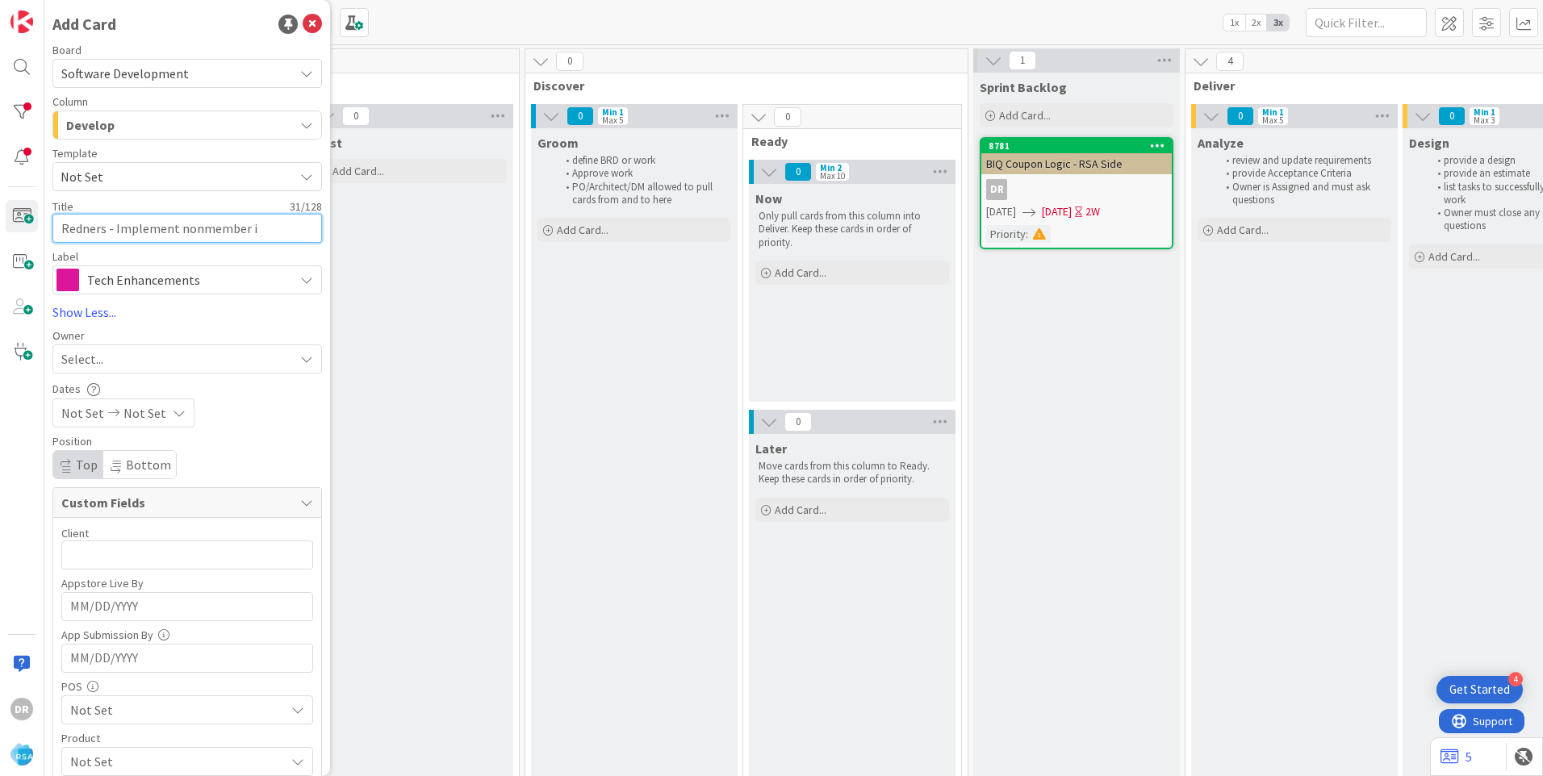
type textarea "x"
type textarea "Redners - Implement nonmember in"
type textarea "x"
type textarea "Redners - Implement nonmember ins"
type textarea "x"
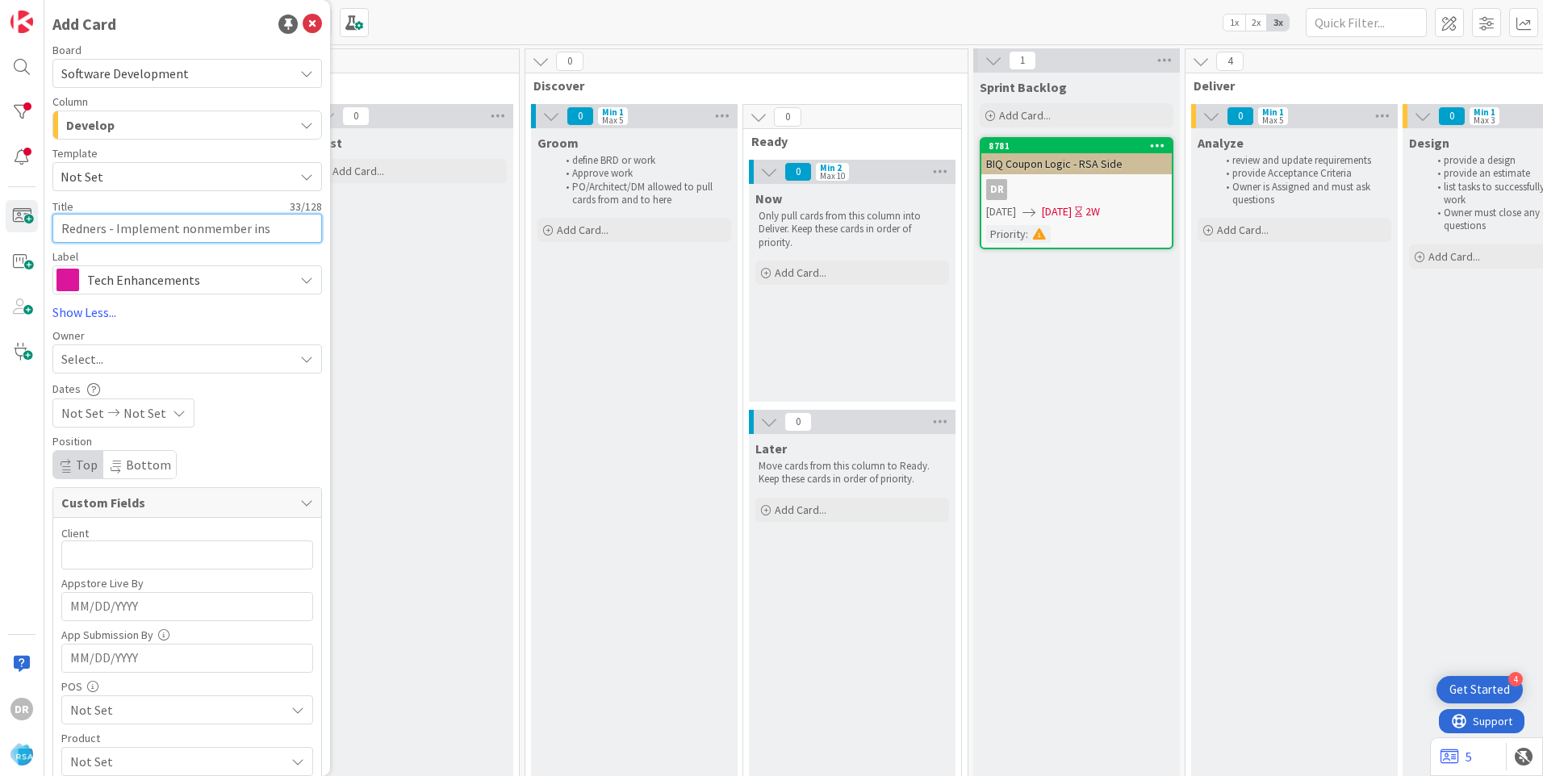
type textarea "Redners - Implement nonmember inst"
type textarea "x"
type textarea "Redners - Implement nonmember insto"
type textarea "x"
type textarea "Redners - Implement nonmember instor"
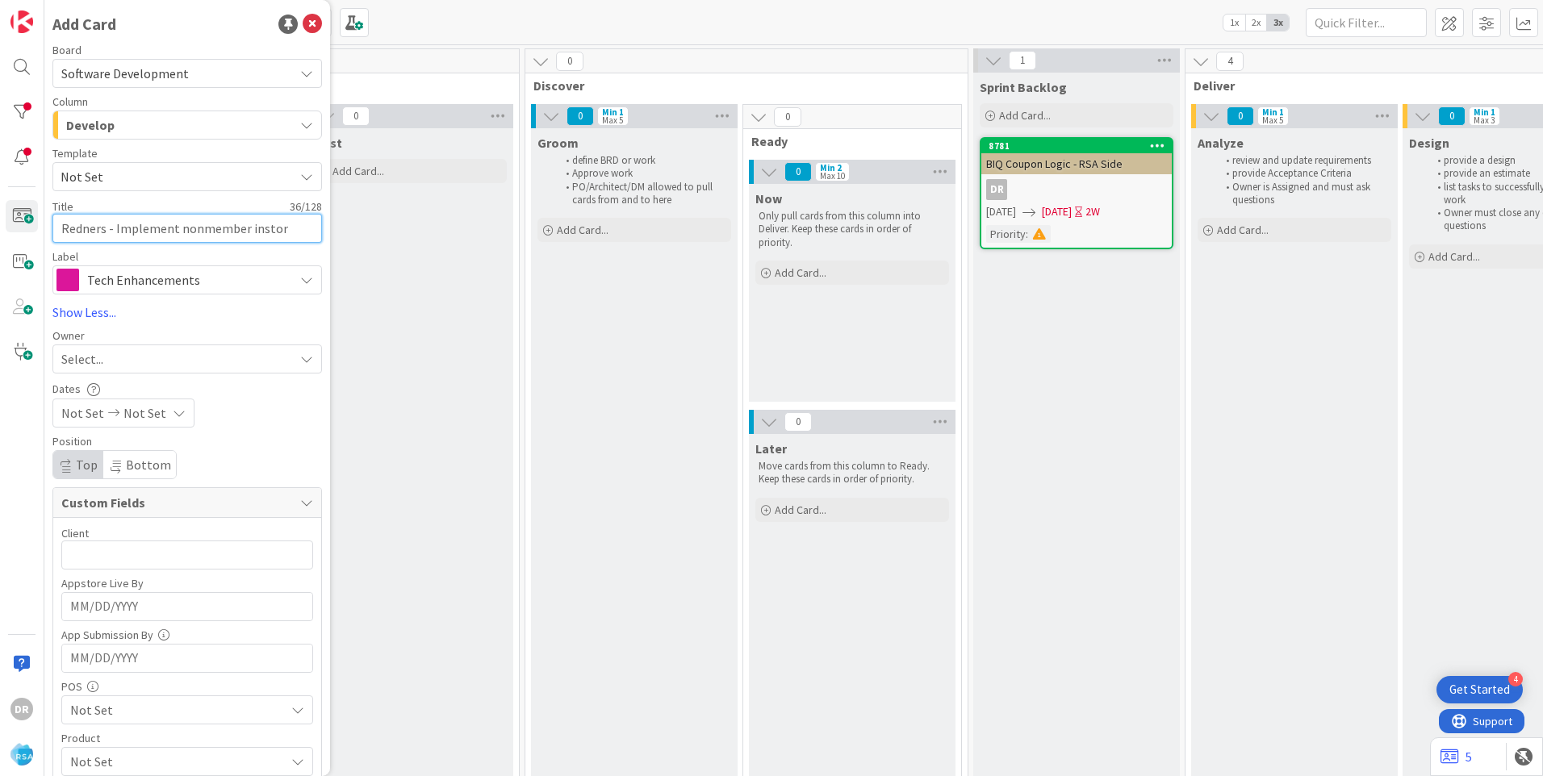
type textarea "x"
type textarea "Redners - Implement nonmember instore"
type textarea "x"
type textarea "Redners - Implement nonmember instore"
type textarea "x"
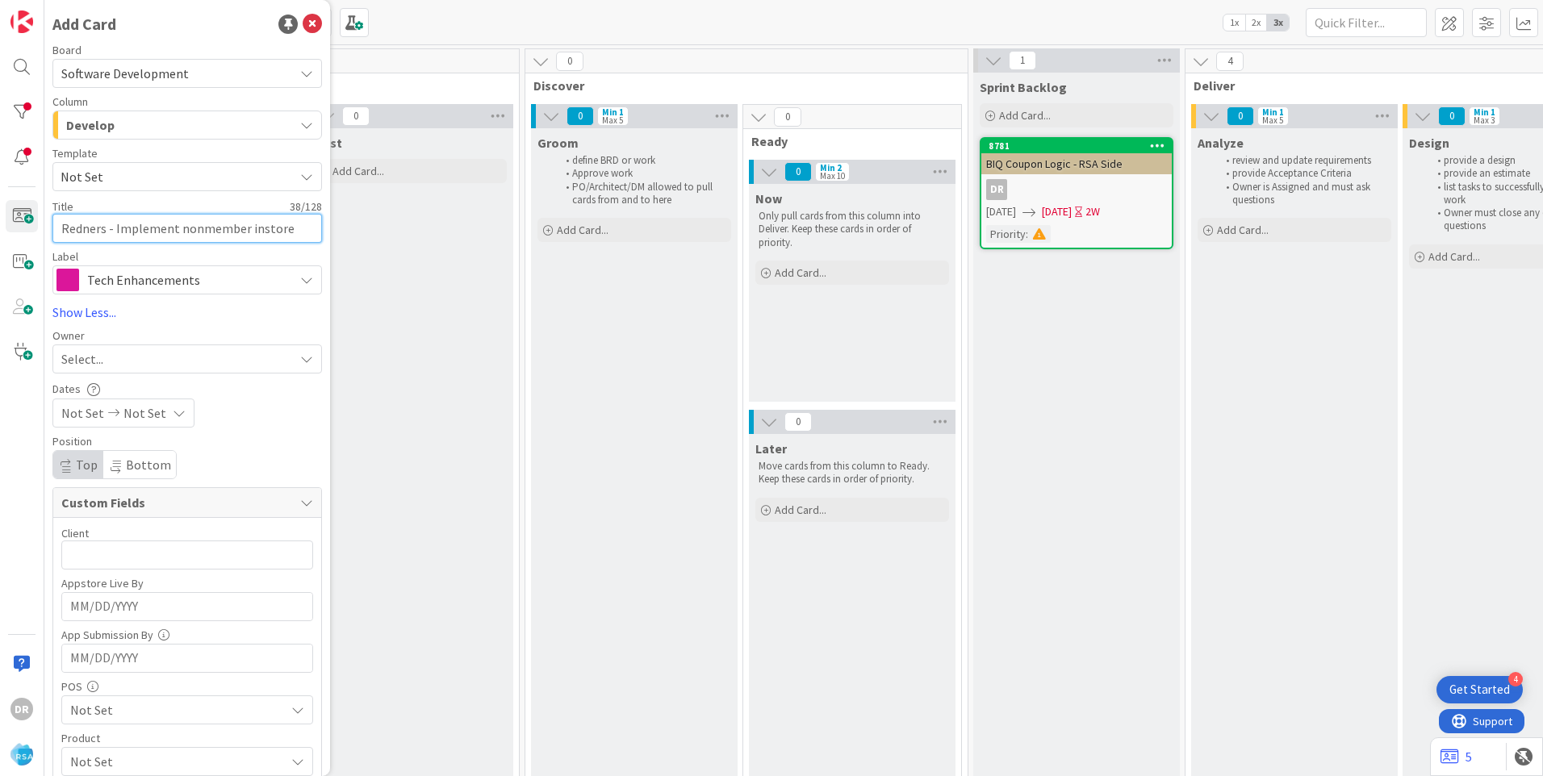
type textarea "Redners - Implement nonmember instore p"
type textarea "x"
type textarea "Redners - Implement nonmember instore po"
type textarea "x"
type textarea "Redners - Implement nonmember instore poi"
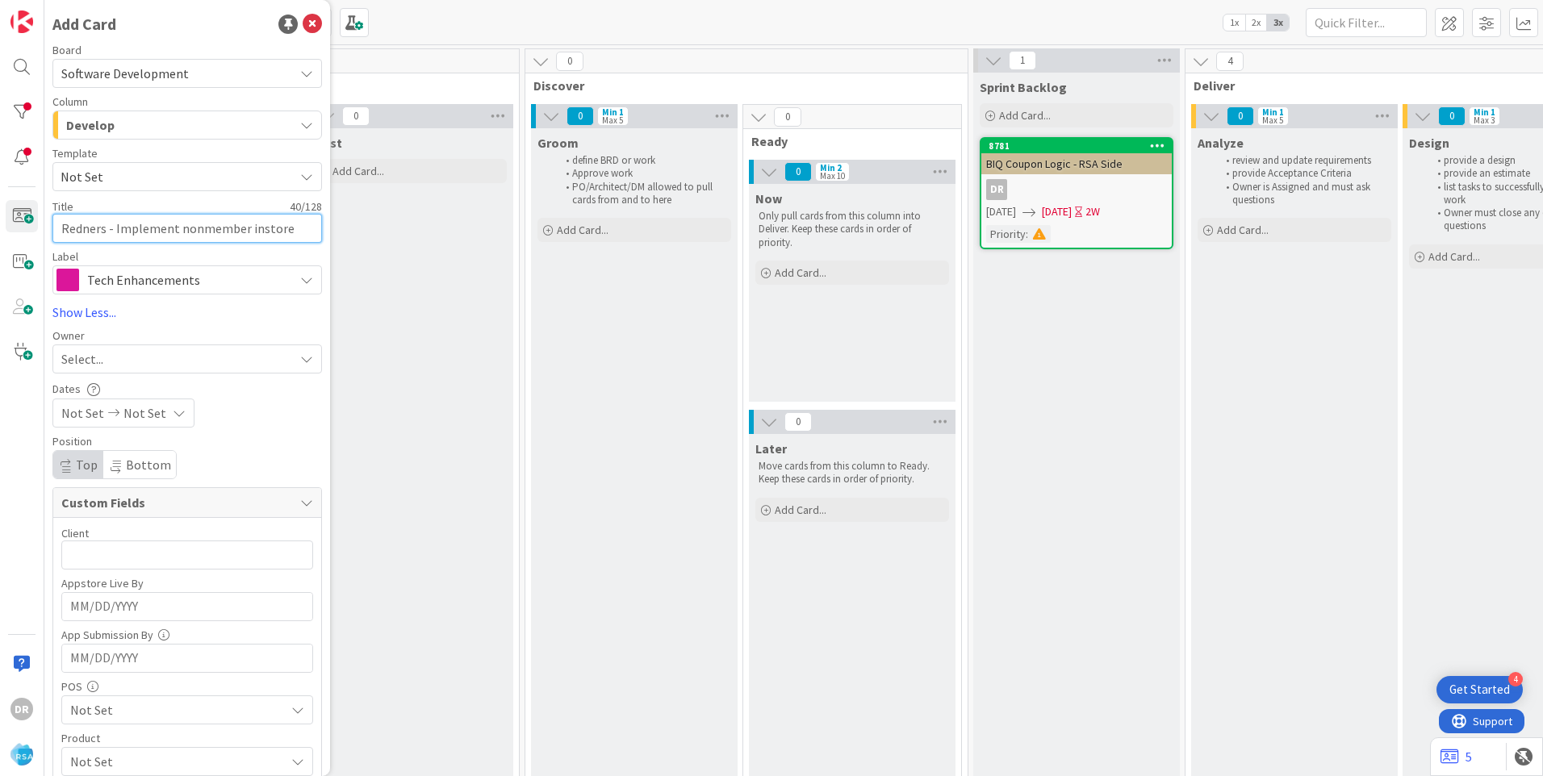
type textarea "x"
type textarea "Redners - Implement nonmember instore poin"
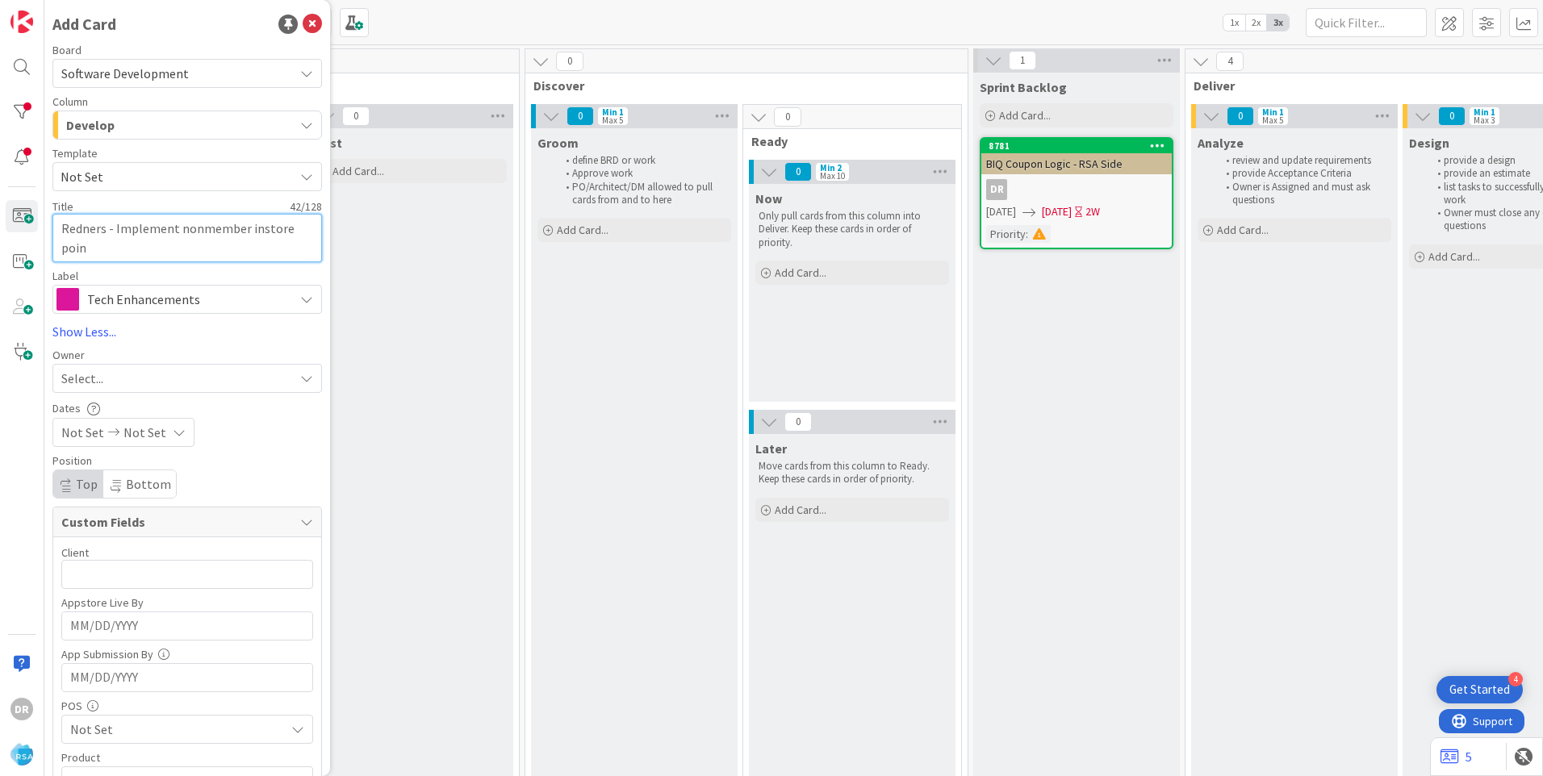
type textarea "x"
type textarea "Redners - Implement nonmember instore point"
type textarea "x"
type textarea "Redners - Implement nonmember instore points"
type textarea "x"
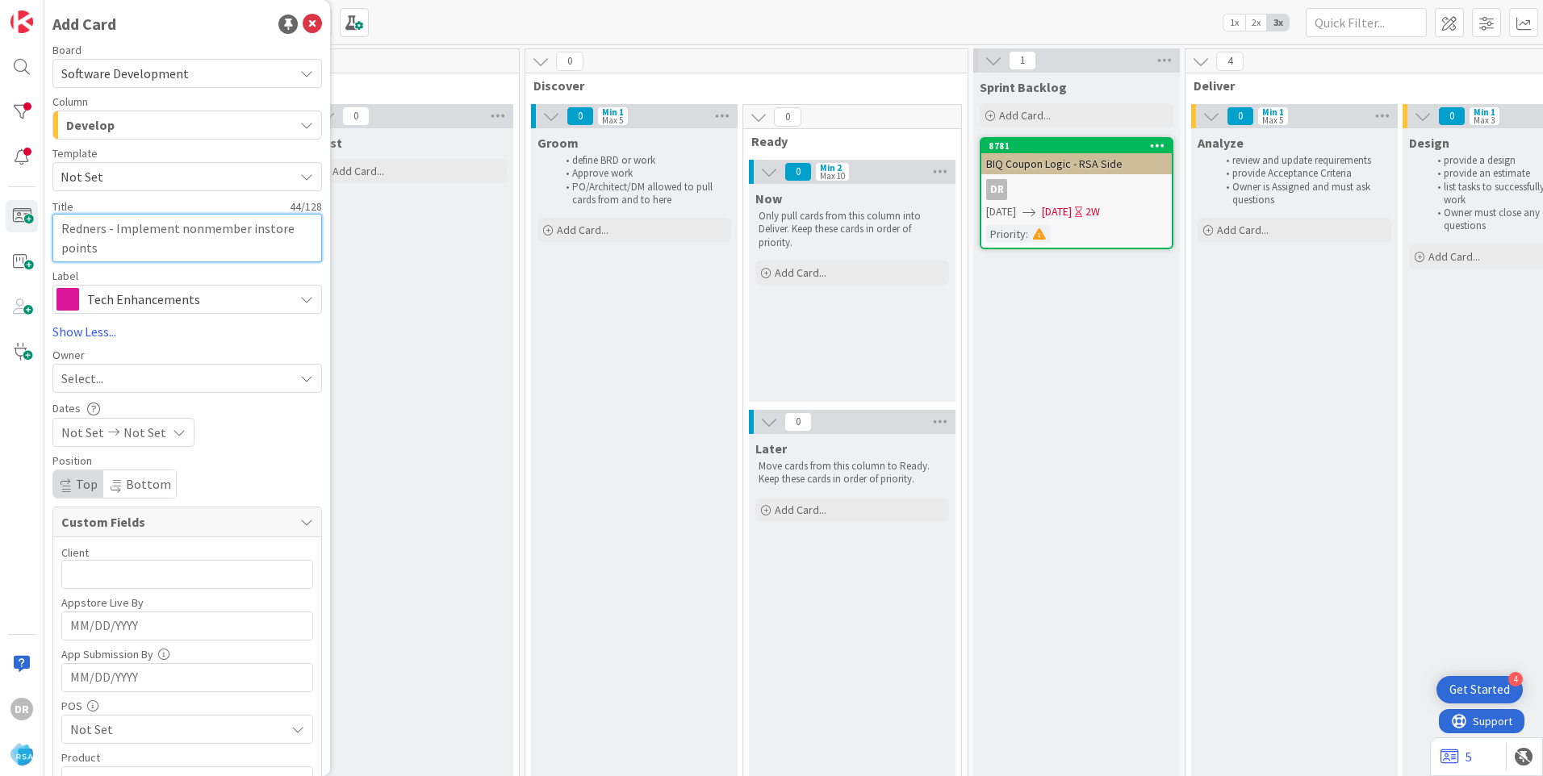
type textarea "Redners - Implement nonmember instore points"
type textarea "x"
type textarea "Redners - Implement nonmember instore points r"
type textarea "x"
type textarea "Redners - Implement nonmember instore points re"
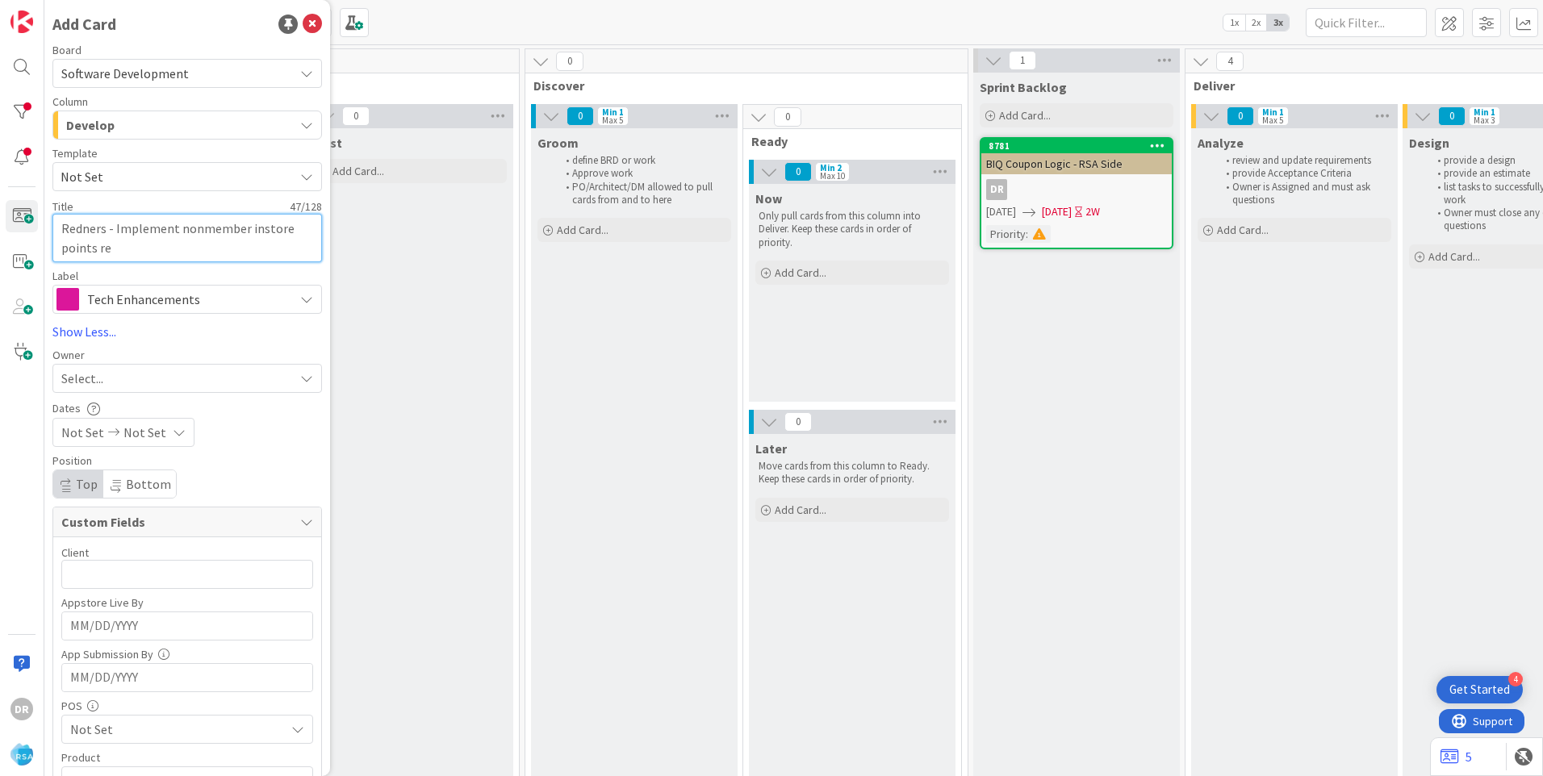
type textarea "x"
type textarea "Redners - Implement nonmember instore points red"
type textarea "x"
type textarea "Redners - Implement nonmember instore points rede"
type textarea "x"
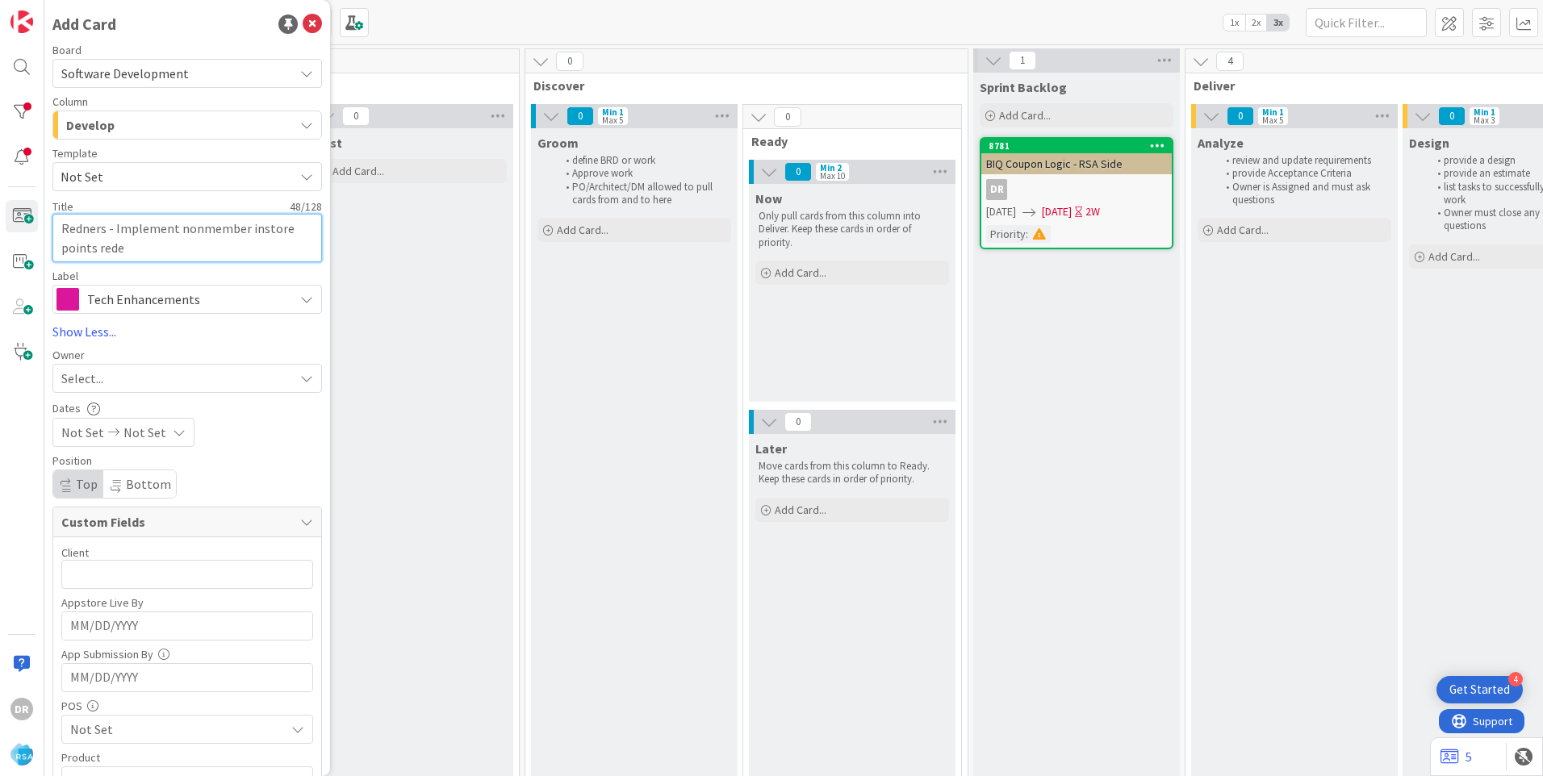
type textarea "Redners - Implement nonmember instore points redem"
type textarea "x"
type textarea "Redners - Implement nonmember instore points redemp"
click at [87, 335] on link "Show Less..." at bounding box center [186, 331] width 269 height 19
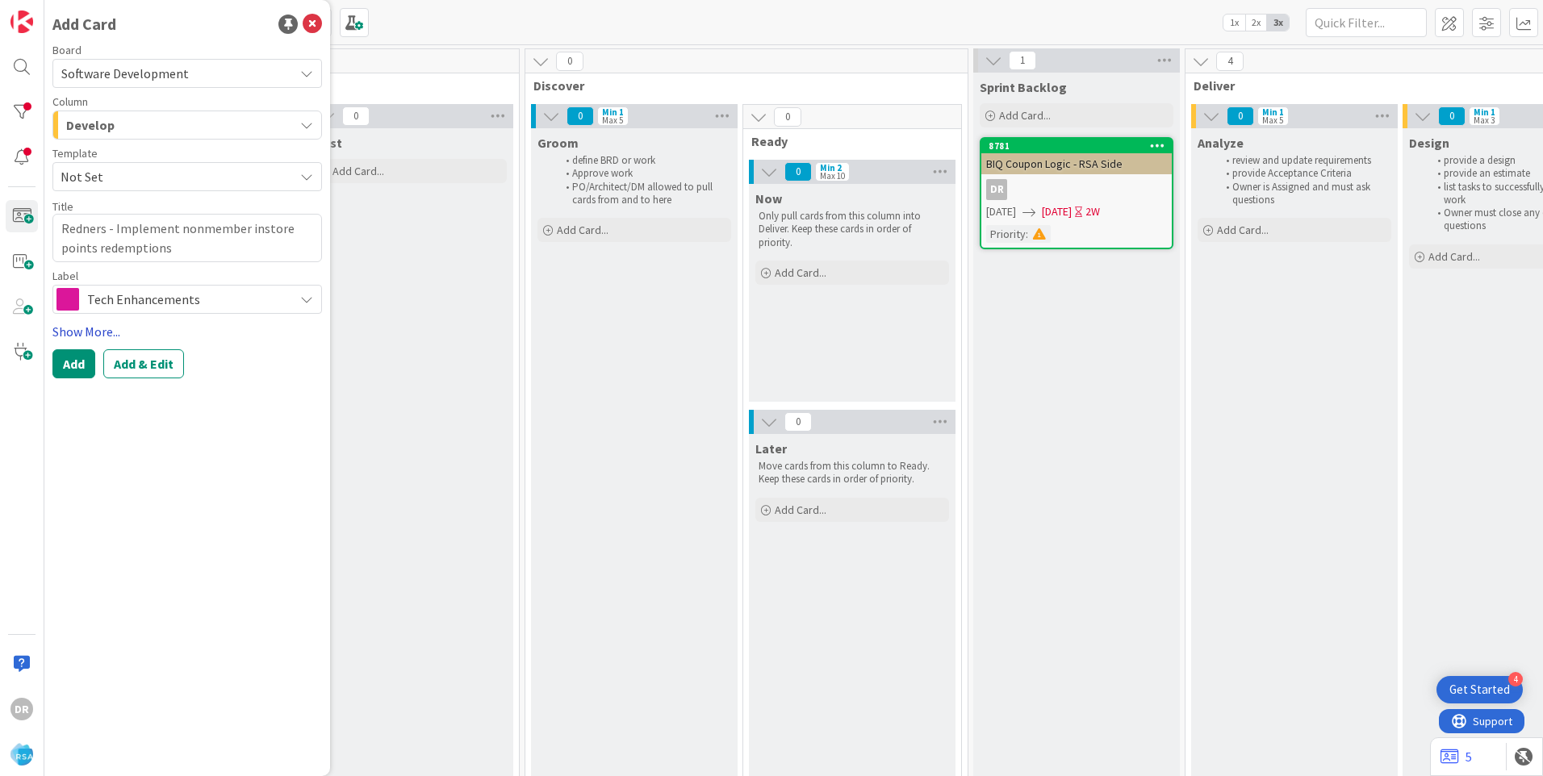
click at [89, 330] on link "Show More..." at bounding box center [186, 331] width 269 height 19
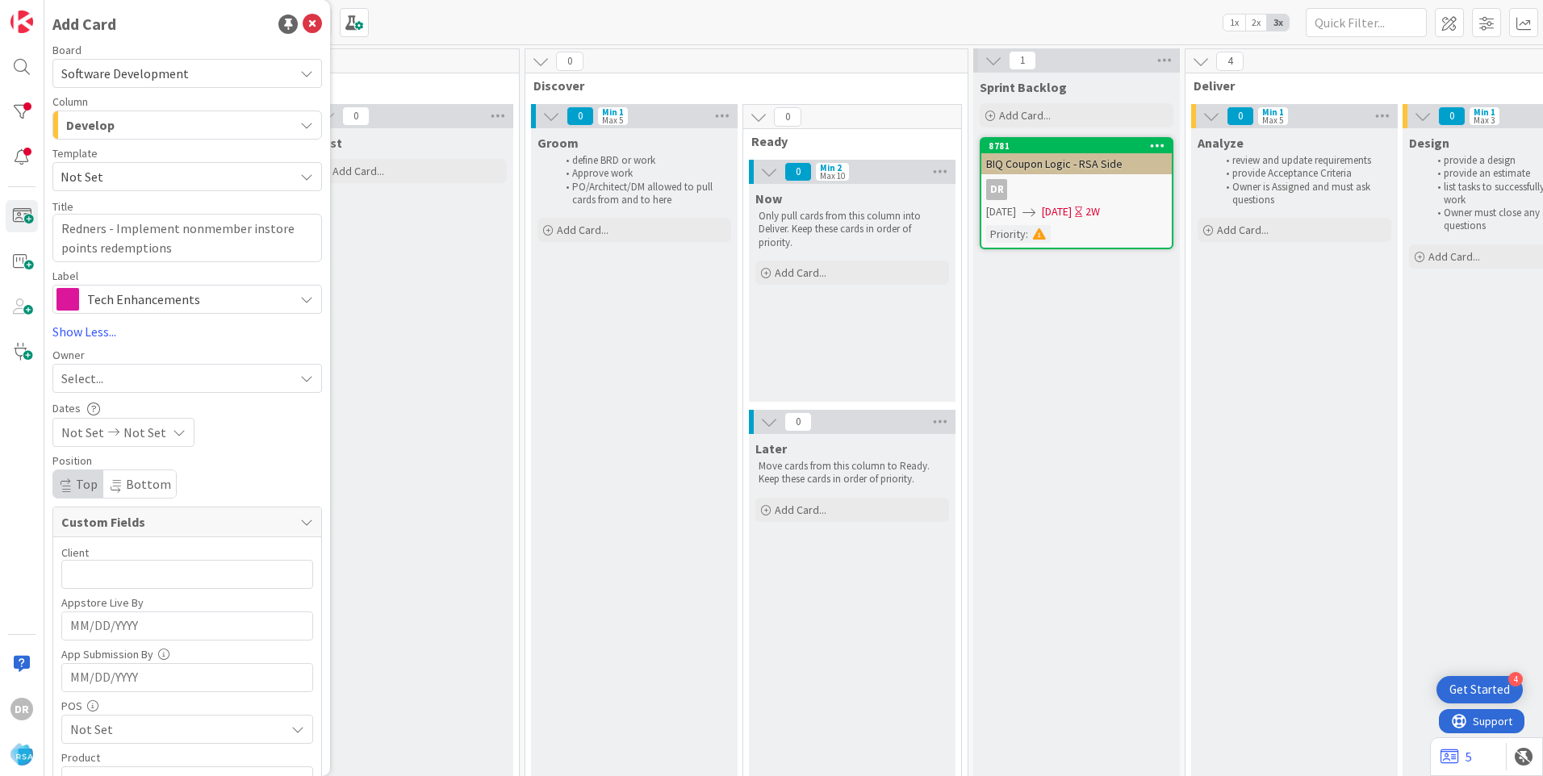
click at [97, 374] on span "Select..." at bounding box center [82, 378] width 42 height 19
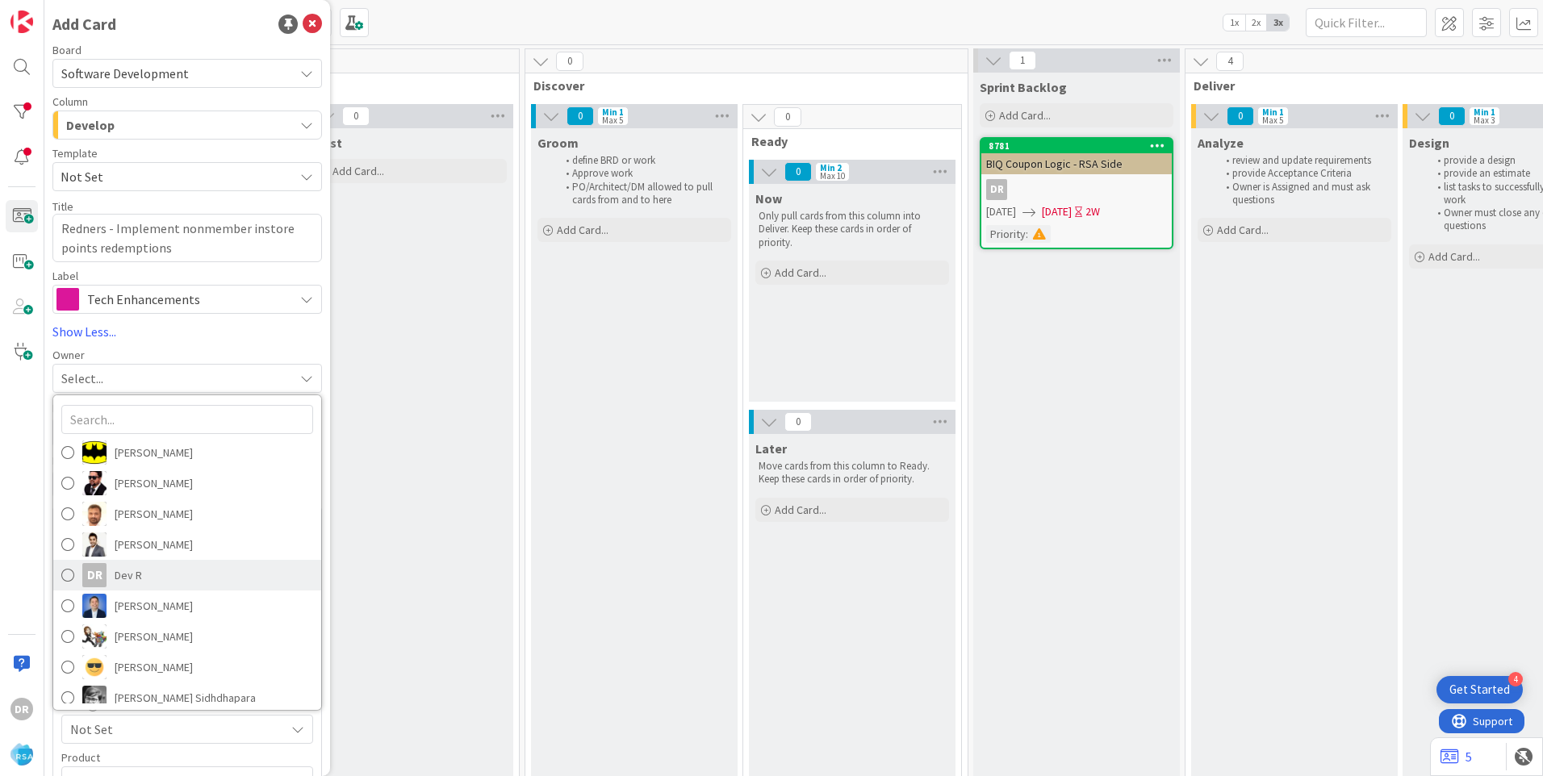
click at [70, 580] on span at bounding box center [67, 575] width 13 height 24
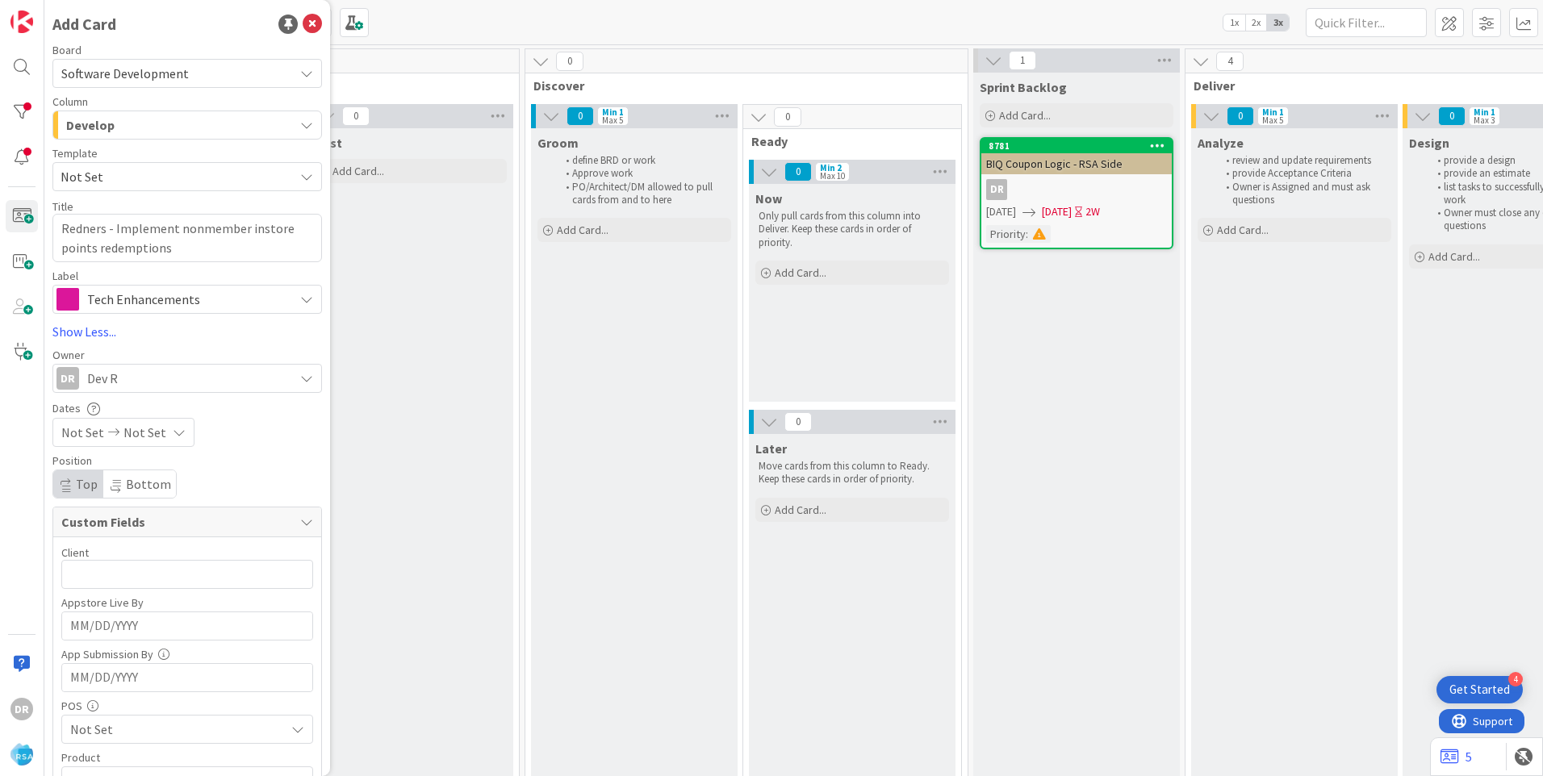
scroll to position [81, 0]
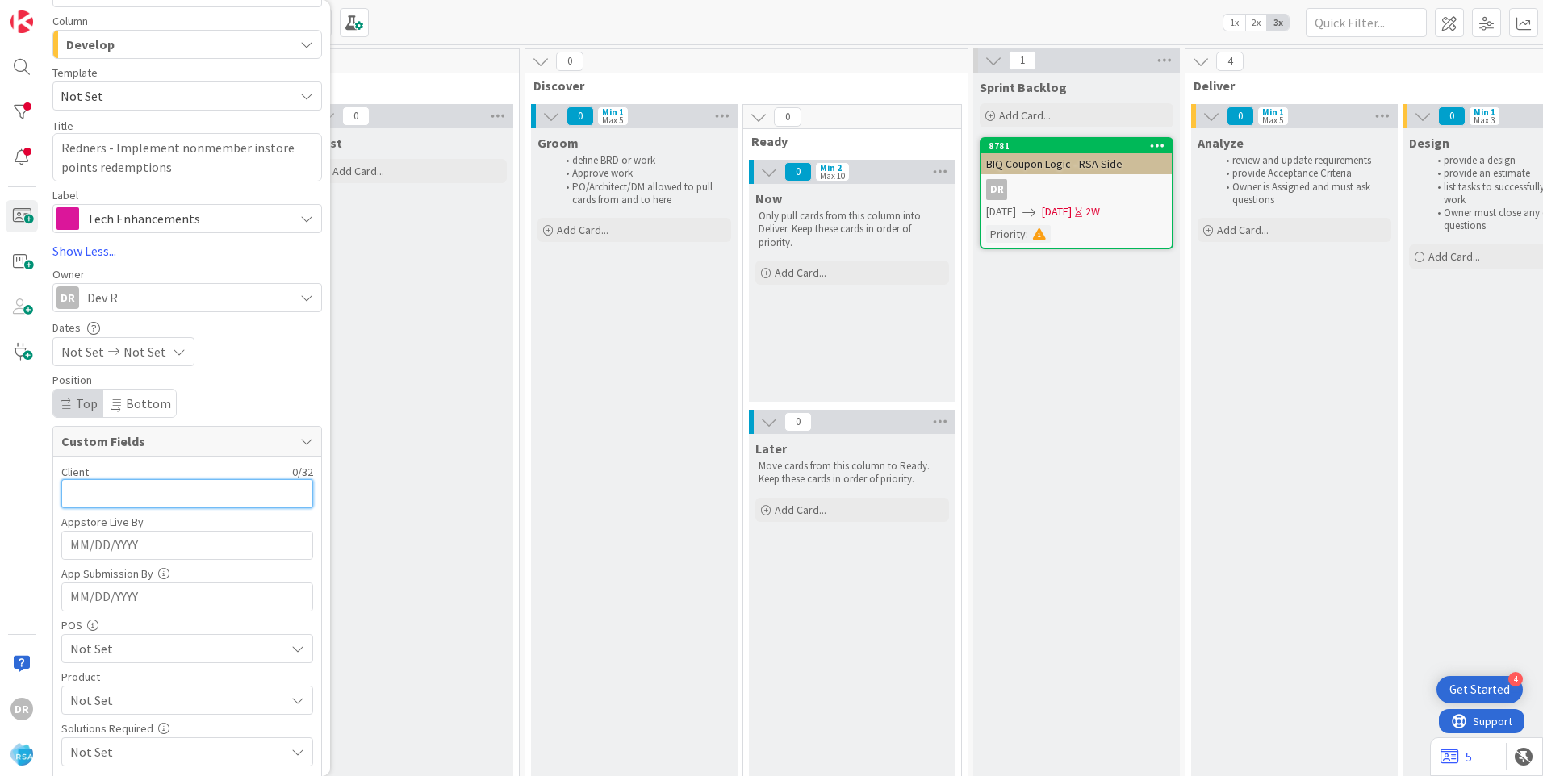
click at [99, 495] on input "text" at bounding box center [187, 493] width 252 height 29
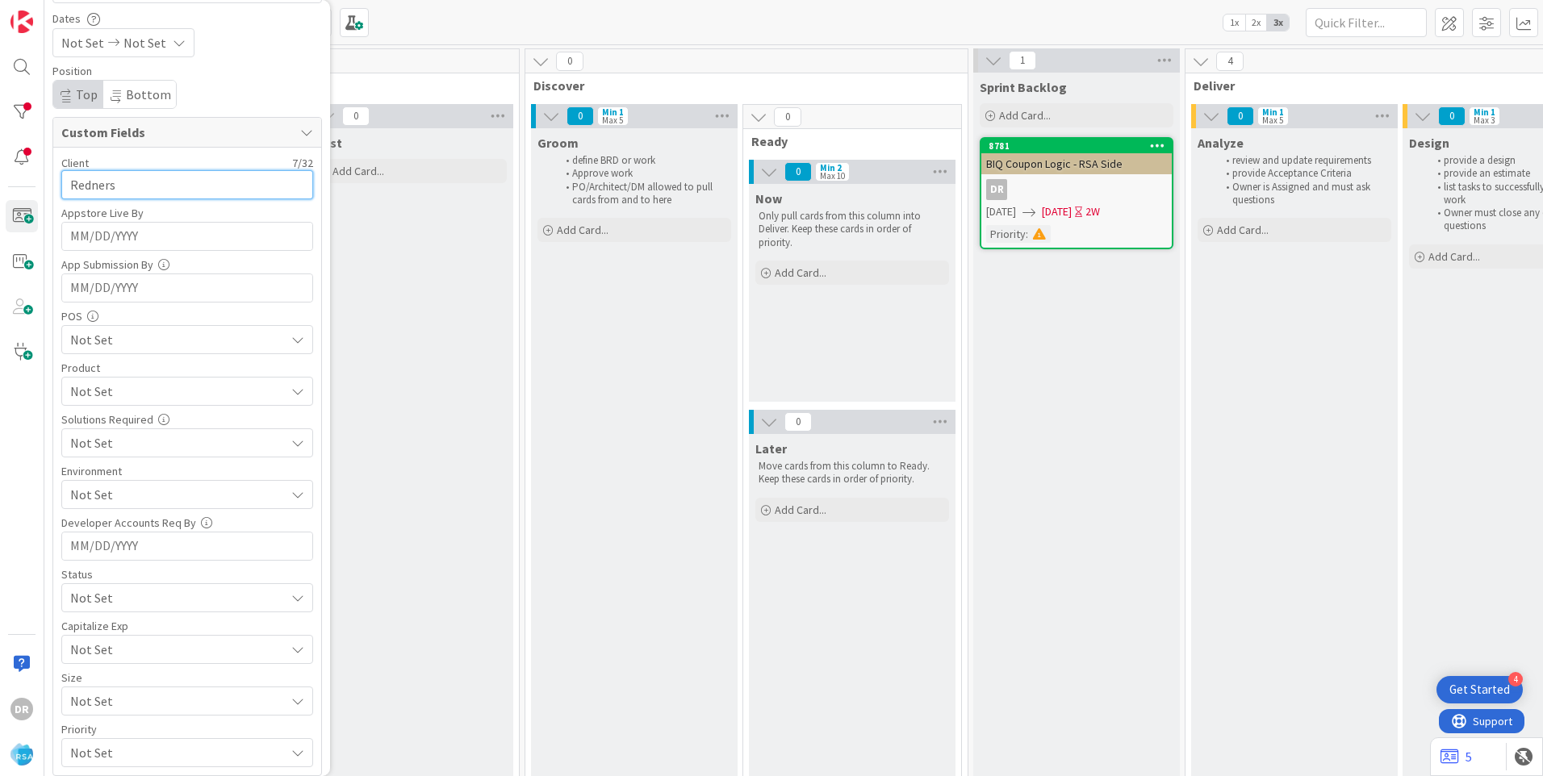
scroll to position [439, 0]
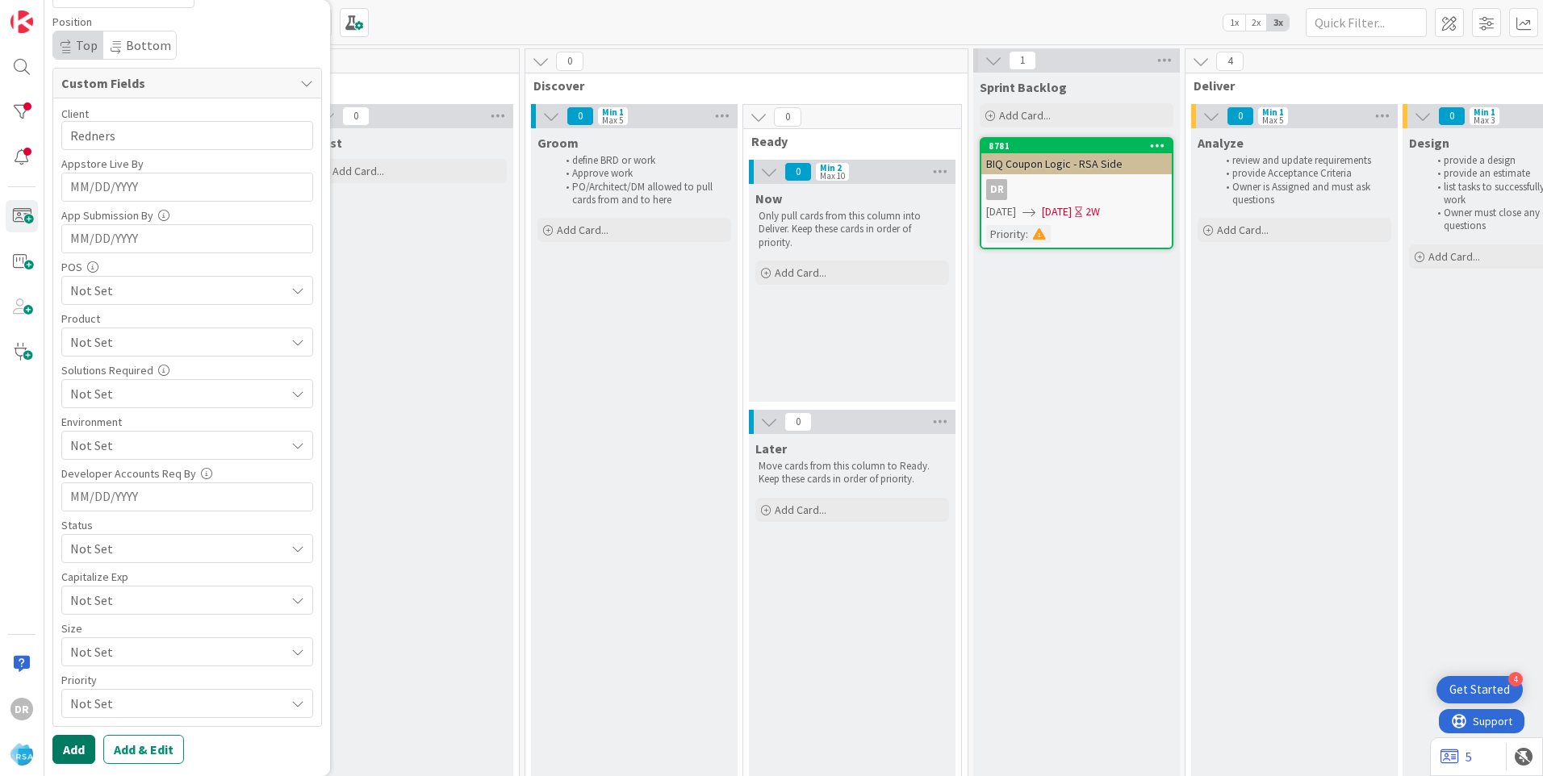
click at [77, 749] on button "Add" at bounding box center [73, 749] width 43 height 29
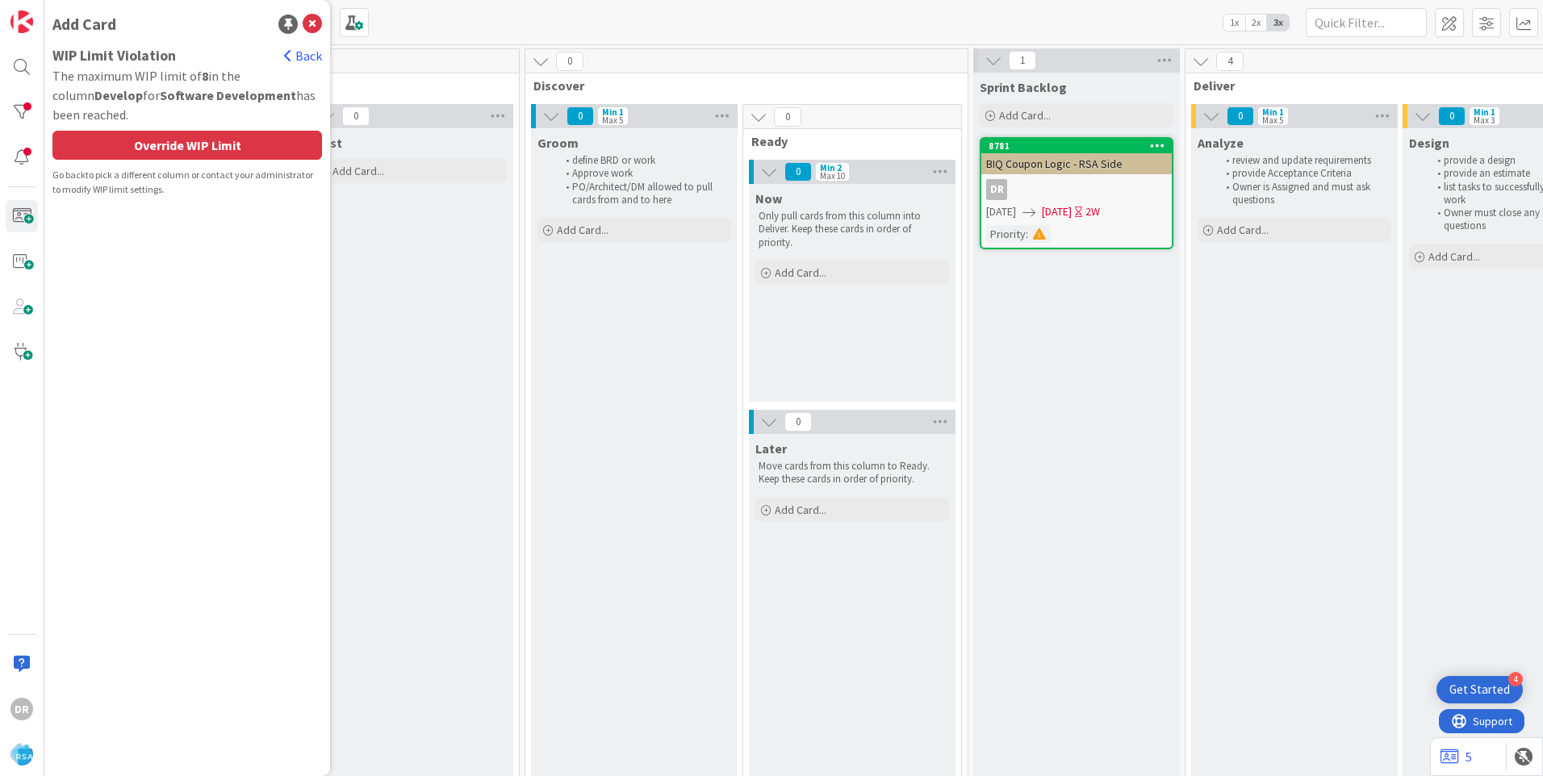
scroll to position [0, 0]
click at [205, 149] on div "Override WIP Limit" at bounding box center [186, 145] width 269 height 29
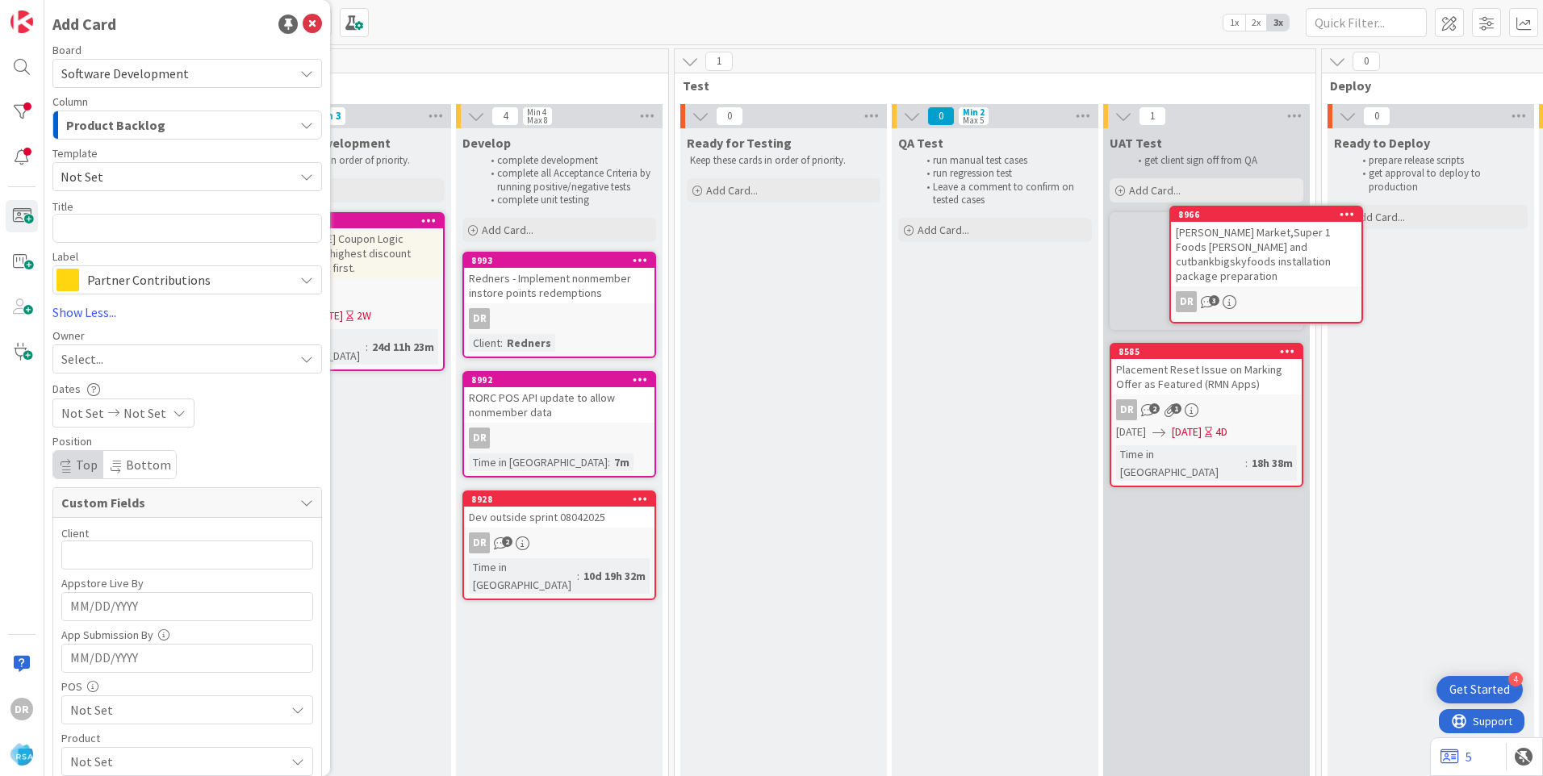
scroll to position [0, 1965]
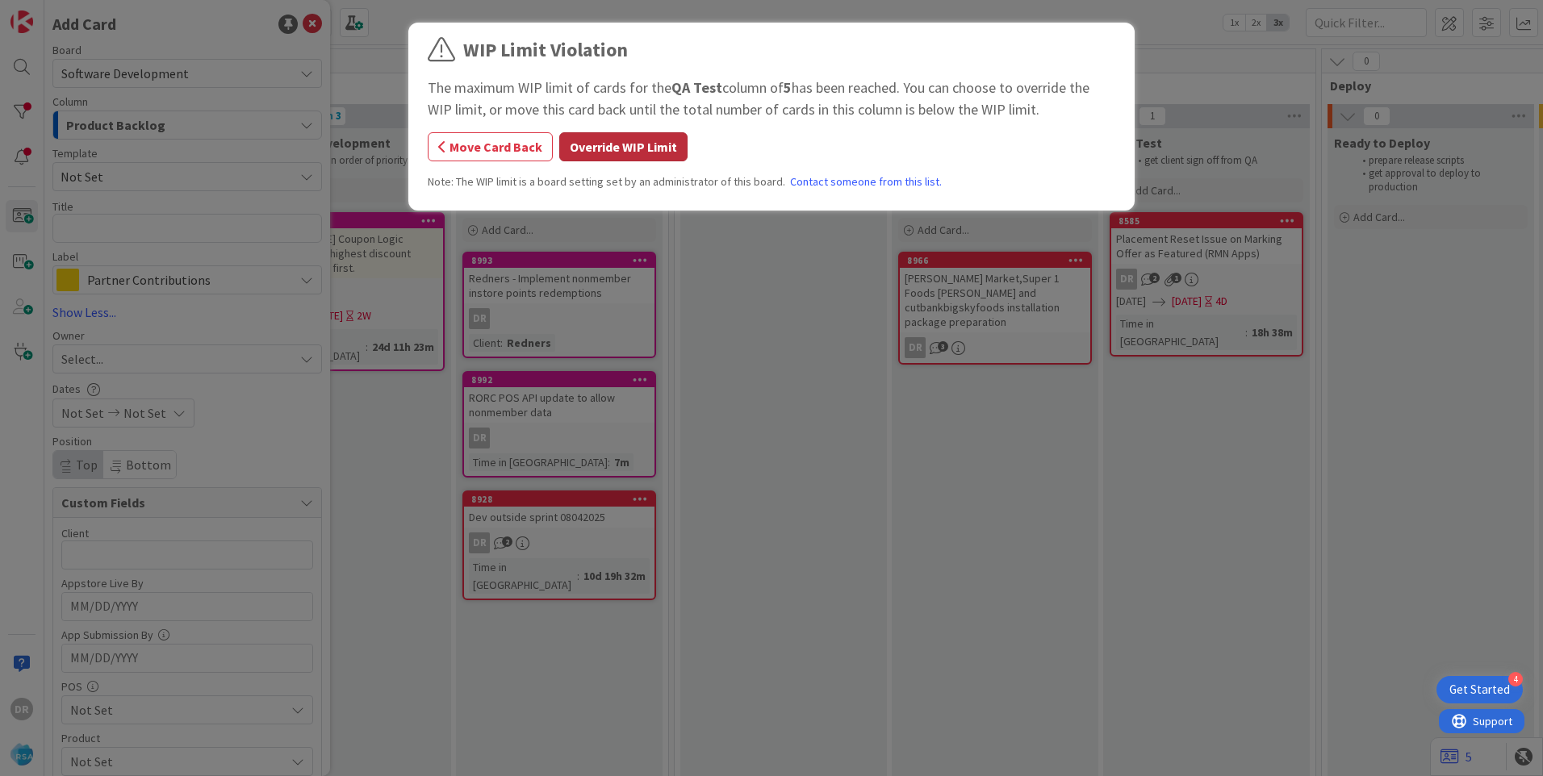
click at [635, 157] on button "Override WIP Limit" at bounding box center [623, 146] width 128 height 29
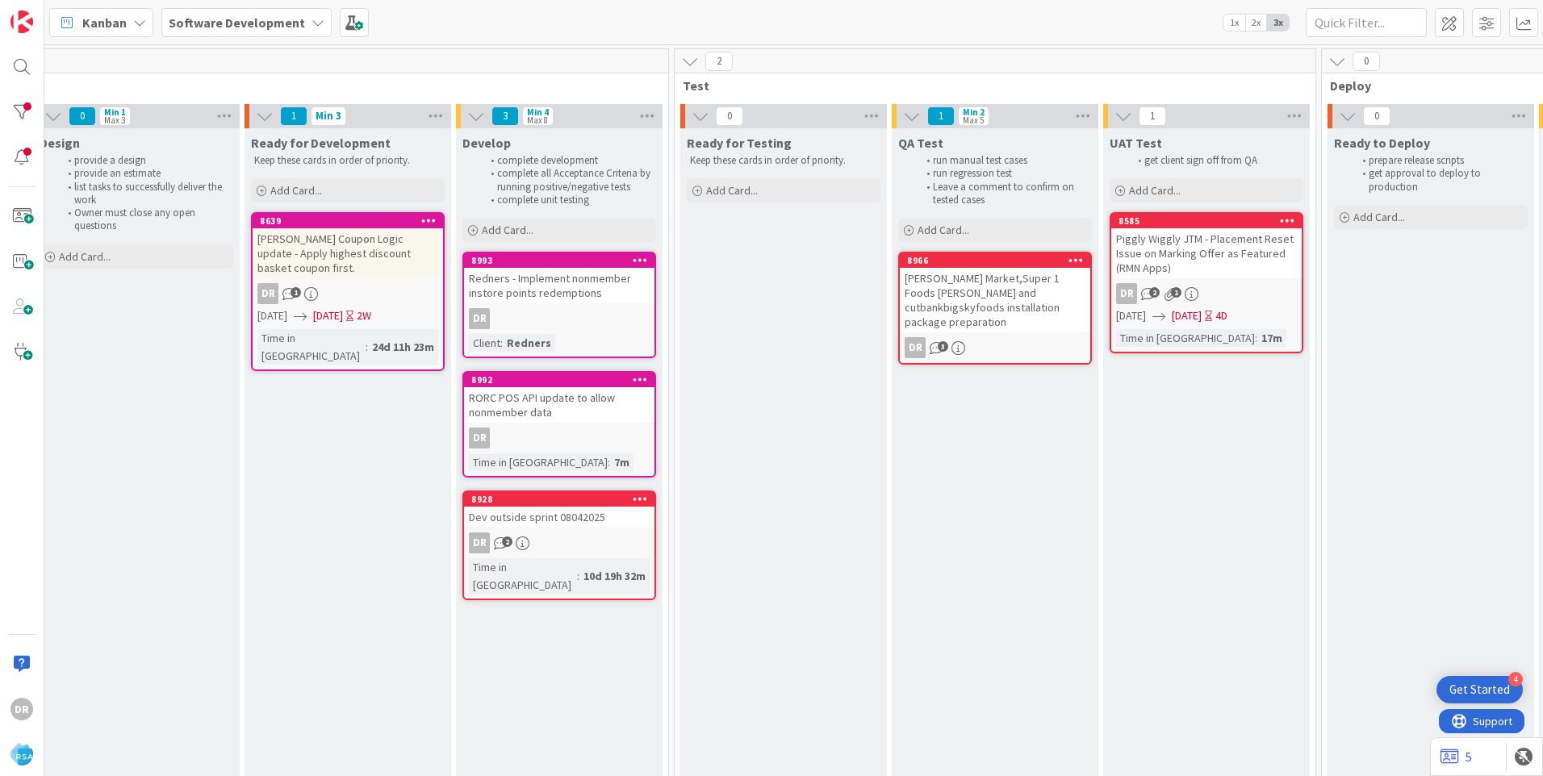
click at [556, 281] on div "Redners - Implement nonmember instore points redemptions" at bounding box center [559, 286] width 190 height 36
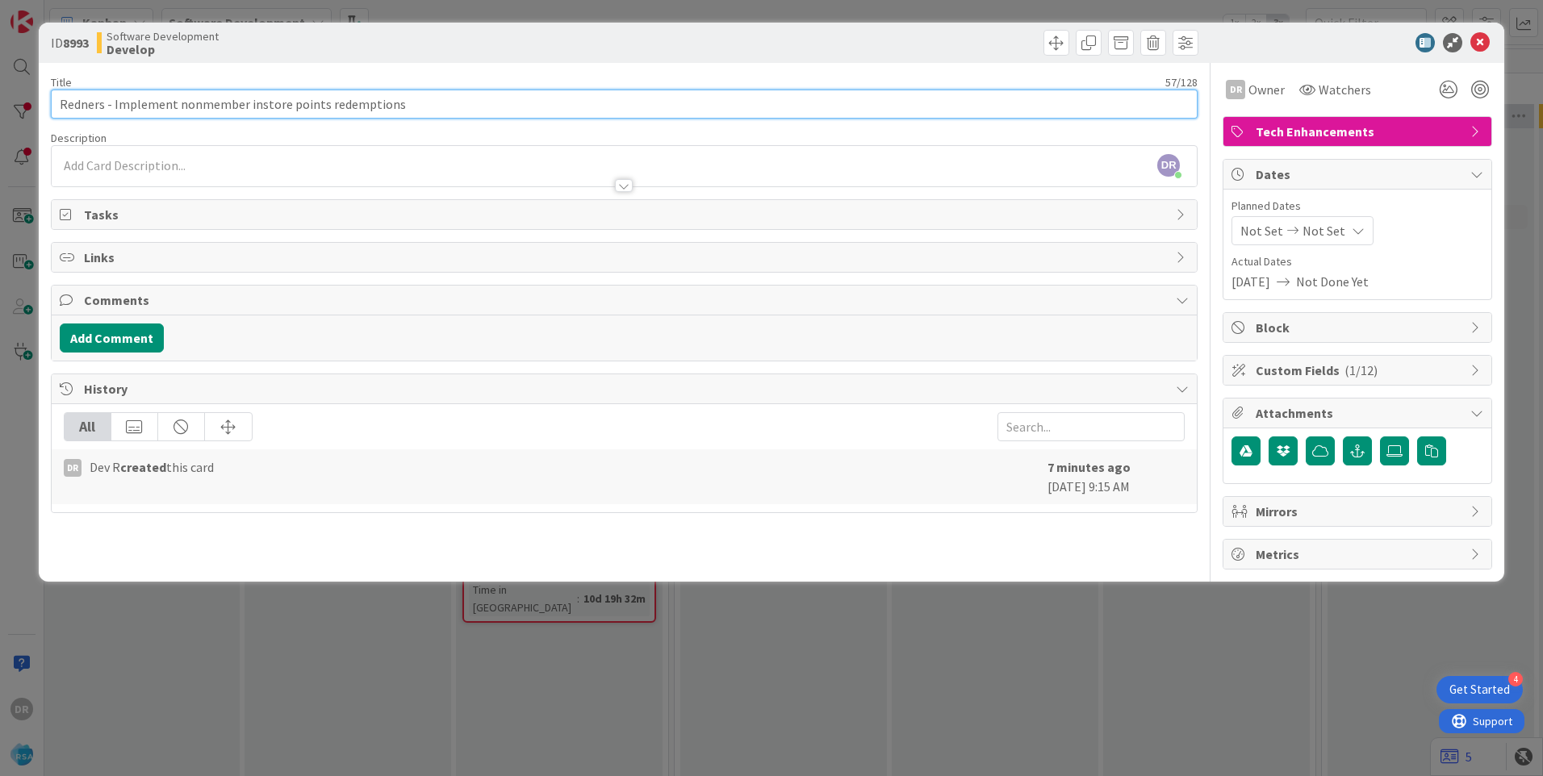
drag, startPoint x: 421, startPoint y: 105, endPoint x: 51, endPoint y: 107, distance: 370.3
click at [51, 107] on input "Redners - Implement nonmember instore points redemptions" at bounding box center [624, 104] width 1146 height 29
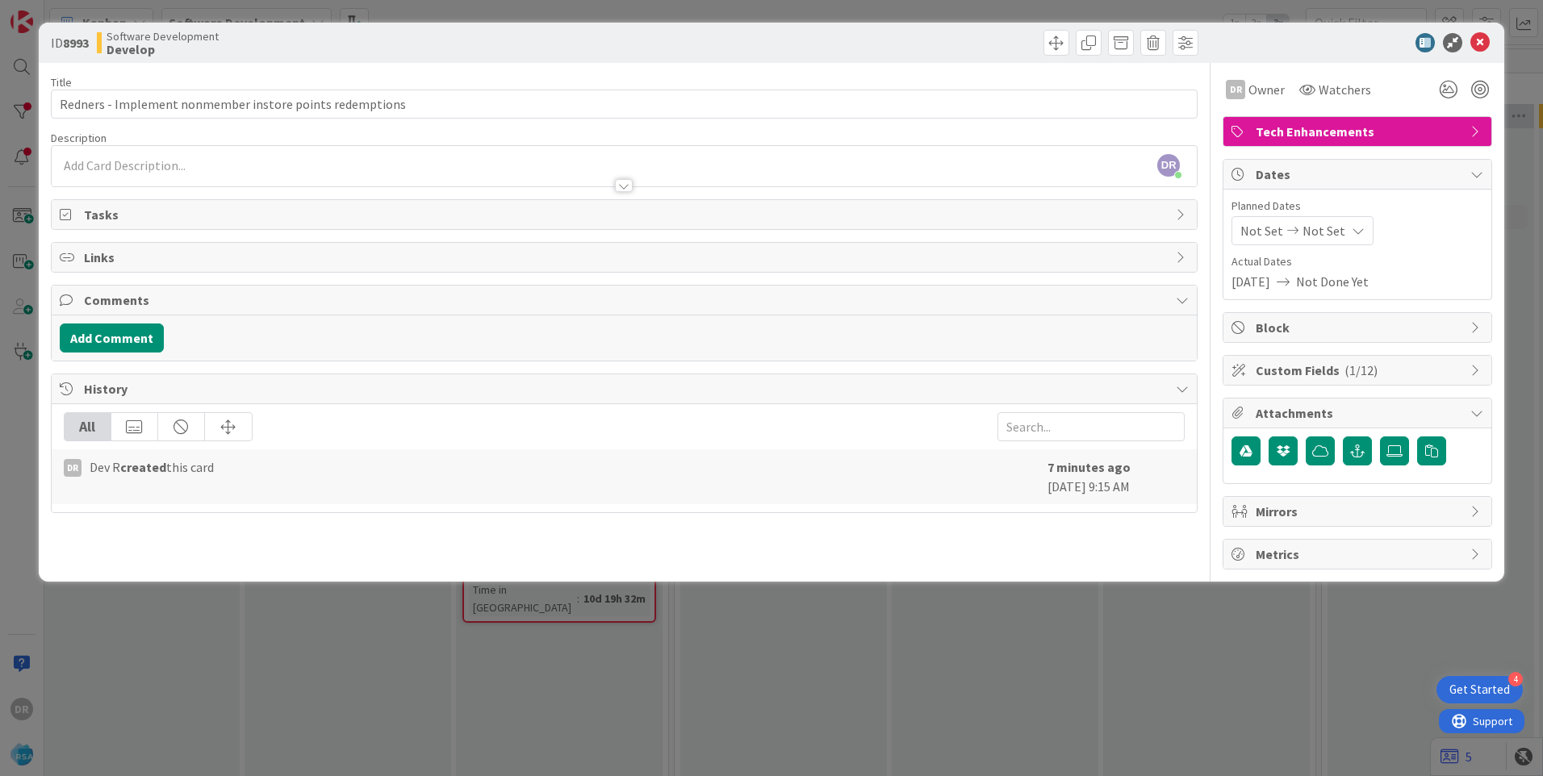
click at [81, 41] on b "8993" at bounding box center [76, 43] width 26 height 16
copy b "8993"
click at [1481, 42] on icon at bounding box center [1479, 42] width 19 height 19
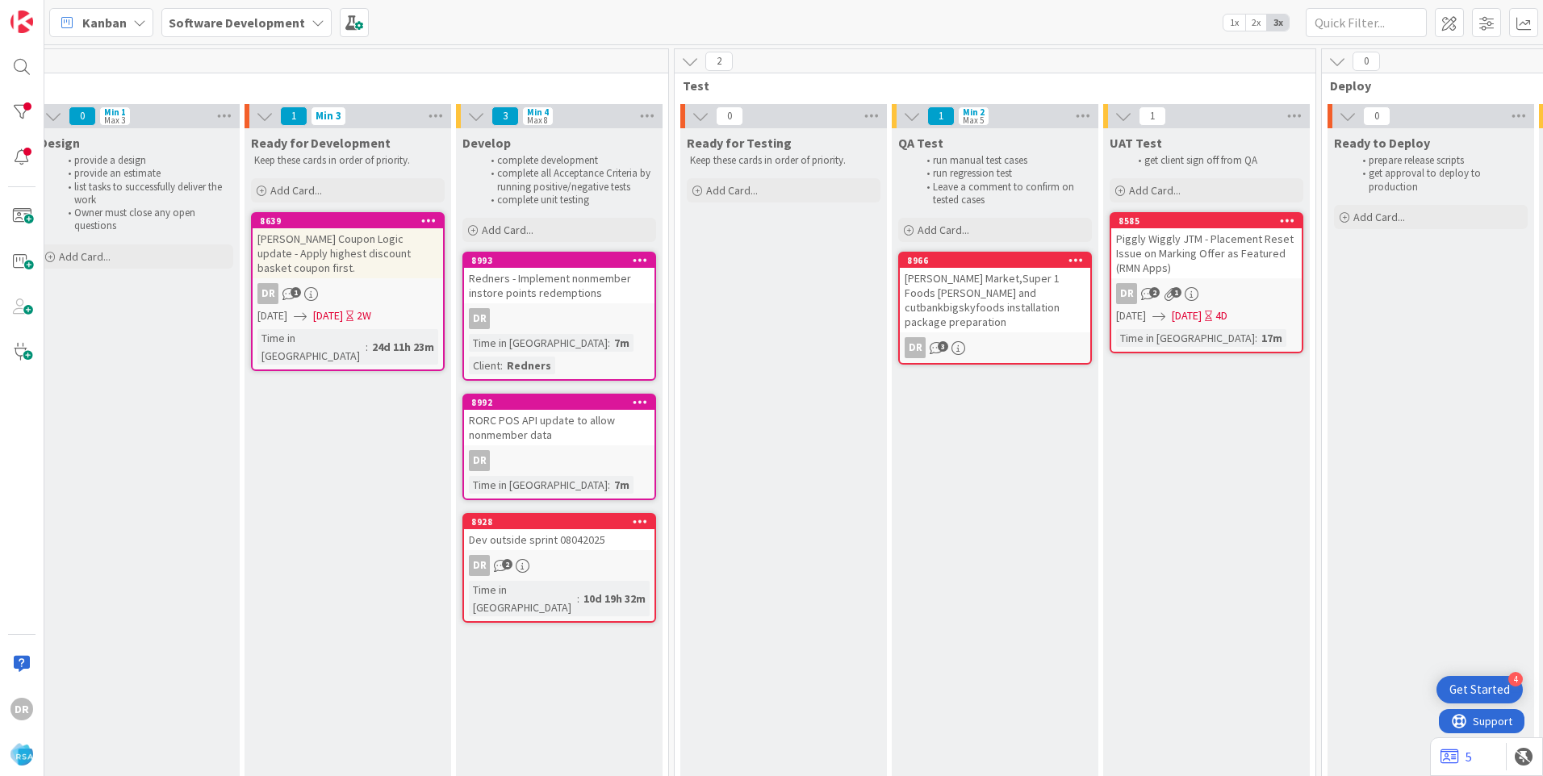
click at [537, 424] on div "RORC POS API update to allow nonmember data" at bounding box center [559, 428] width 190 height 36
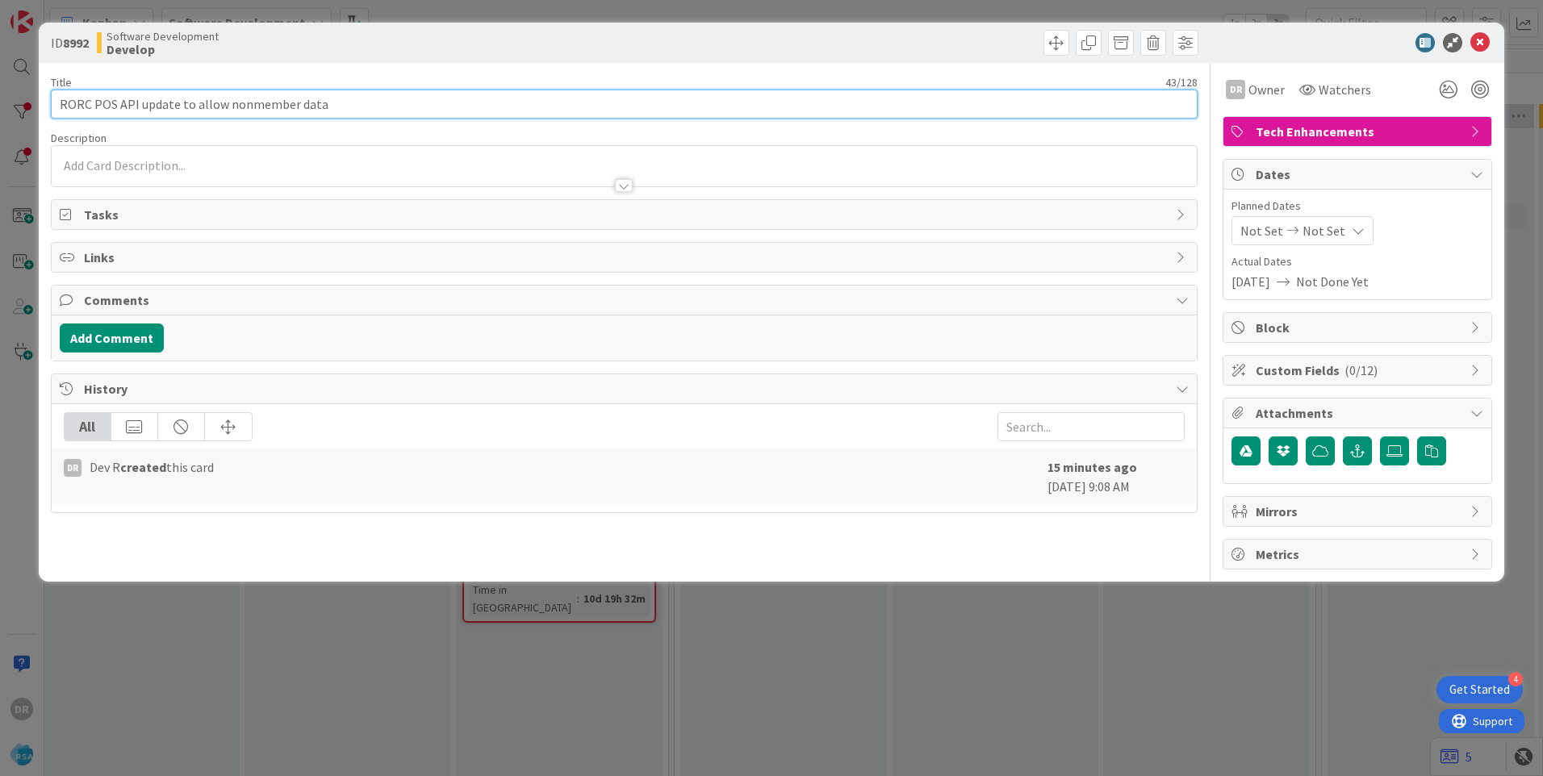
drag, startPoint x: 356, startPoint y: 110, endPoint x: 55, endPoint y: 110, distance: 300.9
click at [55, 110] on input "RORC POS API update to allow nonmember data" at bounding box center [624, 104] width 1146 height 29
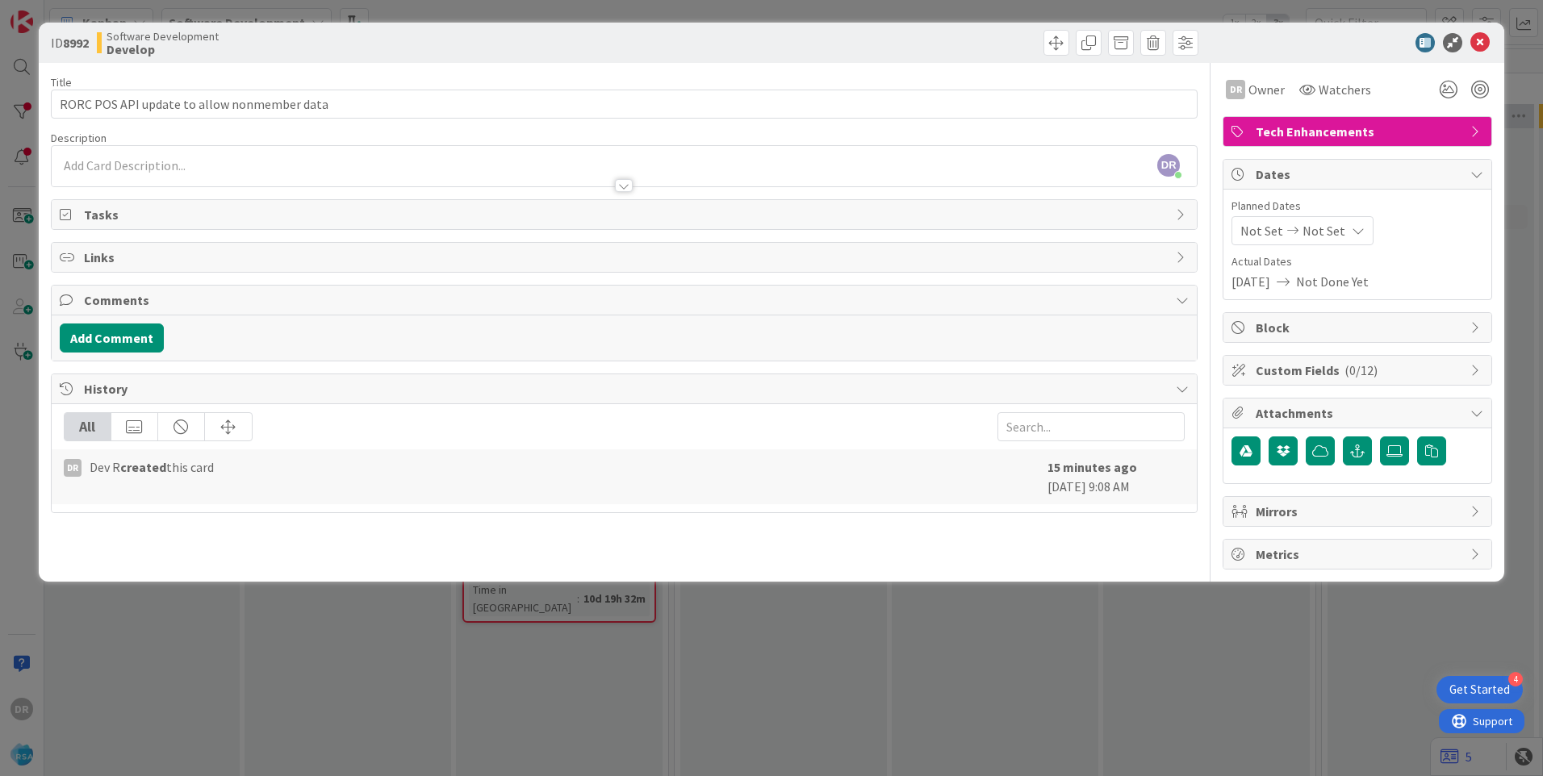
click at [77, 44] on b "8992" at bounding box center [76, 43] width 26 height 16
copy b "8992"
click at [1485, 44] on icon at bounding box center [1479, 42] width 19 height 19
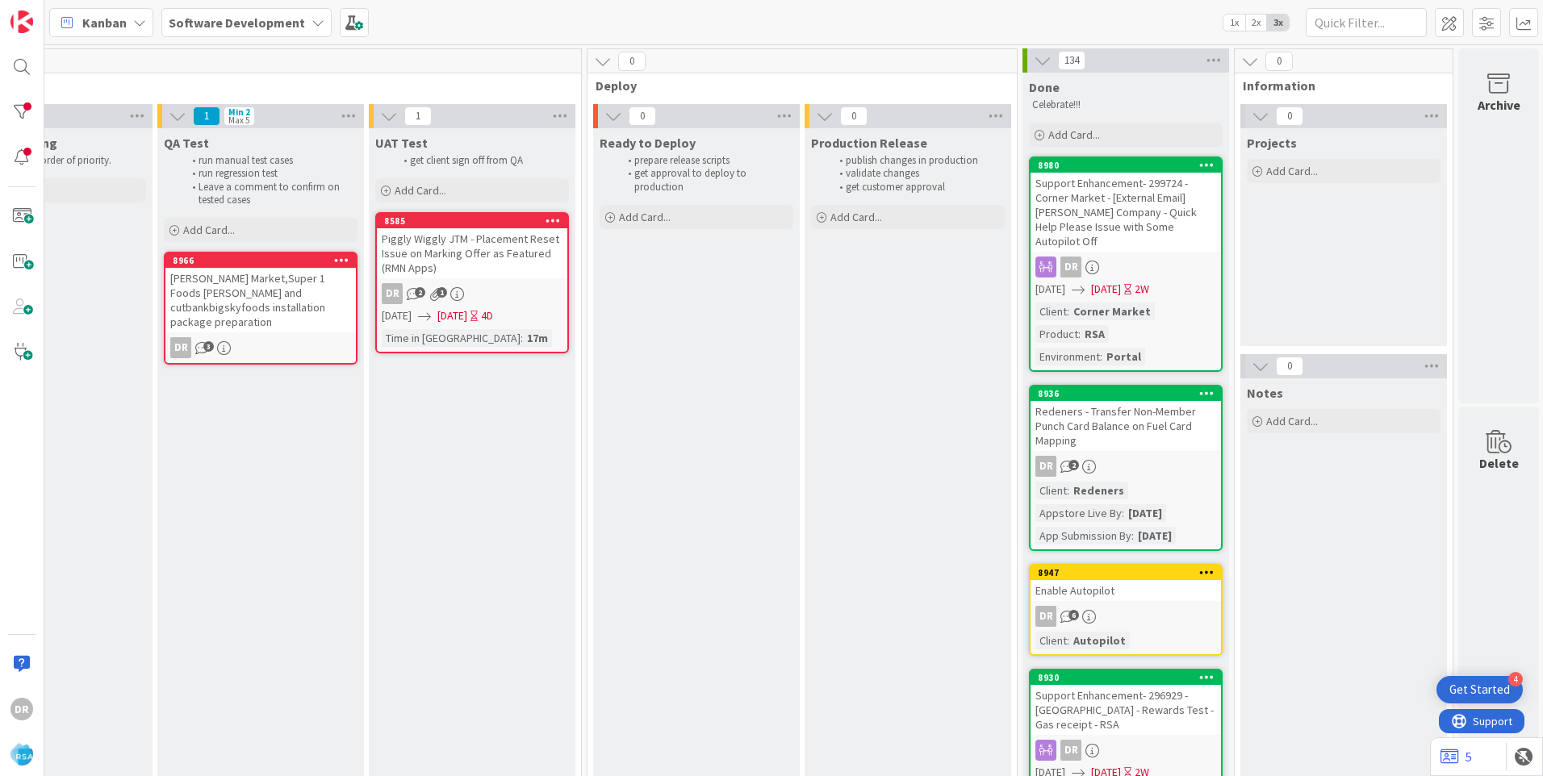
scroll to position [0, 2713]
click at [218, 297] on div "Moody's Market,Super 1 Foods Polson and cutbankbigskyfoods installation package…" at bounding box center [259, 300] width 190 height 65
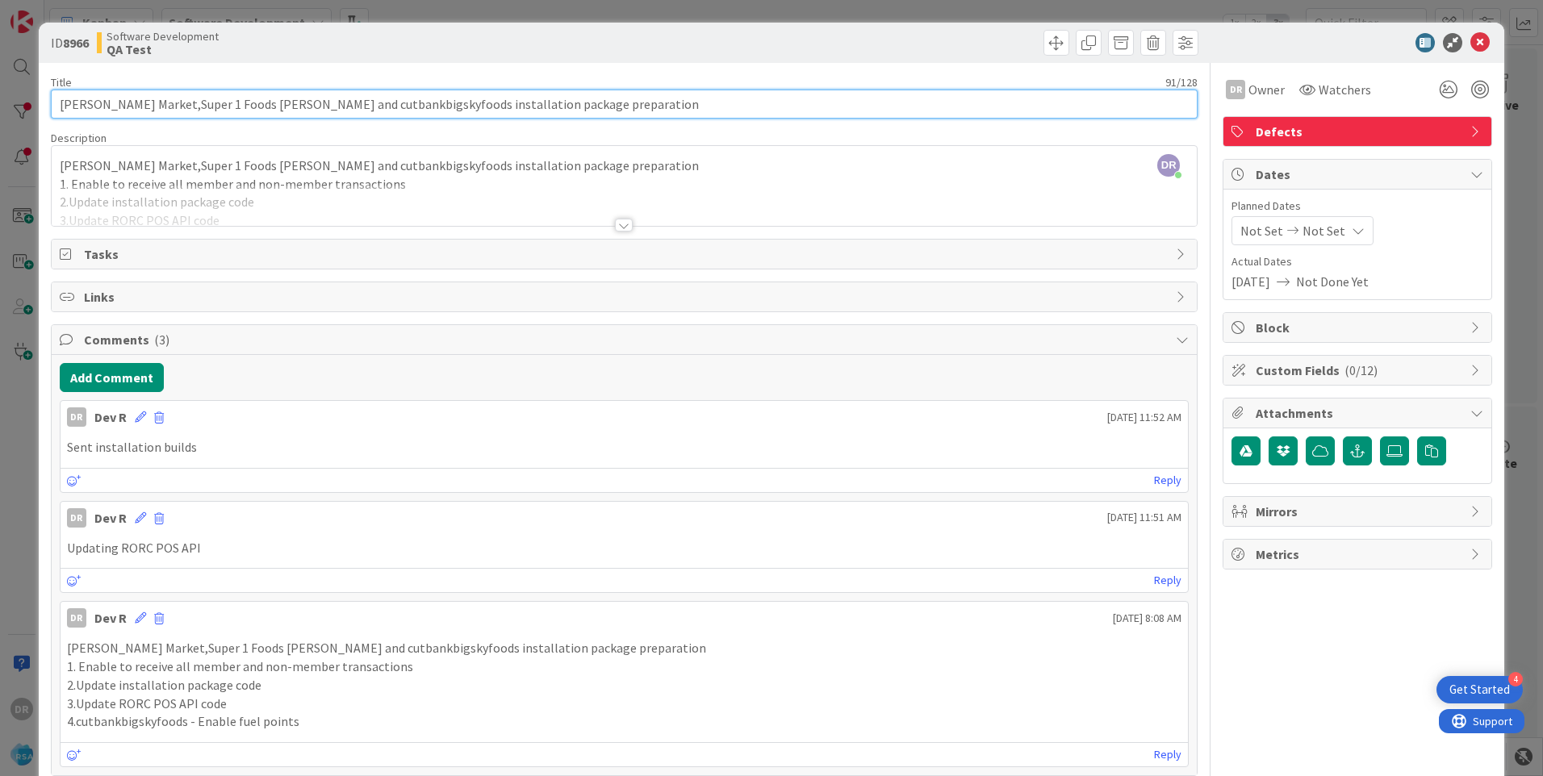
drag, startPoint x: 400, startPoint y: 102, endPoint x: -10, endPoint y: 107, distance: 409.9
click at [0, 107] on html "4 Get Started DR Kanban Software Development 1x 2x 3x 48 Product Backlog 48 Pro…" at bounding box center [771, 388] width 1543 height 776
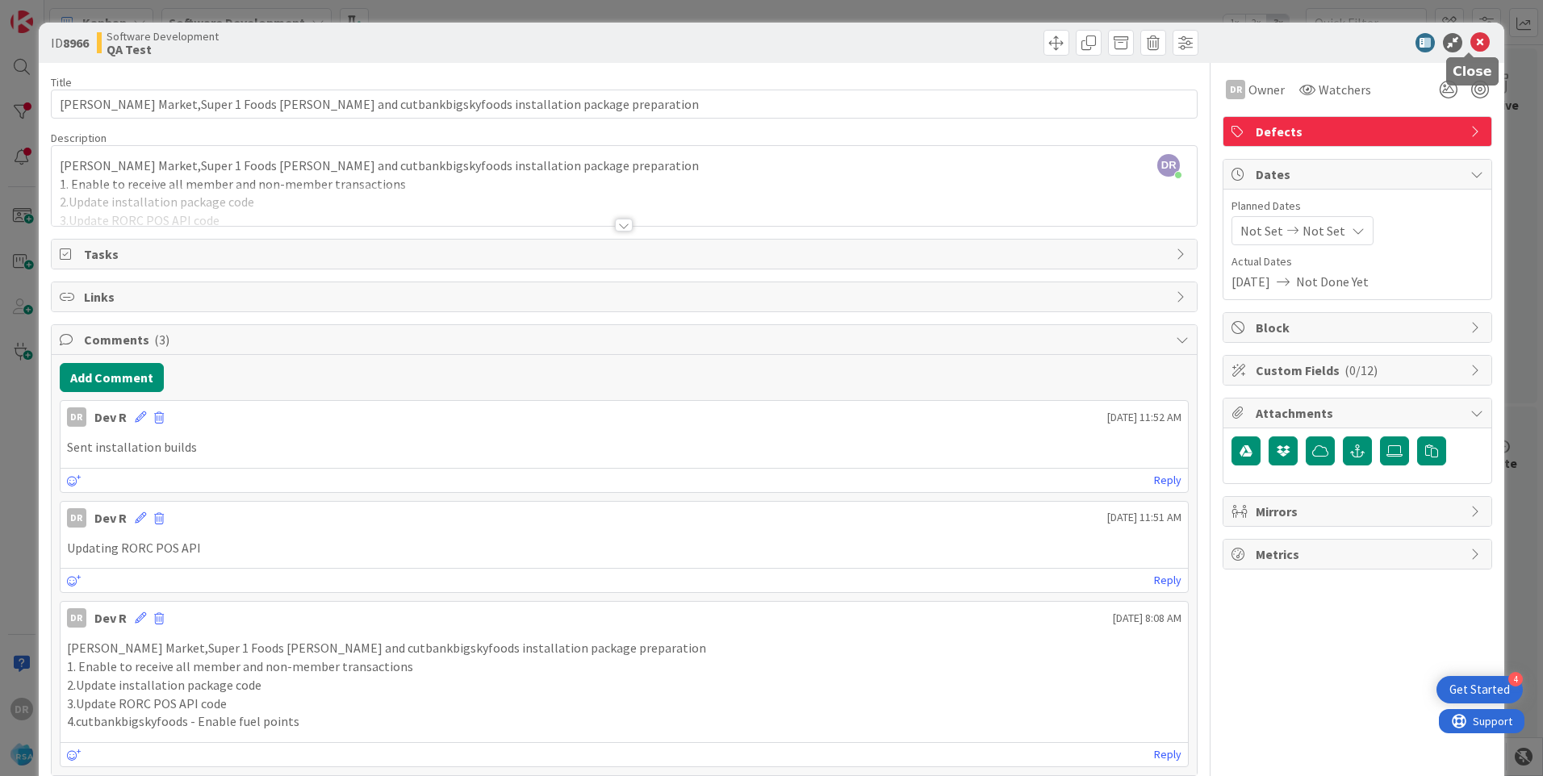
click at [1471, 36] on icon at bounding box center [1479, 42] width 19 height 19
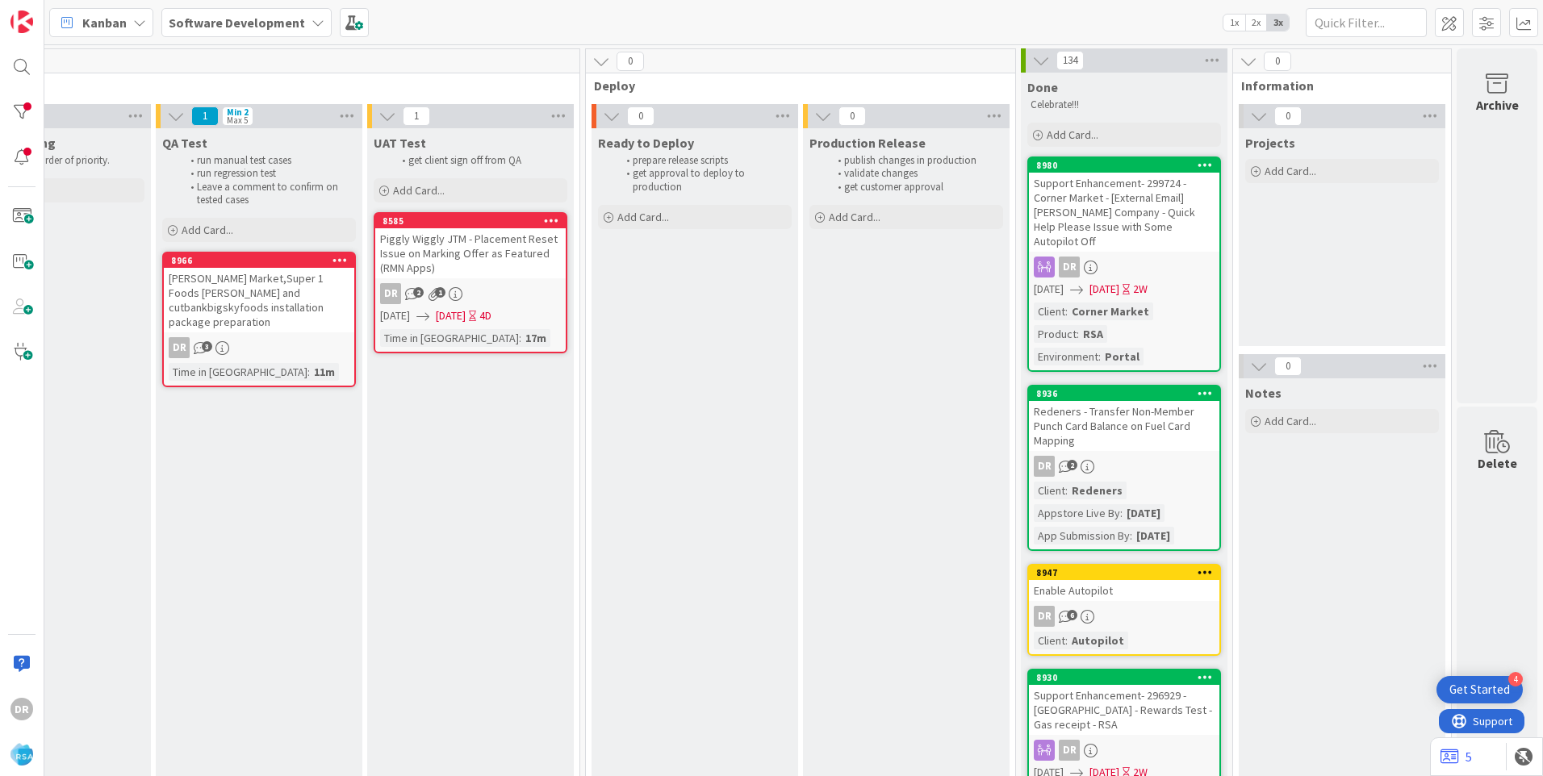
click at [487, 256] on div "Piggly Wiggly JTM - Placement Reset Issue on Marking Offer as Featured (RMN App…" at bounding box center [470, 253] width 190 height 50
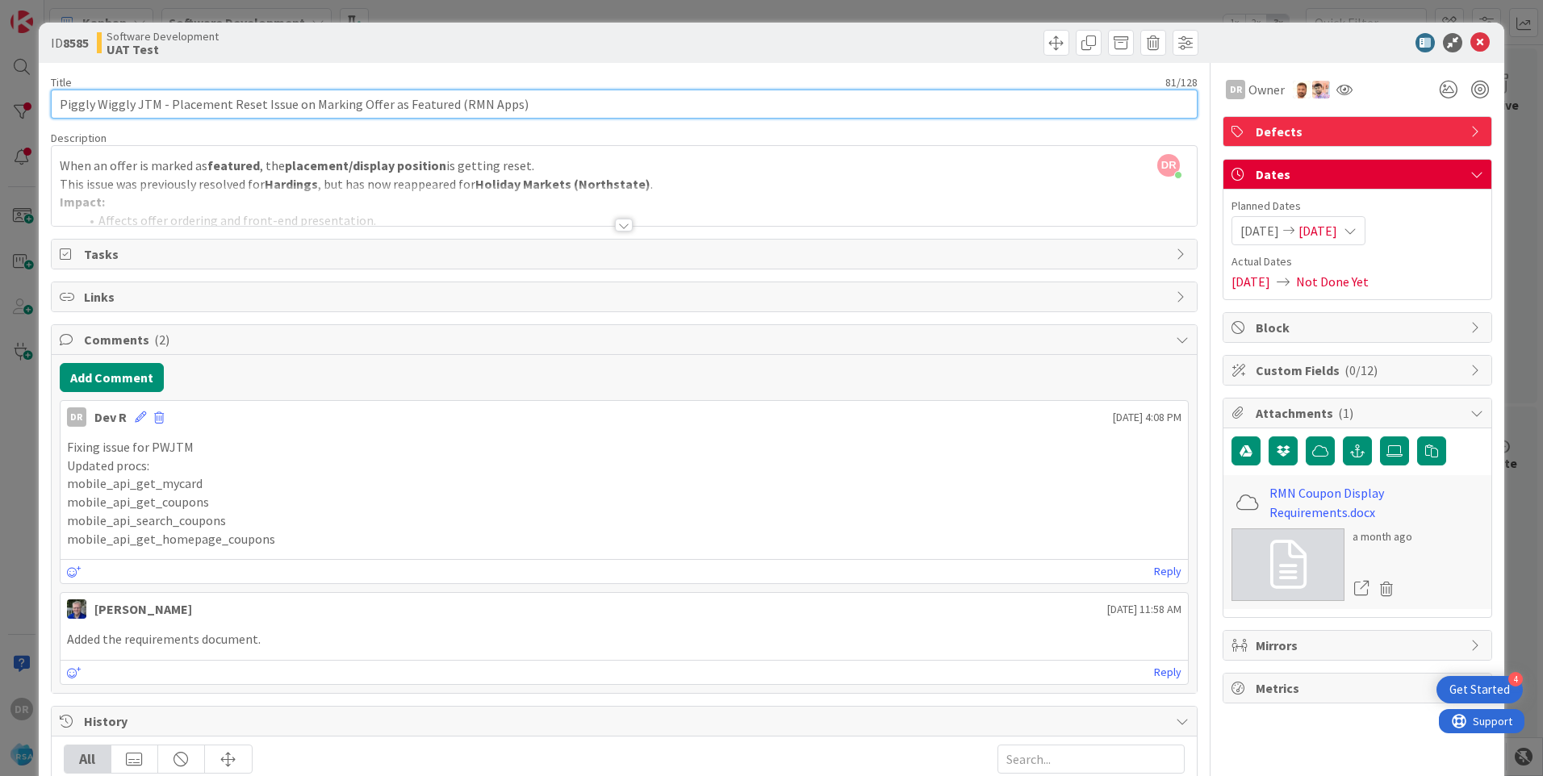
drag, startPoint x: 167, startPoint y: 102, endPoint x: 272, endPoint y: 107, distance: 105.0
click at [272, 107] on input "Piggly Wiggly JTM - Placement Reset Issue on Marking Offer as Featured (RMN App…" at bounding box center [624, 104] width 1146 height 29
